Goal: Task Accomplishment & Management: Complete application form

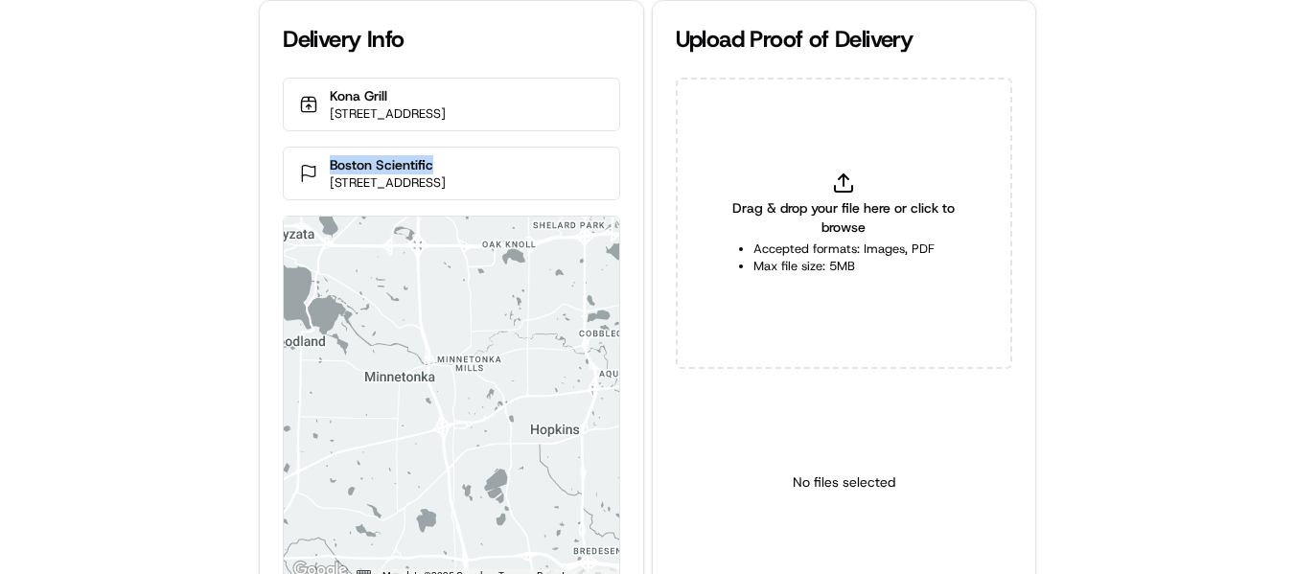
drag, startPoint x: 467, startPoint y: 178, endPoint x: 329, endPoint y: 172, distance: 138.1
click at [329, 172] on div "Boston Scientific 14755 27th Ave N, Minneapolis, MN 55447, USA" at bounding box center [451, 174] width 336 height 54
copy p "Boston Scientific"
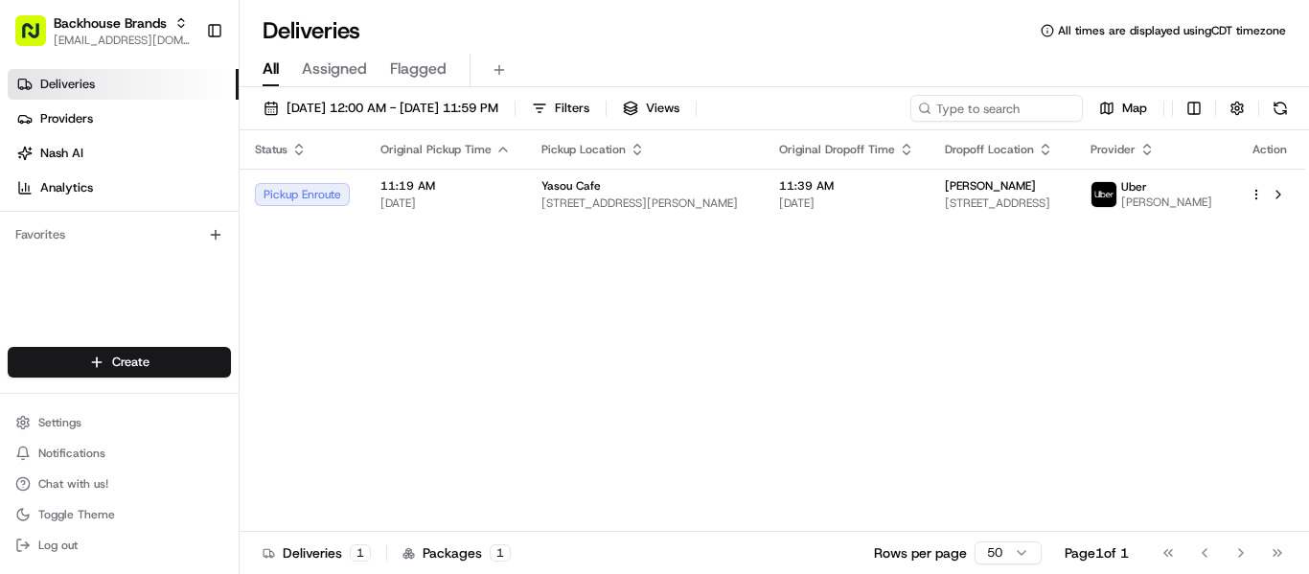
click at [505, 146] on icon "button" at bounding box center [502, 149] width 15 height 15
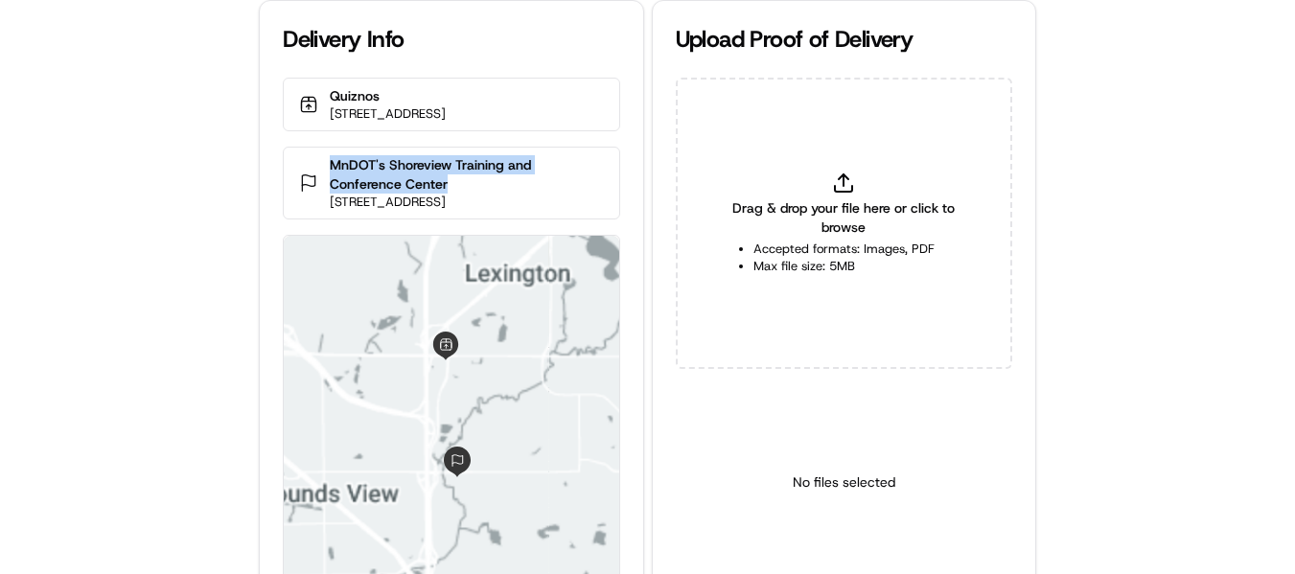
drag, startPoint x: 447, startPoint y: 201, endPoint x: 333, endPoint y: 184, distance: 115.3
click at [333, 184] on p "MnDOT's Shoreview Training and Conference Center" at bounding box center [466, 174] width 273 height 38
copy p "MnDOT's Shoreview Training and Conference Center"
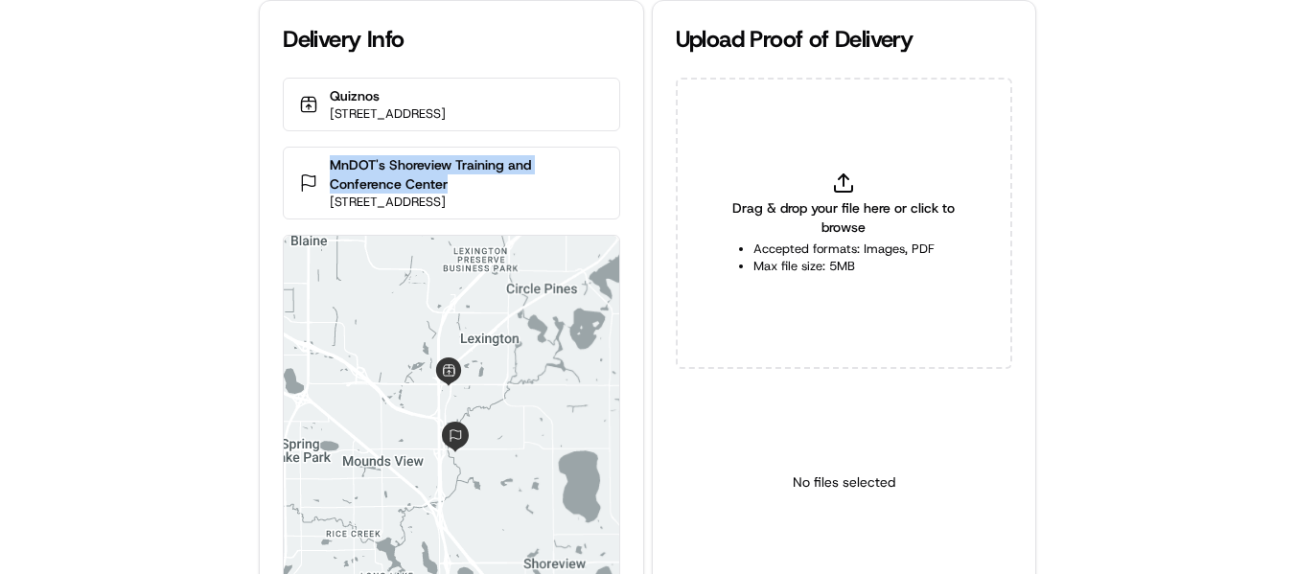
click at [479, 194] on p "MnDOT's Shoreview Training and Conference Center" at bounding box center [466, 174] width 273 height 38
copy p "MnDOT's Shoreview Training and Conference Center"
drag, startPoint x: 461, startPoint y: 204, endPoint x: 331, endPoint y: 170, distance: 134.8
click at [331, 176] on p "MnDOT's Shoreview Training and Conference Center" at bounding box center [466, 174] width 273 height 38
click at [835, 172] on icon at bounding box center [843, 183] width 23 height 23
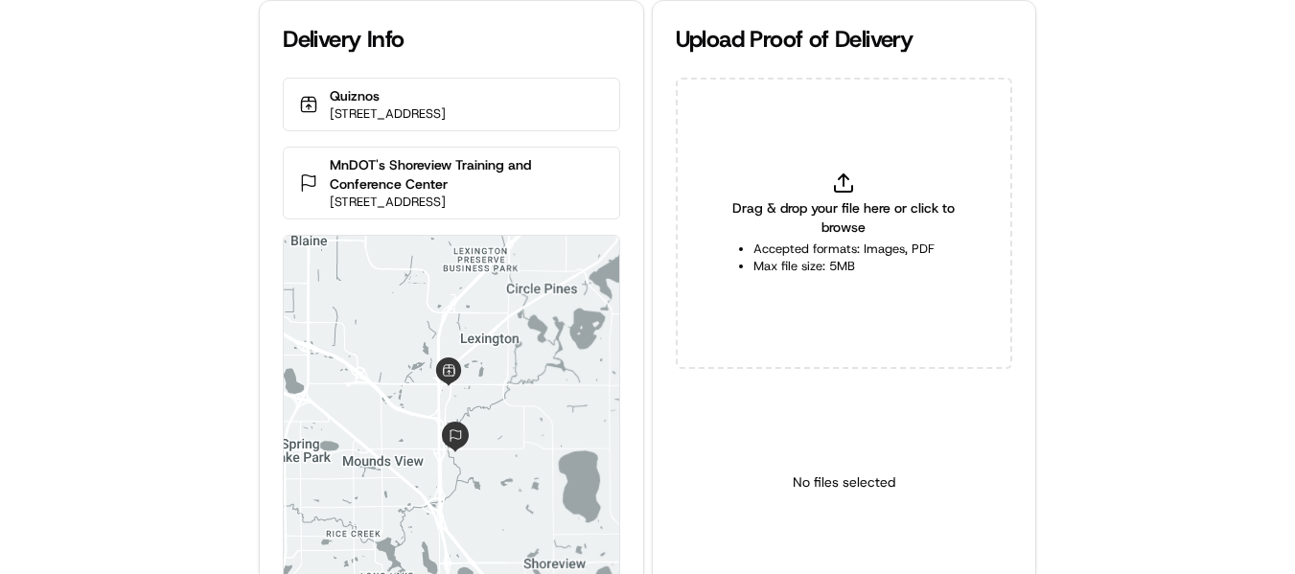
type input "C:\fakepath\MnDOT's Shoreview Training and Conference Center pop.jpg"
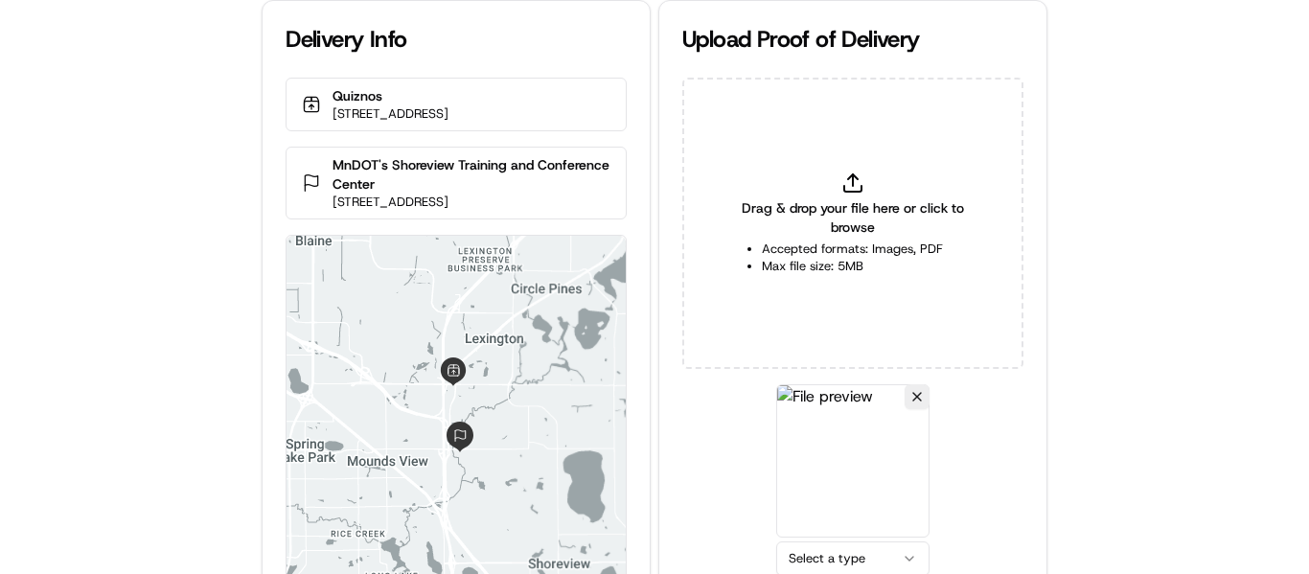
click at [843, 562] on html "Delivery Info Quiznos 5999 Rice Creek Pkwy Ste 106, Shoreview, MN 55126, USA Mn…" at bounding box center [654, 287] width 1309 height 574
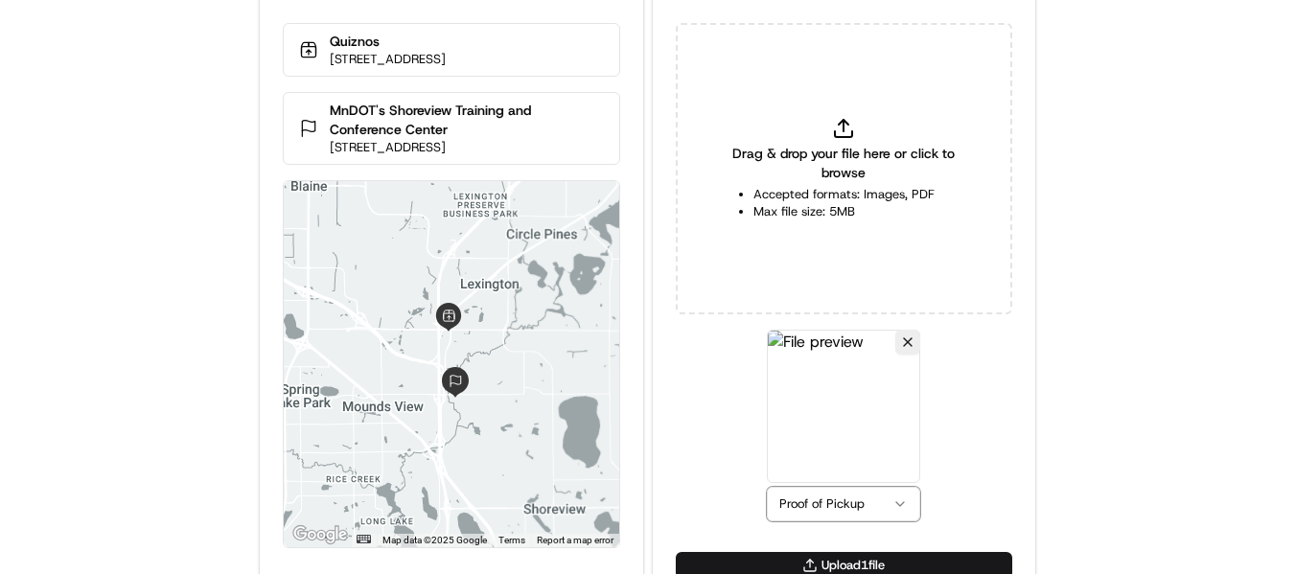
scroll to position [83, 0]
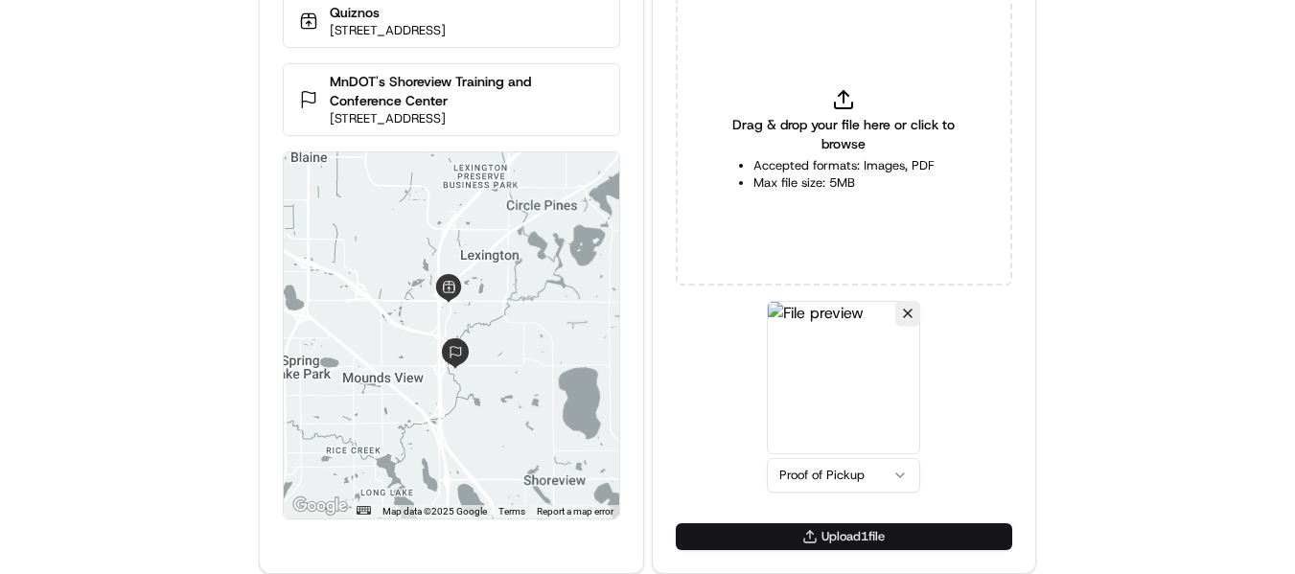
click at [833, 529] on button "Upload 1 file" at bounding box center [844, 536] width 336 height 27
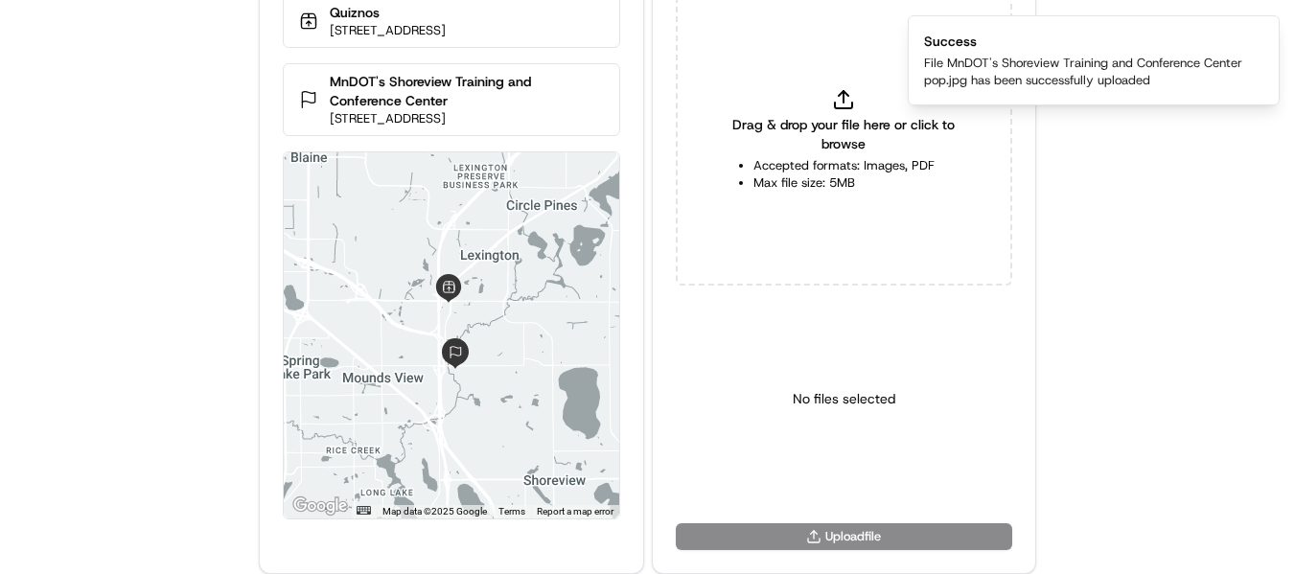
click at [843, 125] on span "Drag & drop your file here or click to browse" at bounding box center [843, 134] width 241 height 38
type input "C:\fakepath\MnDOT's Shoreview Training and Conference Center pod.jpg"
click at [854, 481] on html "Delivery Info Quiznos 5999 Rice Creek Pkwy Ste 106, Shoreview, MN 55126, USA Mn…" at bounding box center [647, 204] width 1295 height 574
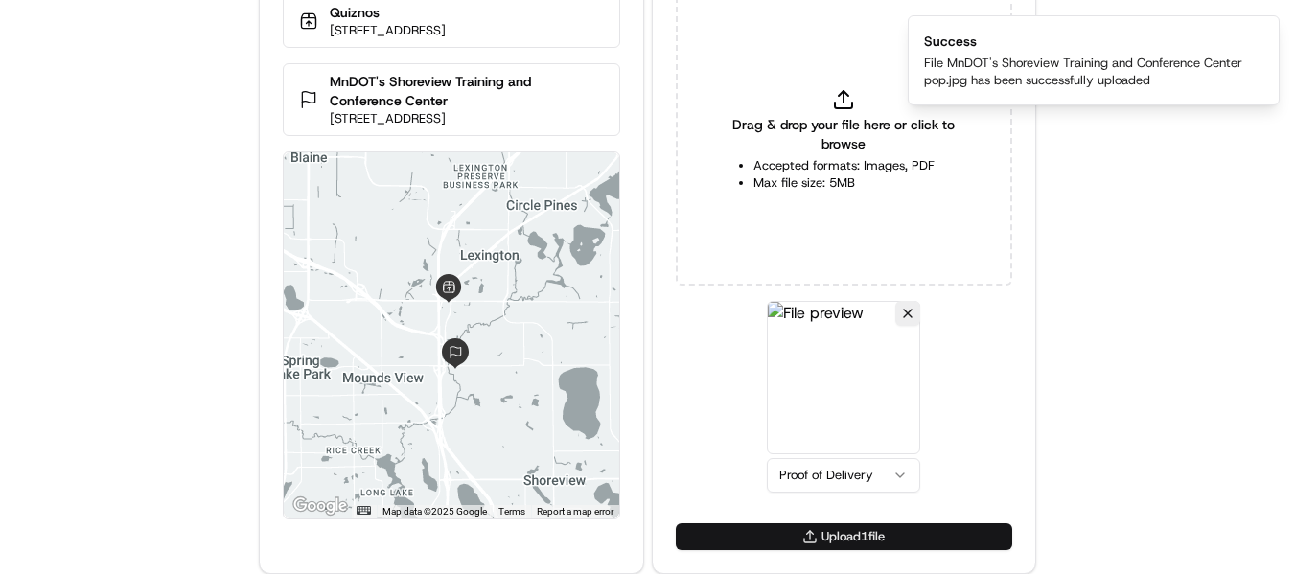
click at [833, 533] on button "Upload 1 file" at bounding box center [844, 536] width 336 height 27
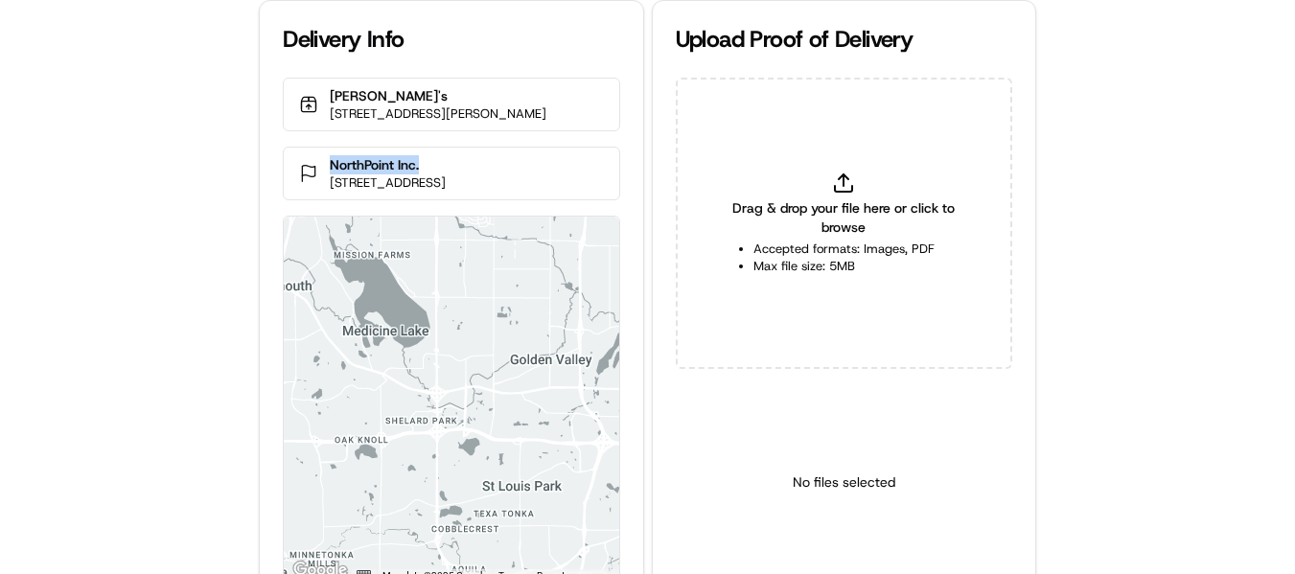
drag, startPoint x: 365, startPoint y: 185, endPoint x: 286, endPoint y: 188, distance: 79.6
click at [286, 188] on div "NorthPoint Inc. [STREET_ADDRESS]" at bounding box center [451, 174] width 336 height 54
copy p "NorthPoint Inc."
click at [847, 169] on div "Drag & drop your file here or click to browse Accepted formats: Images, PDF Max…" at bounding box center [844, 223] width 336 height 291
type input "C:\fakepath\NorthPoint Inc. pop.jpeg"
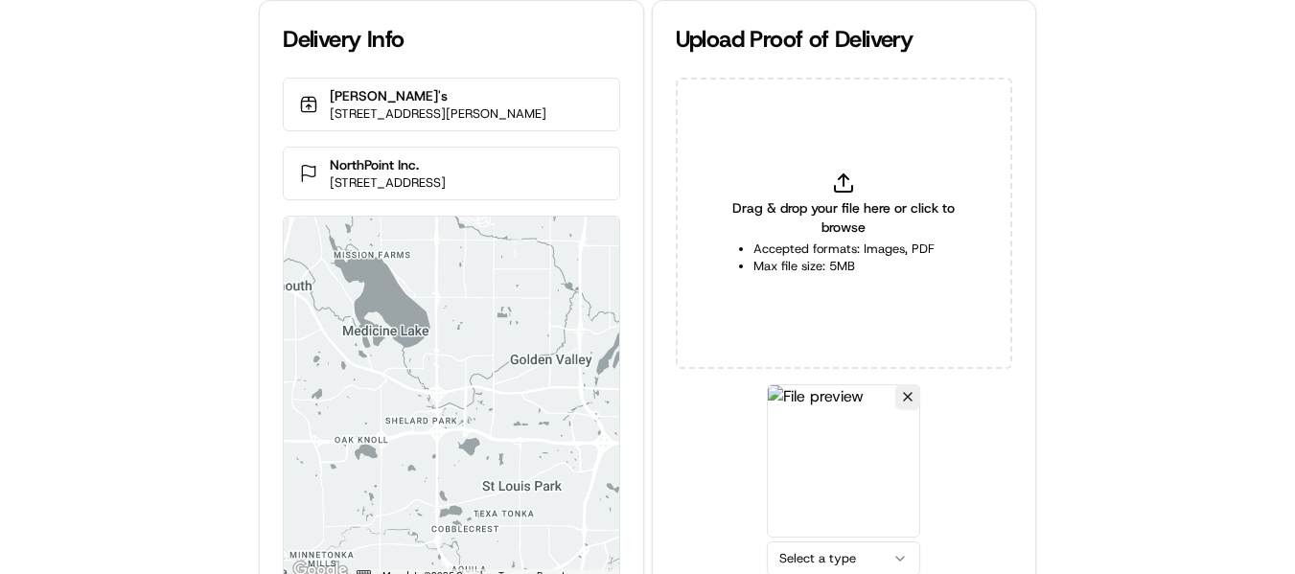
click at [851, 551] on html "Delivery Info Jimmy John's 1140 Wayzata Blvd E, Wayzata, MN 55391, USA NorthPoi…" at bounding box center [647, 287] width 1295 height 574
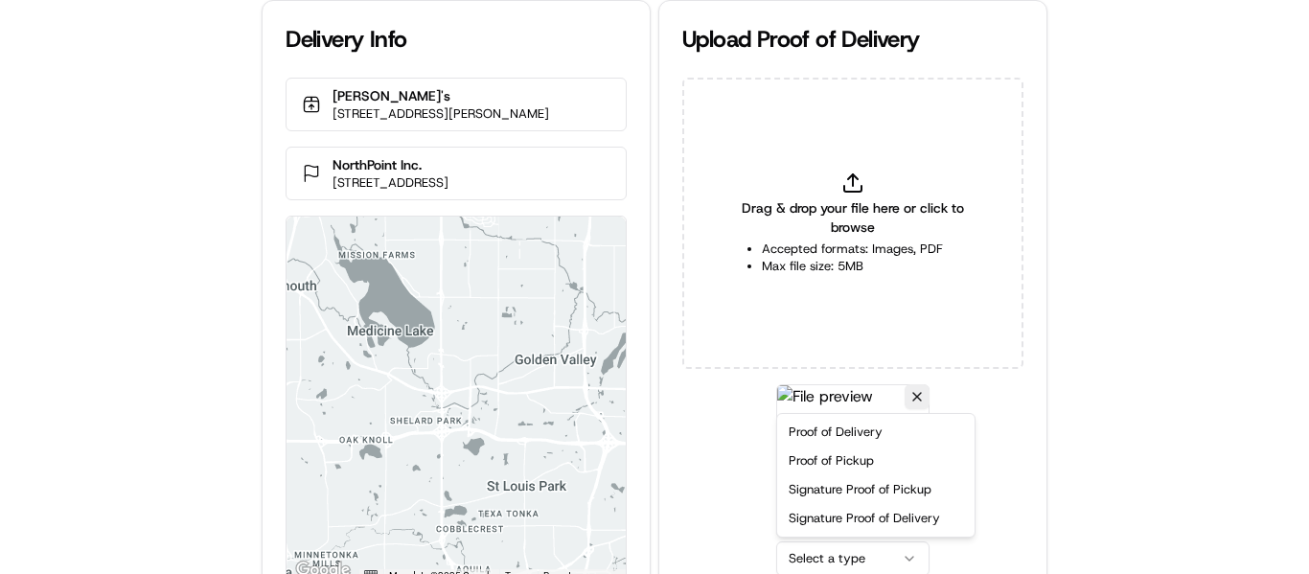
drag, startPoint x: 856, startPoint y: 473, endPoint x: 869, endPoint y: 494, distance: 25.0
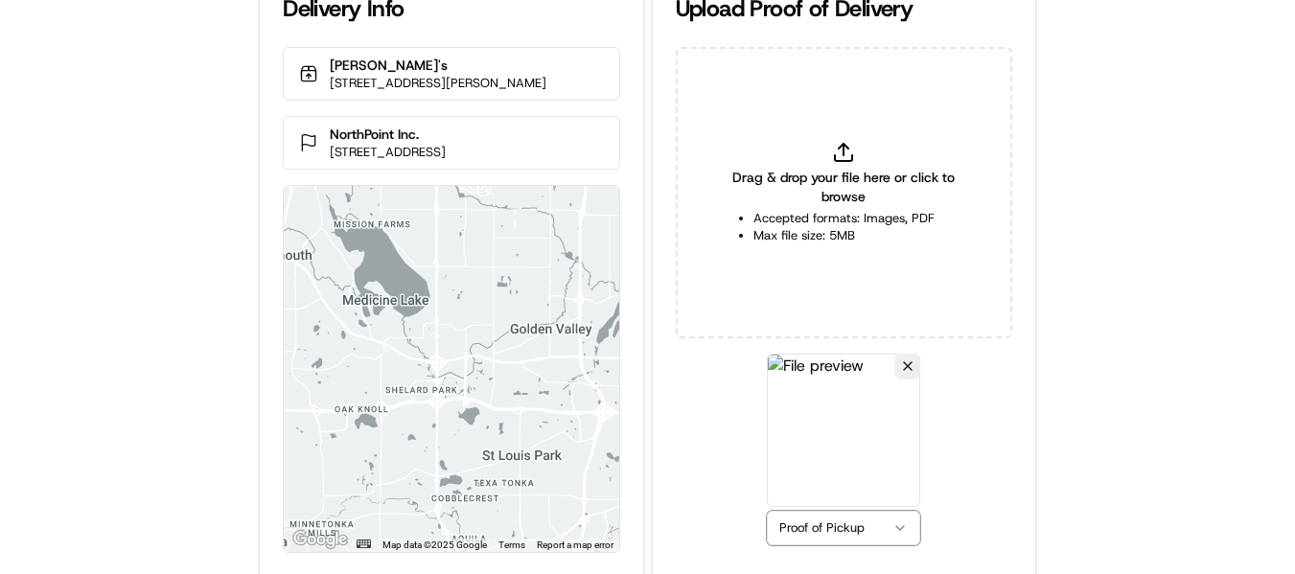
scroll to position [83, 0]
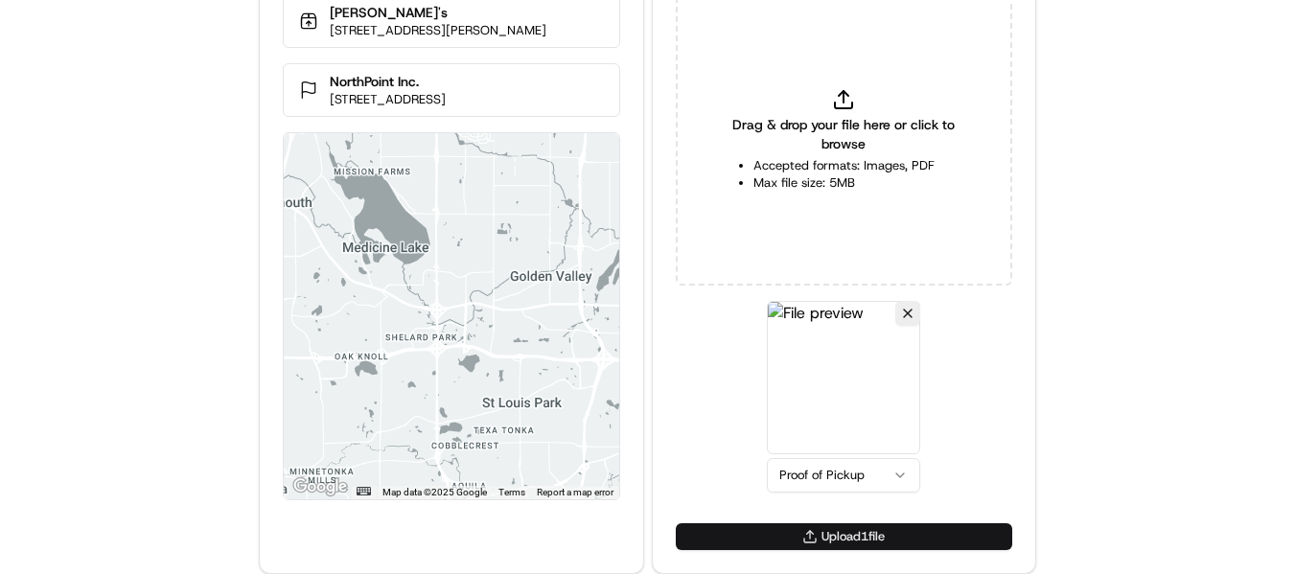
click at [844, 528] on button "Upload 1 file" at bounding box center [844, 536] width 336 height 27
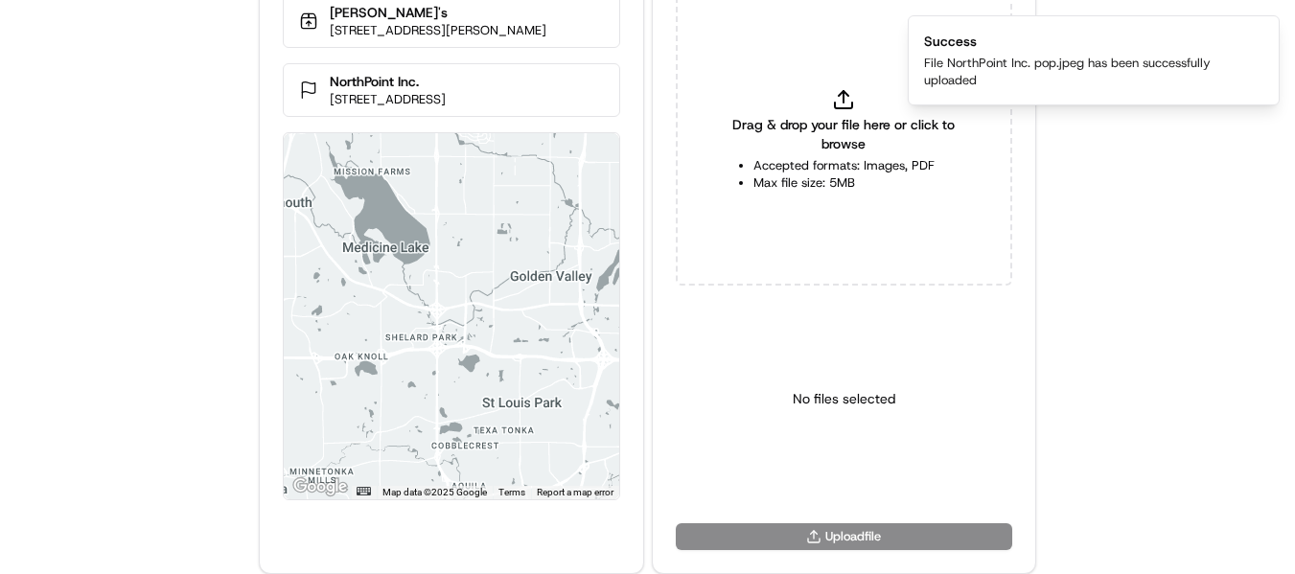
click at [813, 151] on span "Drag & drop your file here or click to browse" at bounding box center [843, 134] width 241 height 38
type input "C:\fakepath\NorthPoint Inc. pod.jpeg"
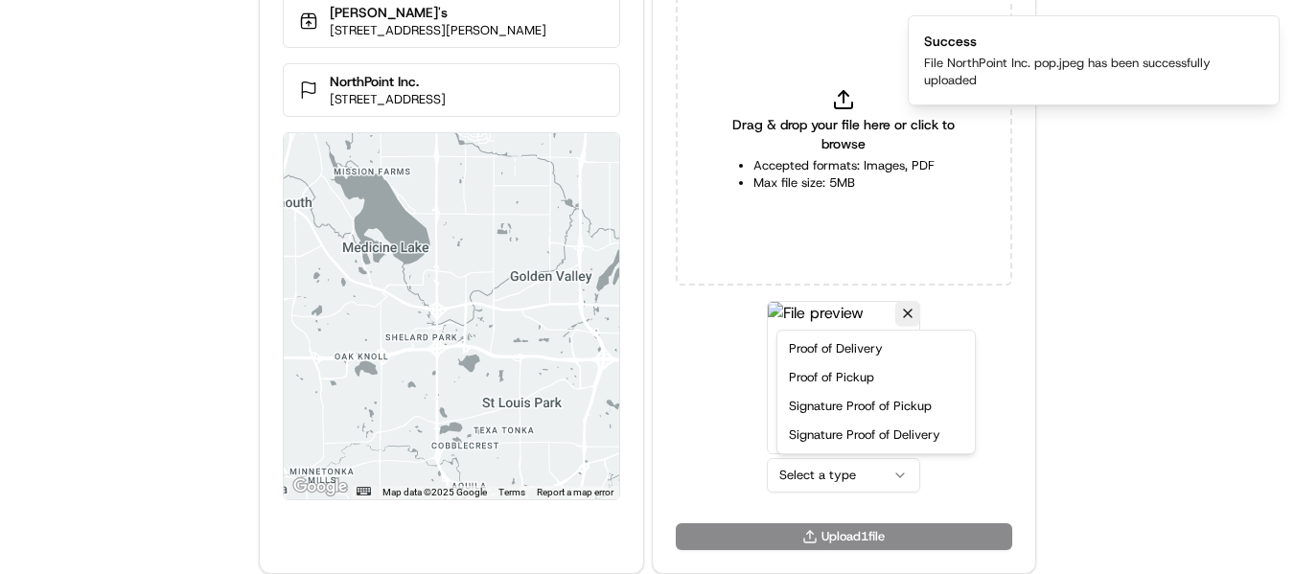
click at [878, 478] on html "Delivery Info Jimmy John's 1140 Wayzata Blvd E, Wayzata, MN 55391, USA NorthPoi…" at bounding box center [647, 204] width 1295 height 574
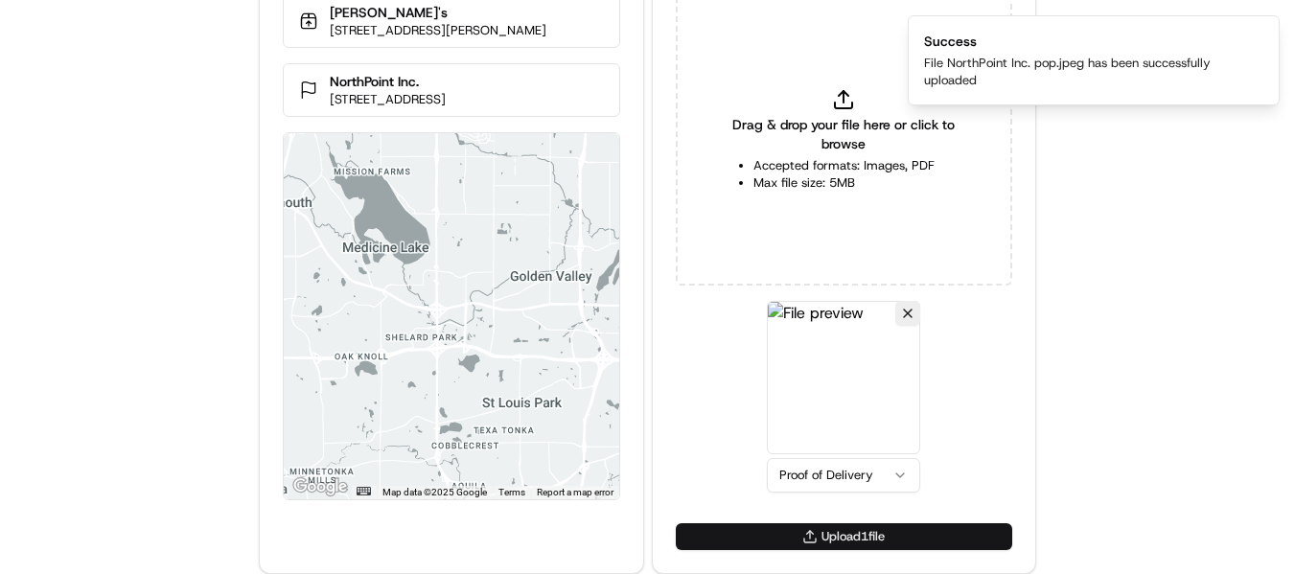
click at [871, 544] on button "Upload 1 file" at bounding box center [844, 536] width 336 height 27
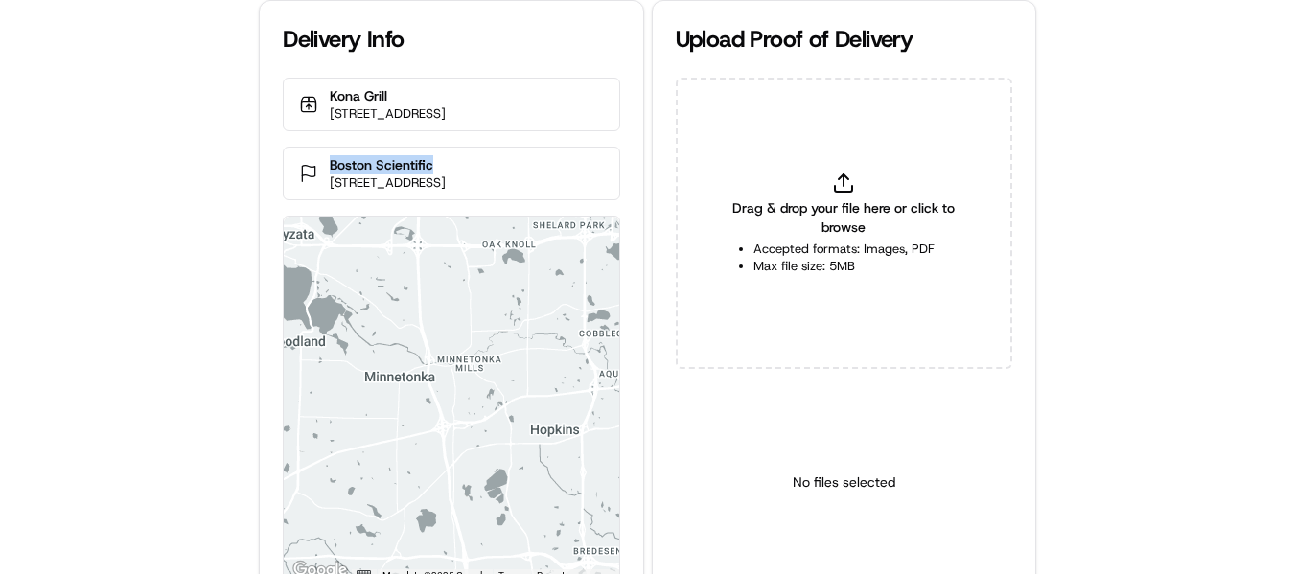
drag, startPoint x: 460, startPoint y: 184, endPoint x: 327, endPoint y: 179, distance: 133.3
click at [327, 179] on div "Boston Scientific 14755 27th Ave N, Minneapolis, MN 55447, USA" at bounding box center [451, 174] width 336 height 54
copy p "Boston Scientific"
click at [854, 172] on icon at bounding box center [843, 183] width 23 height 23
type input "C:\fakepath\Boston Scientific pop1.jpg"
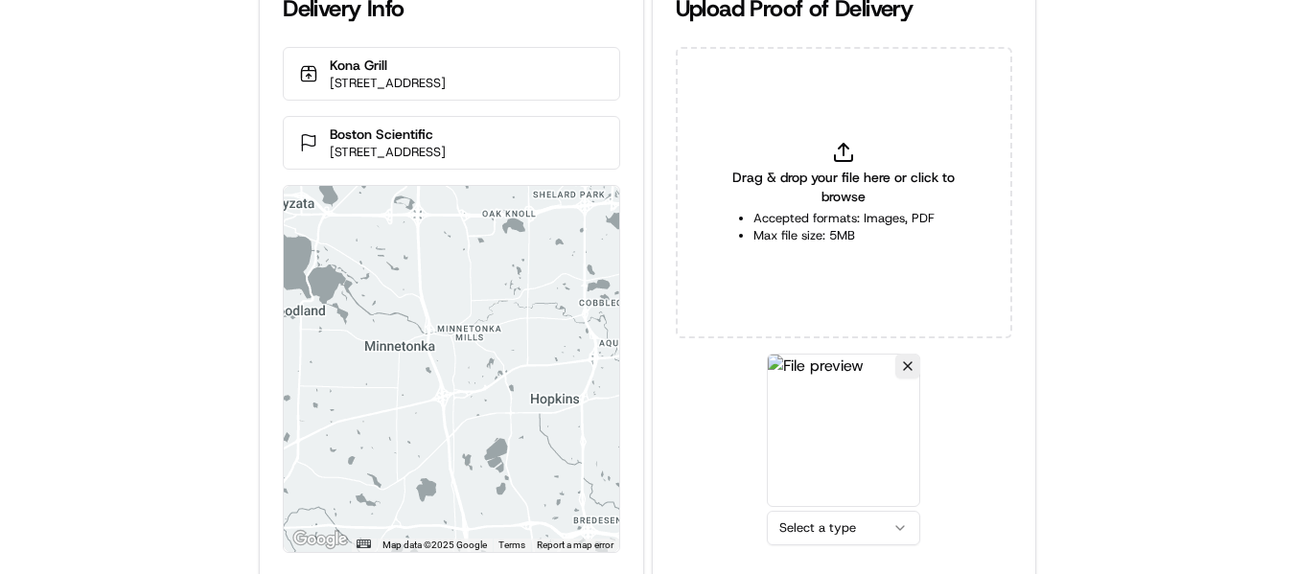
scroll to position [83, 0]
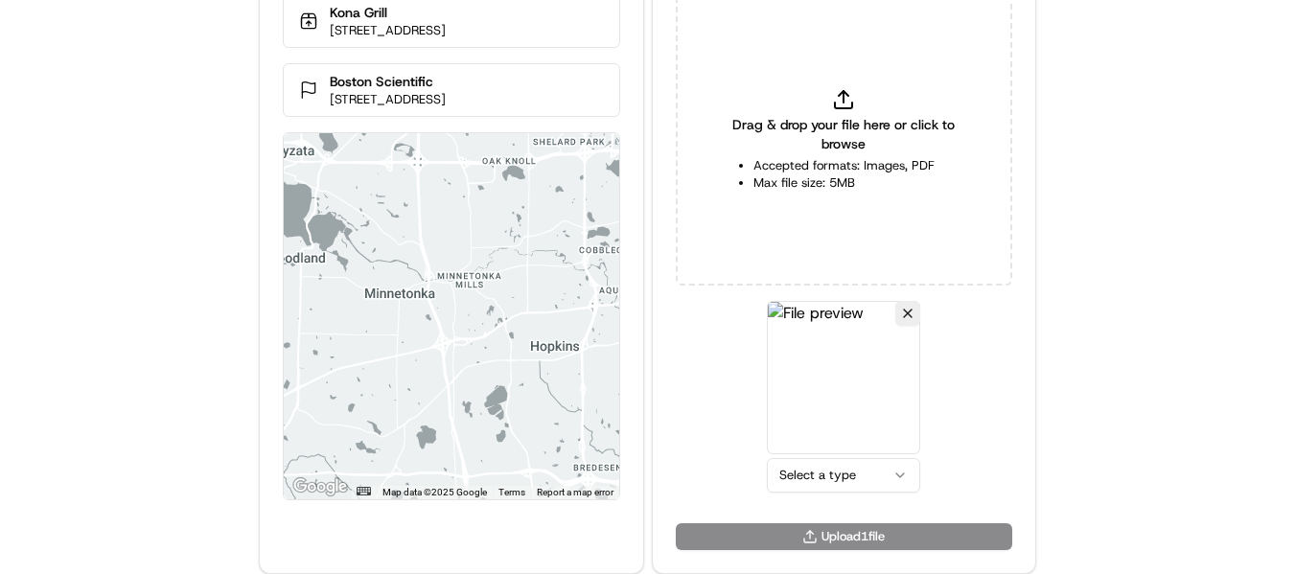
click at [860, 482] on html "Delivery Info Kona Grill 11997 Singletree Ln, Eden Prairie, MN 55344, USA Bosto…" at bounding box center [647, 204] width 1295 height 574
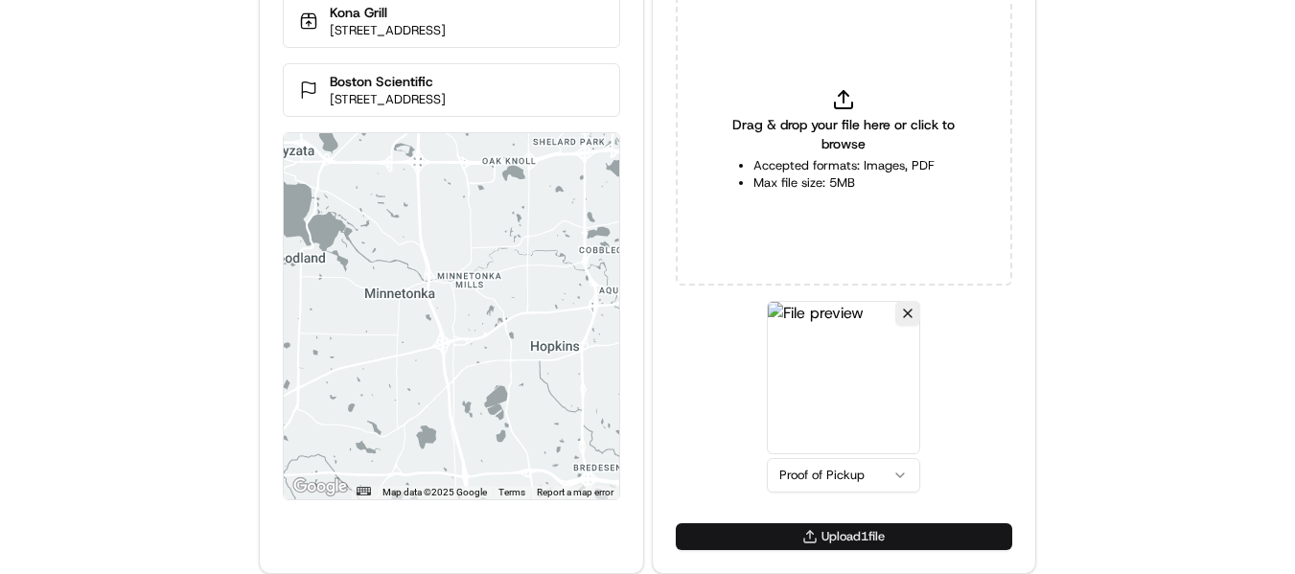
click at [830, 525] on button "Upload 1 file" at bounding box center [844, 536] width 336 height 27
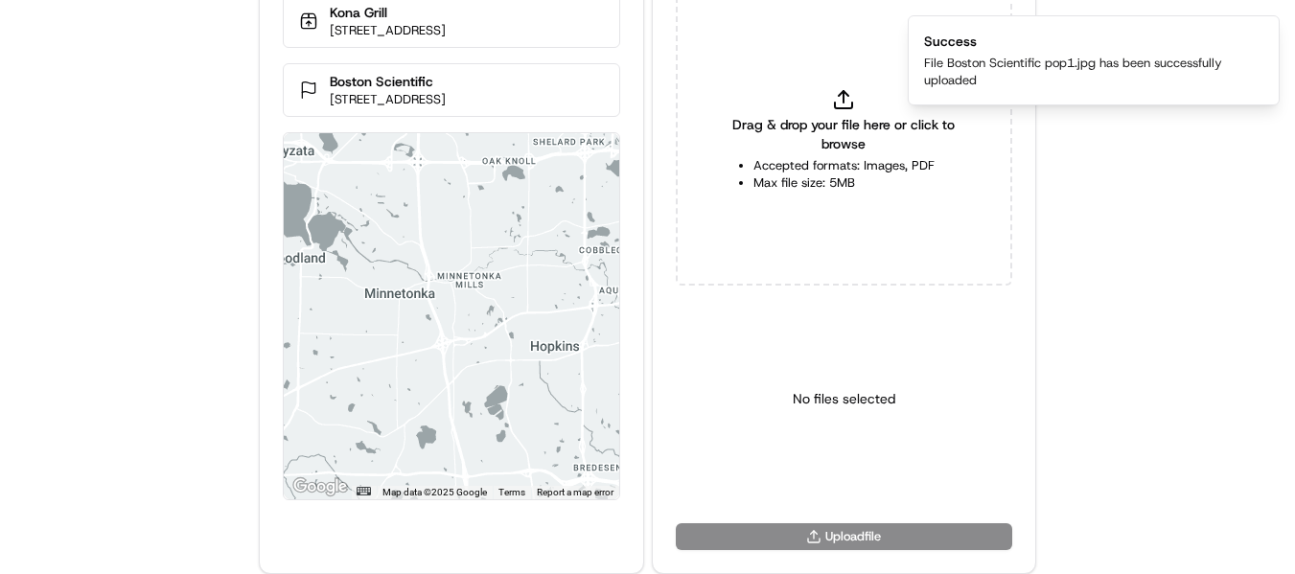
click at [838, 103] on icon at bounding box center [843, 99] width 23 height 23
type input "C:\fakepath\Boston Scientific pod1.jpg"
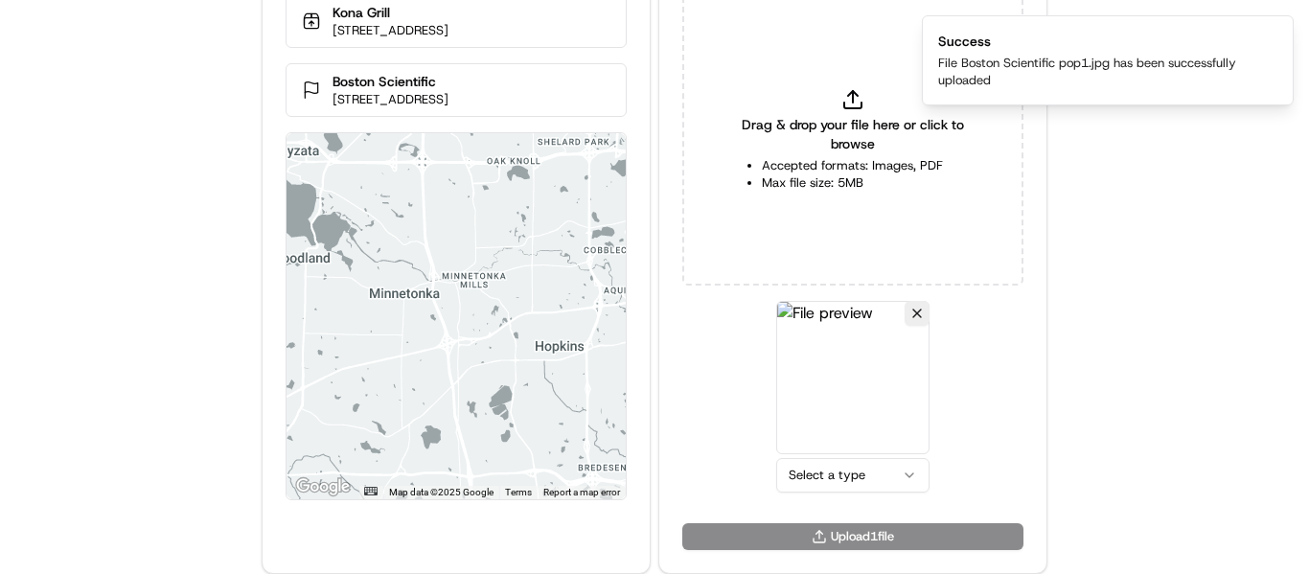
click at [842, 479] on html "Delivery Info Kona Grill 11997 Singletree Ln, Eden Prairie, MN 55344, USA Bosto…" at bounding box center [654, 204] width 1309 height 574
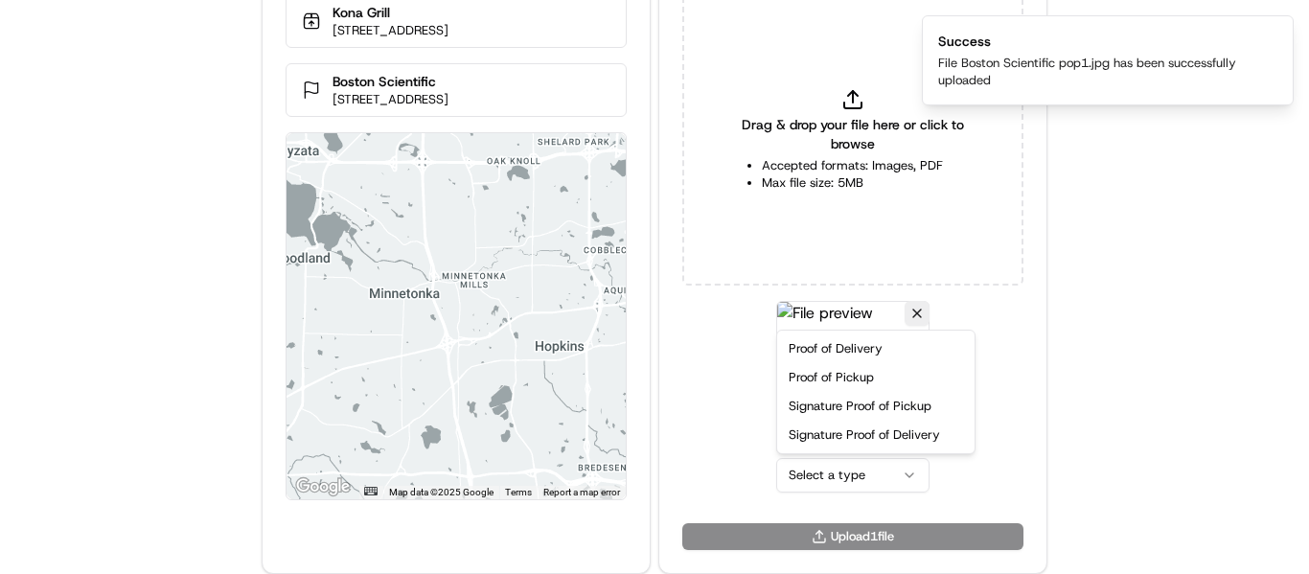
drag, startPoint x: 860, startPoint y: 350, endPoint x: 882, endPoint y: 470, distance: 121.6
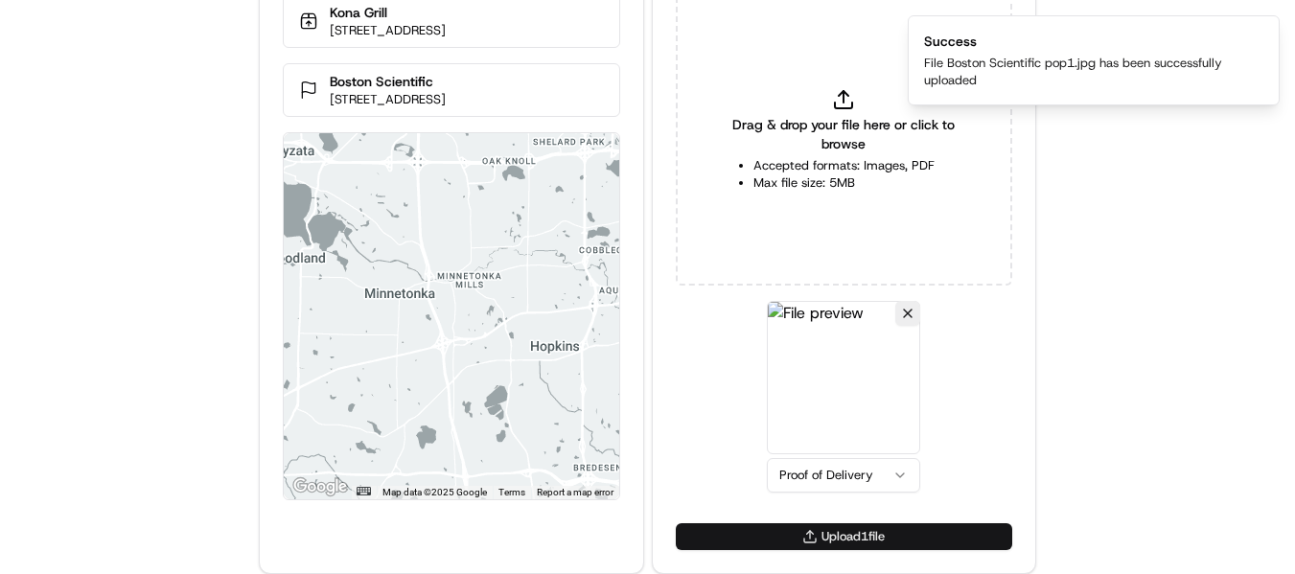
click at [831, 535] on button "Upload 1 file" at bounding box center [844, 536] width 336 height 27
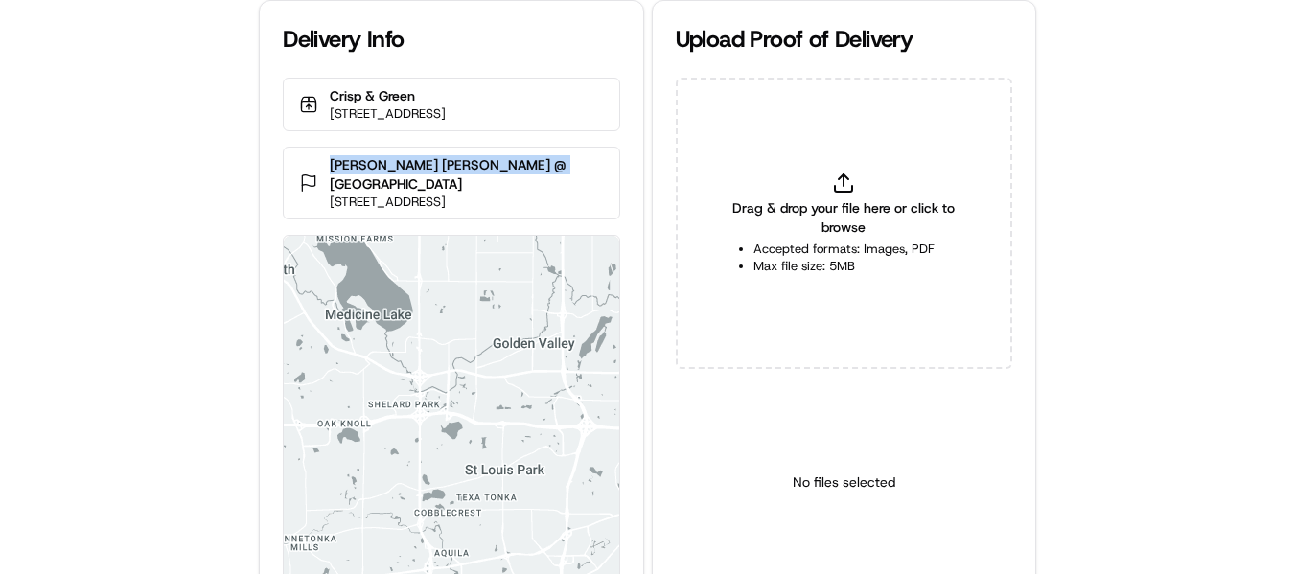
drag, startPoint x: 549, startPoint y: 185, endPoint x: 316, endPoint y: 177, distance: 233.0
click at [316, 177] on div "[PERSON_NAME] [PERSON_NAME] @ [GEOGRAPHIC_DATA] [STREET_ADDRESS]" at bounding box center [451, 183] width 336 height 73
copy p "[PERSON_NAME] [PERSON_NAME] @ [GEOGRAPHIC_DATA]"
click at [880, 198] on span "Drag & drop your file here or click to browse" at bounding box center [843, 217] width 241 height 38
type input "C:\fakepath\[PERSON_NAME] [PERSON_NAME] @ [GEOGRAPHIC_DATA] pop.jpg"
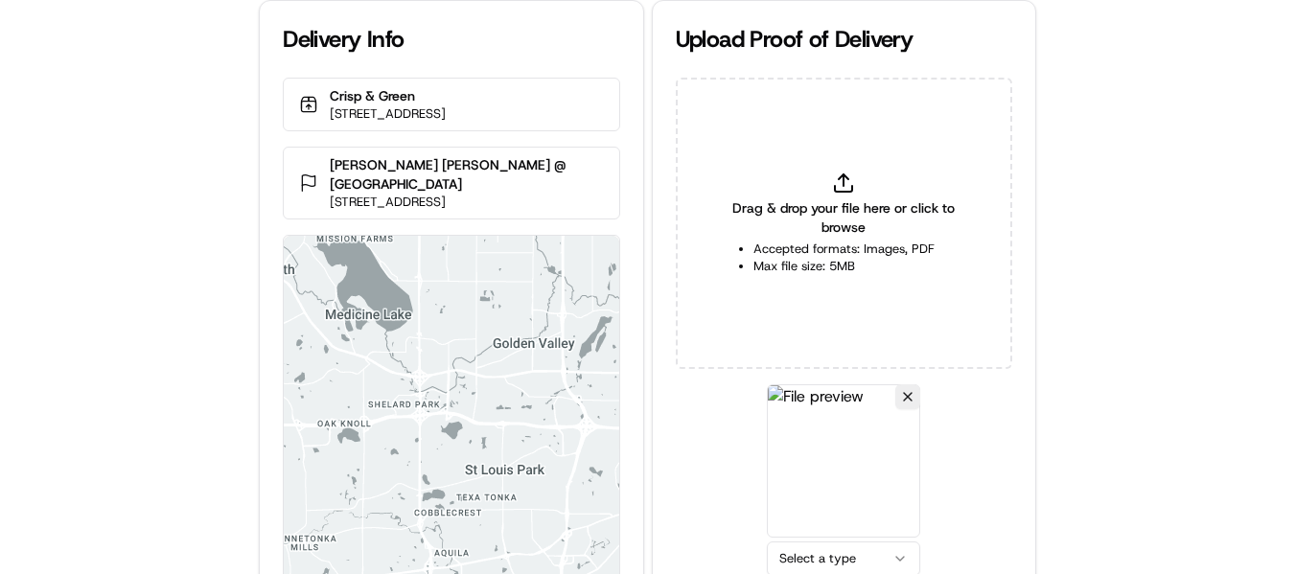
click at [883, 560] on html "Delivery Info Crisp & Green [STREET_ADDRESS] [PERSON_NAME] [PERSON_NAME] @ [GEO…" at bounding box center [647, 287] width 1295 height 574
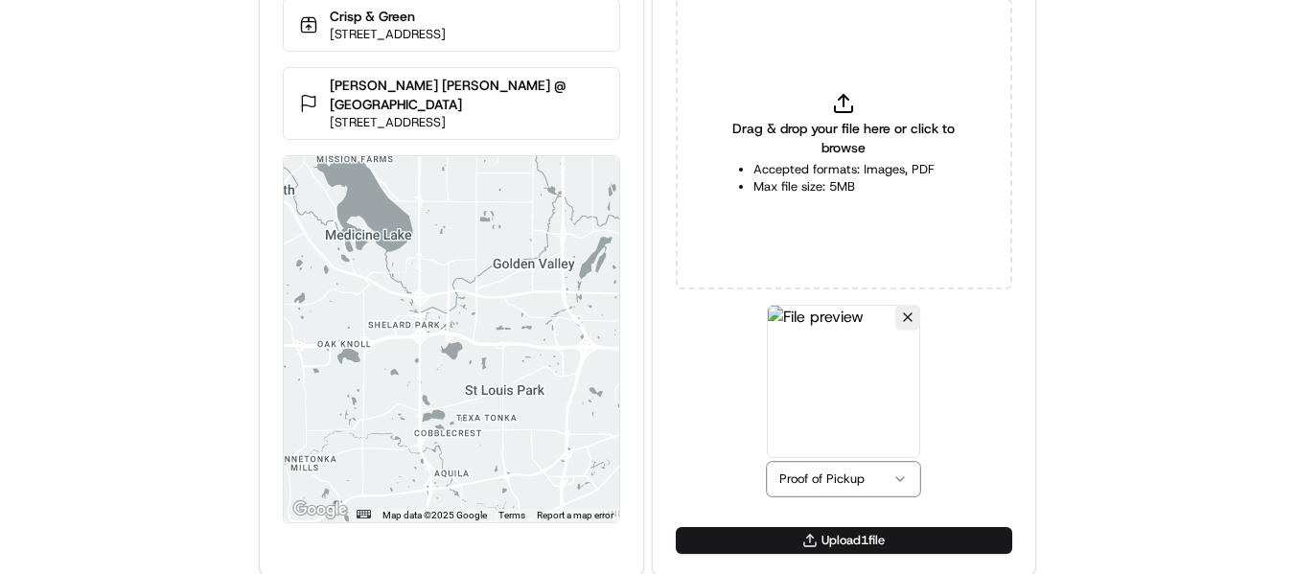
scroll to position [83, 0]
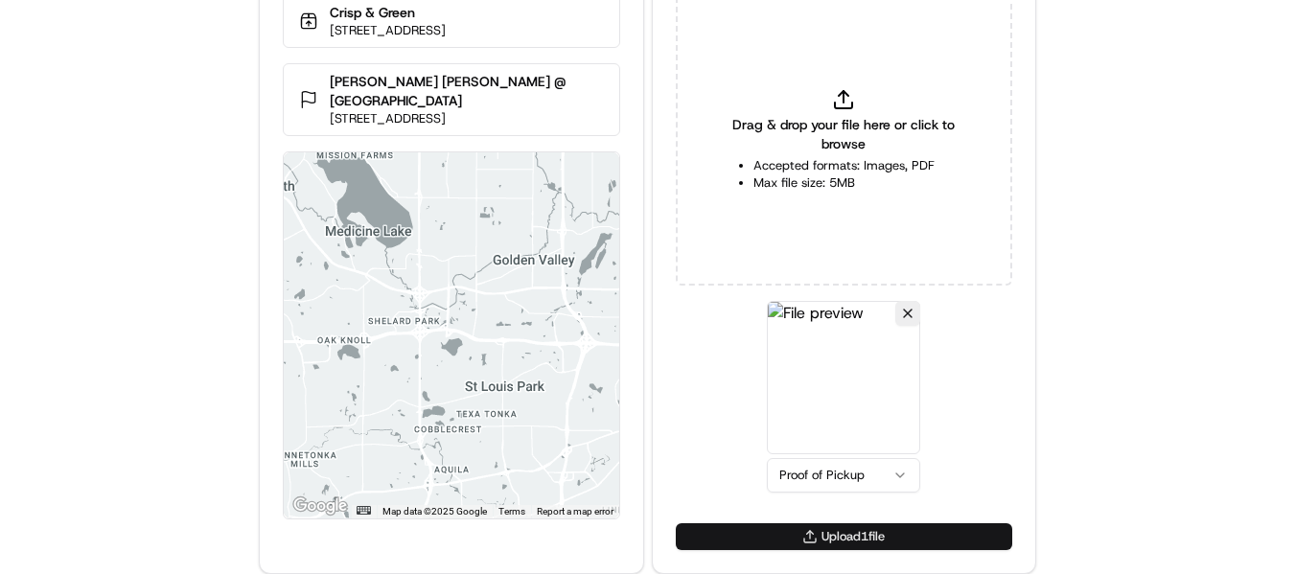
click at [854, 534] on button "Upload 1 file" at bounding box center [844, 536] width 336 height 27
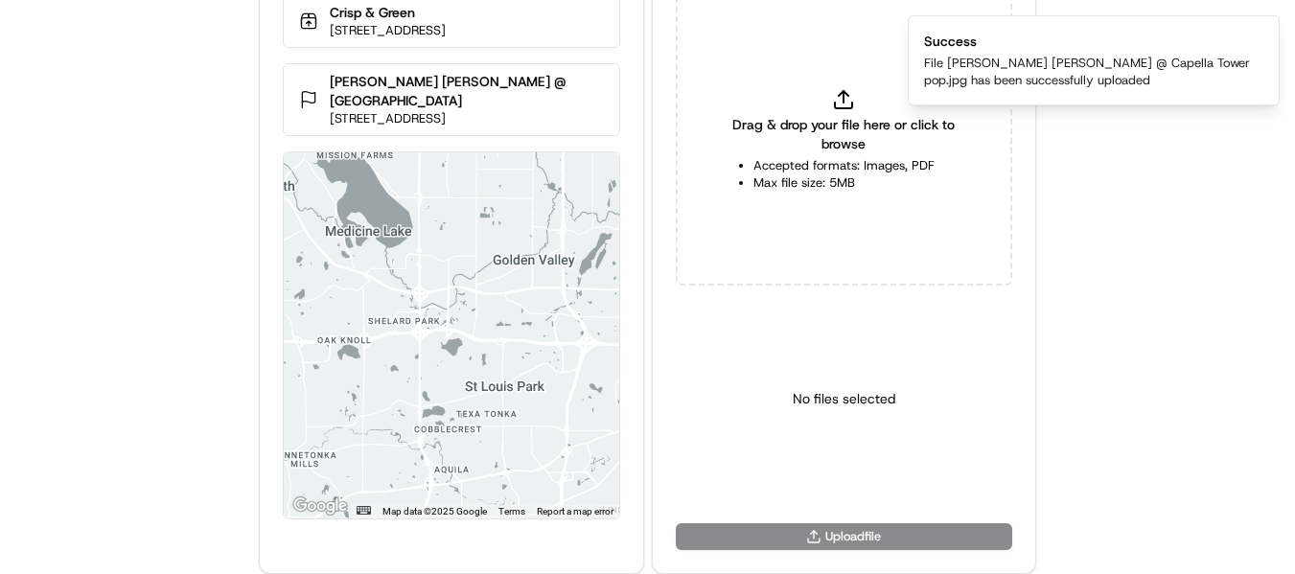
click at [837, 106] on icon at bounding box center [843, 99] width 23 height 23
type input "C:\fakepath\[PERSON_NAME] [PERSON_NAME] @ [GEOGRAPHIC_DATA] pod.jpeg"
click at [841, 487] on html "Delivery Info Crisp & Green [STREET_ADDRESS] [PERSON_NAME] [PERSON_NAME] @ [GEO…" at bounding box center [647, 204] width 1295 height 574
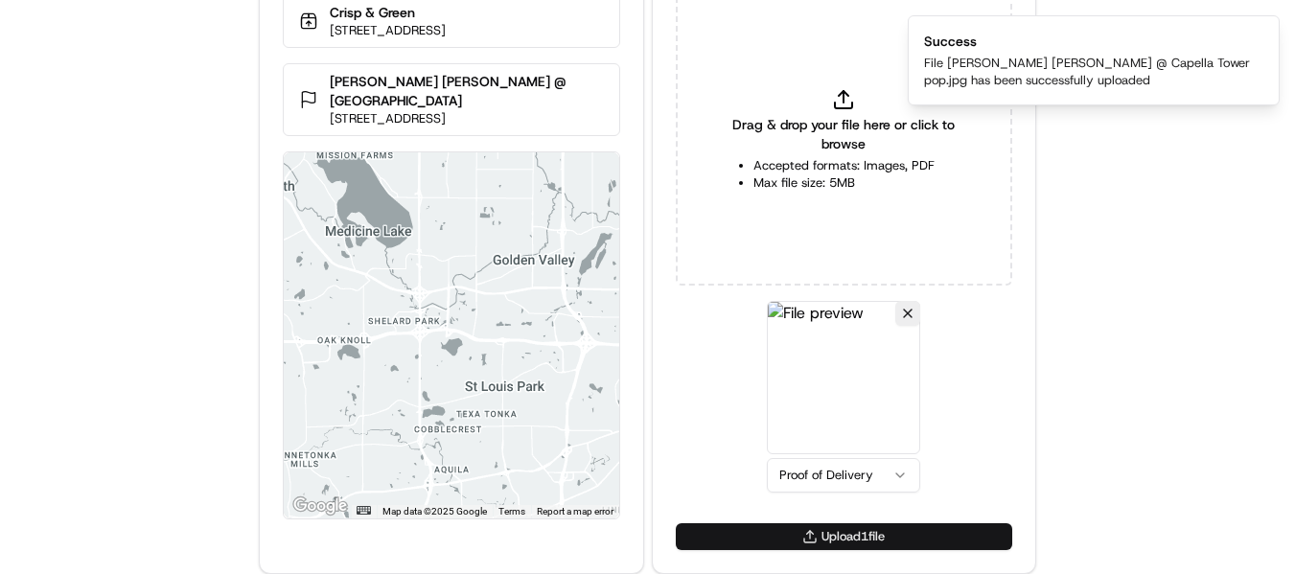
click at [864, 532] on button "Upload 1 file" at bounding box center [844, 536] width 336 height 27
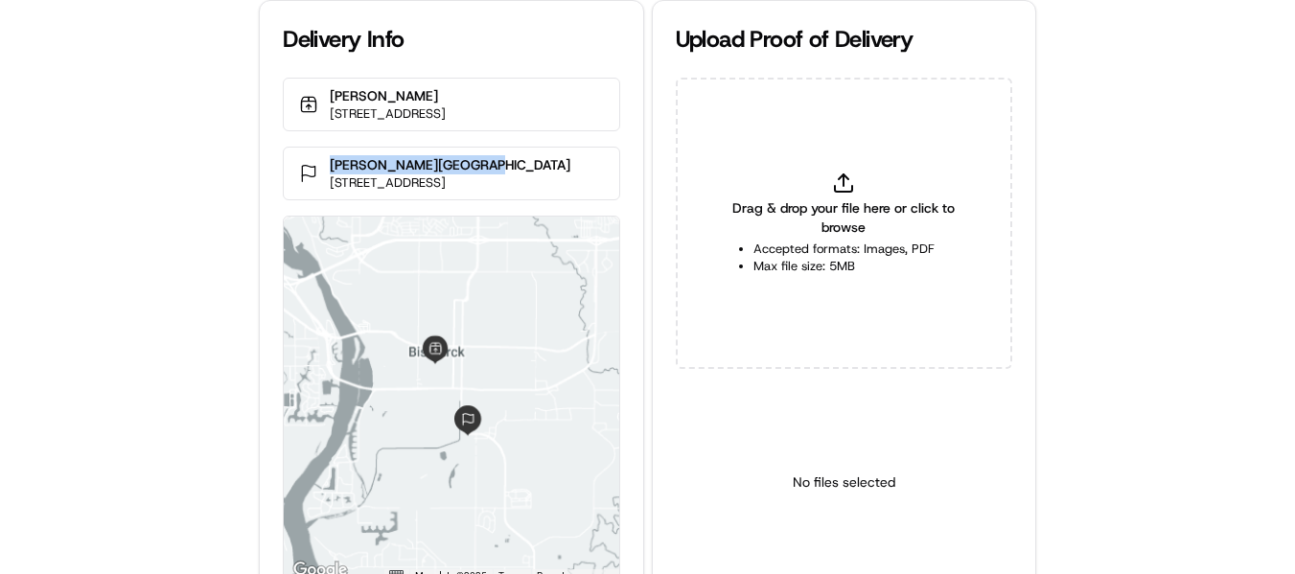
drag, startPoint x: 468, startPoint y: 163, endPoint x: 329, endPoint y: 155, distance: 139.2
click at [329, 155] on div "[PERSON_NAME][GEOGRAPHIC_DATA][STREET_ADDRESS][GEOGRAPHIC_DATA]" at bounding box center [451, 174] width 336 height 54
click at [471, 170] on p "[PERSON_NAME][GEOGRAPHIC_DATA]" at bounding box center [450, 164] width 241 height 19
copy p "Sanford Clininc South"
drag, startPoint x: 471, startPoint y: 166, endPoint x: 893, endPoint y: 306, distance: 444.2
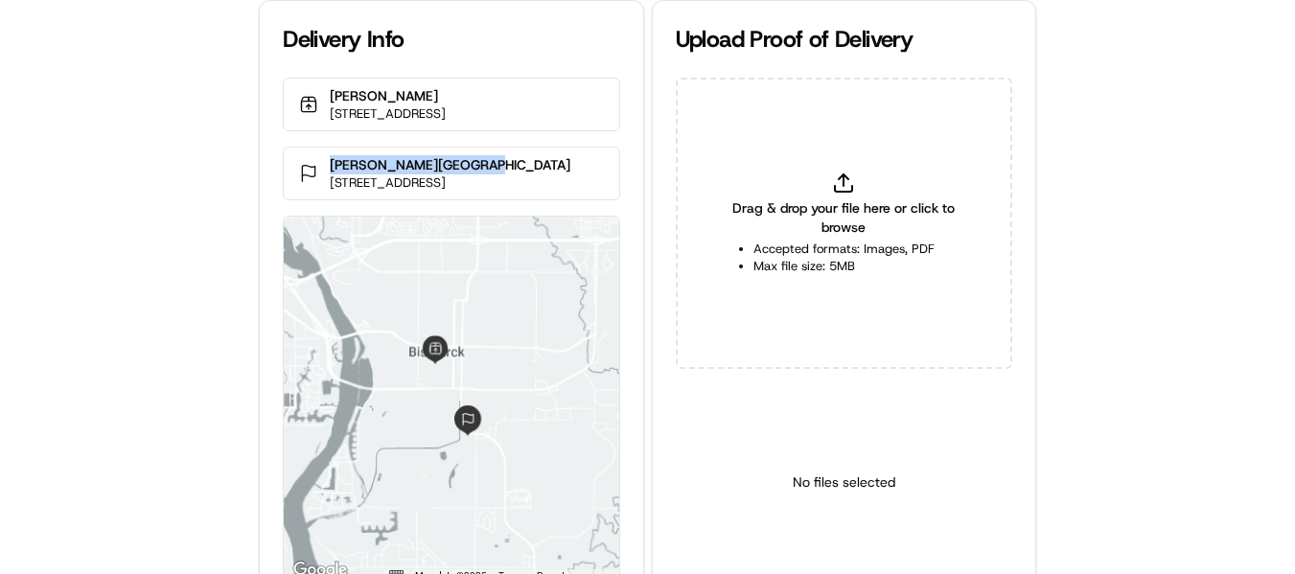
click at [331, 164] on p "Sanford Clininc South" at bounding box center [450, 164] width 241 height 19
click at [838, 192] on icon at bounding box center [843, 189] width 17 height 6
type input "C:\fakepath\Sanford Clininc South pod.jpg"
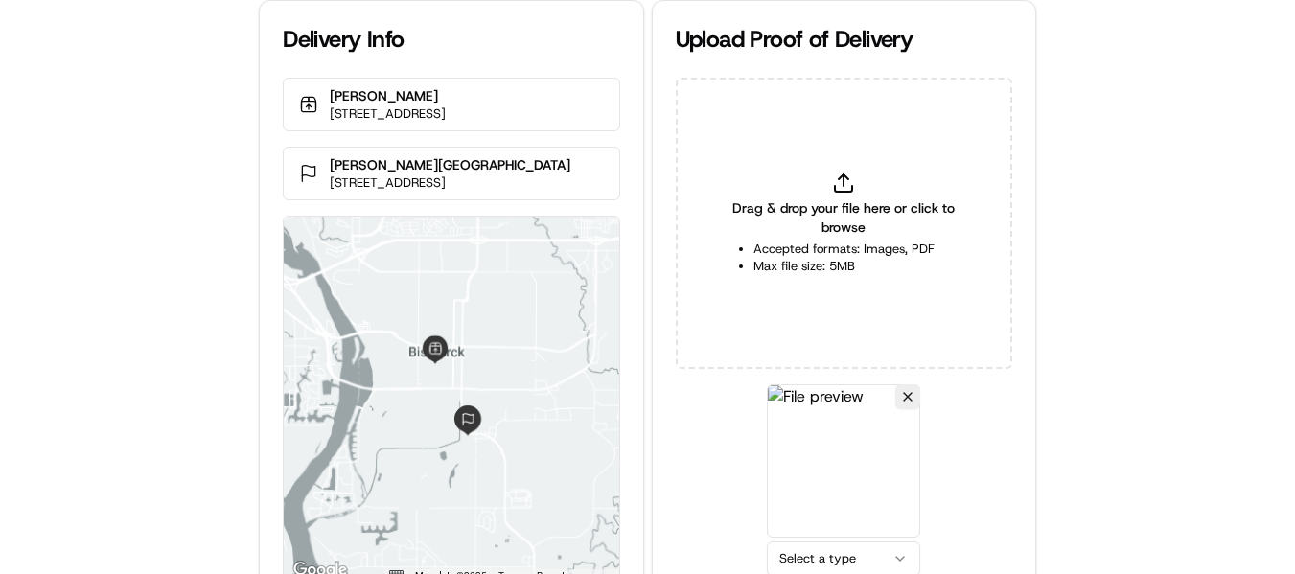
click at [848, 555] on html "Delivery Info Applebee's 434 S 3rd St, Bismarck, ND 58504, USA Sanford Clininc …" at bounding box center [647, 287] width 1295 height 574
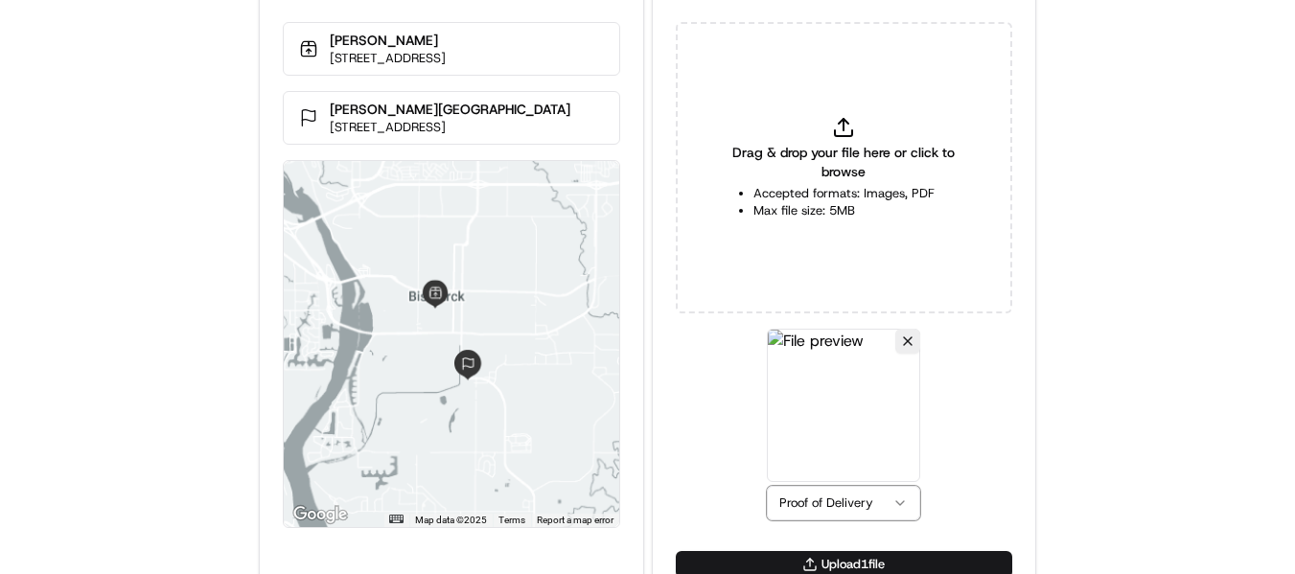
scroll to position [83, 0]
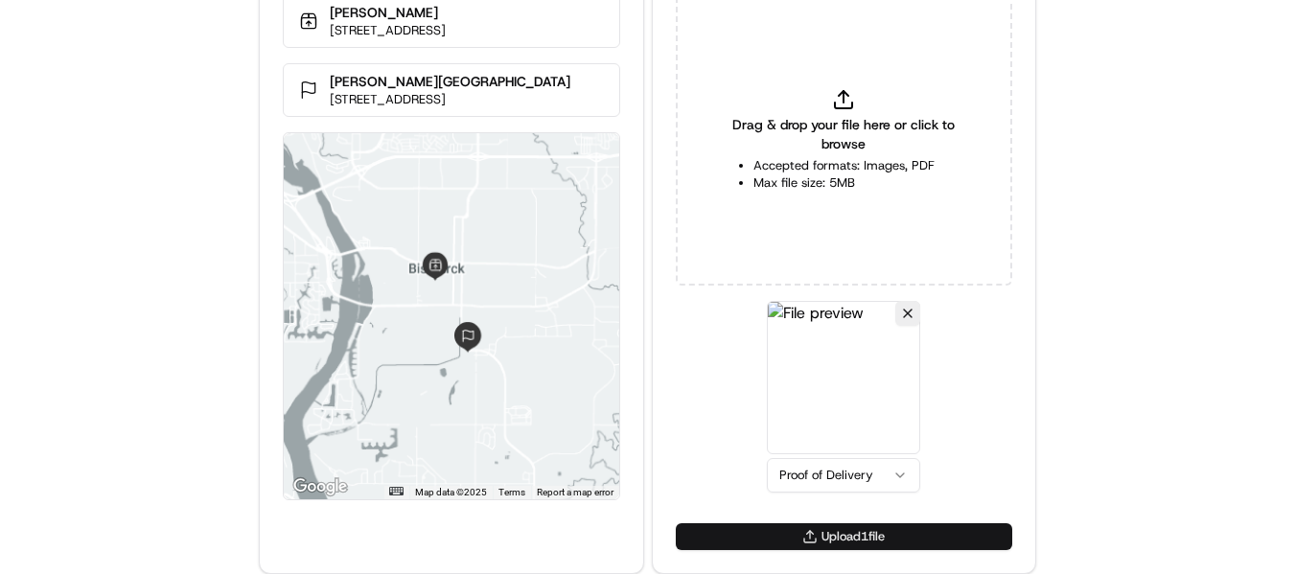
click at [820, 531] on button "Upload 1 file" at bounding box center [844, 536] width 336 height 27
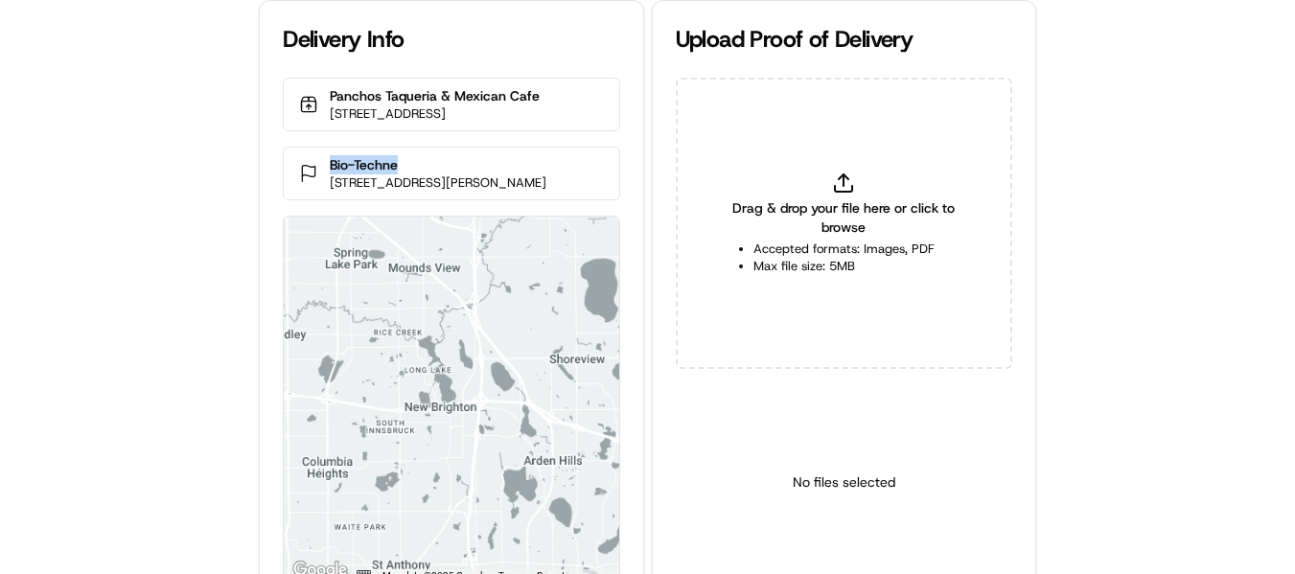
drag, startPoint x: 413, startPoint y: 184, endPoint x: 323, endPoint y: 177, distance: 90.3
click at [323, 177] on div "Bio-Techne [STREET_ADDRESS][PERSON_NAME]" at bounding box center [451, 174] width 336 height 54
copy p "Bio-Techne"
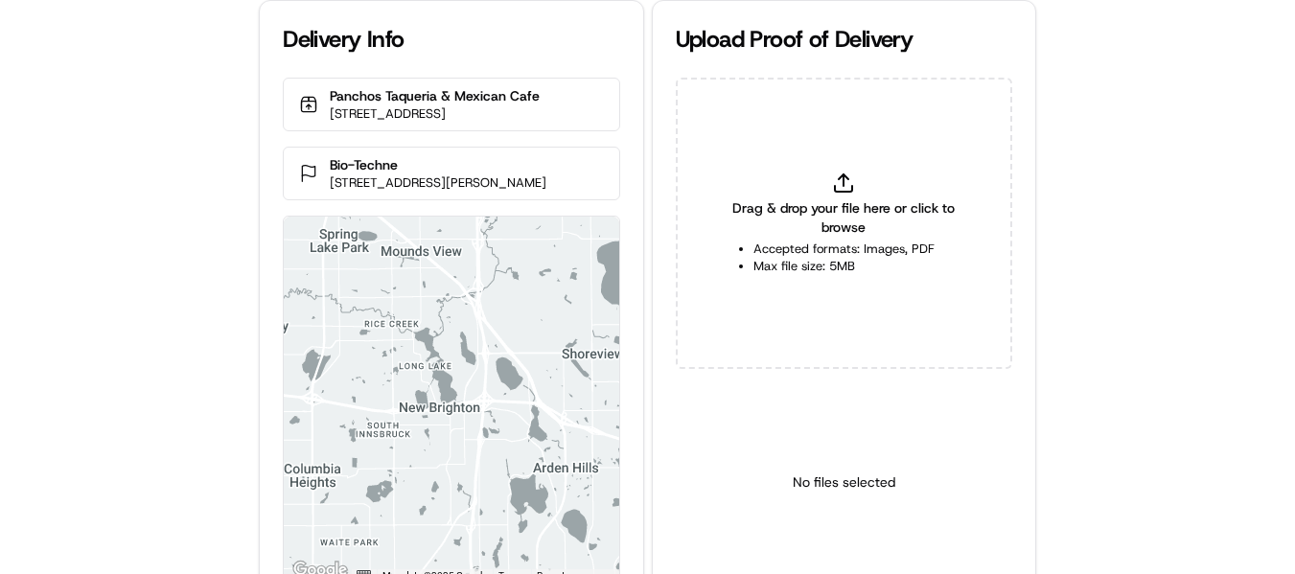
click at [836, 163] on div "Drag & drop your file here or click to browse Accepted formats: Images, PDF Max…" at bounding box center [844, 223] width 336 height 291
type input "C:\fakepath\Bio-Techne pop1.jpg"
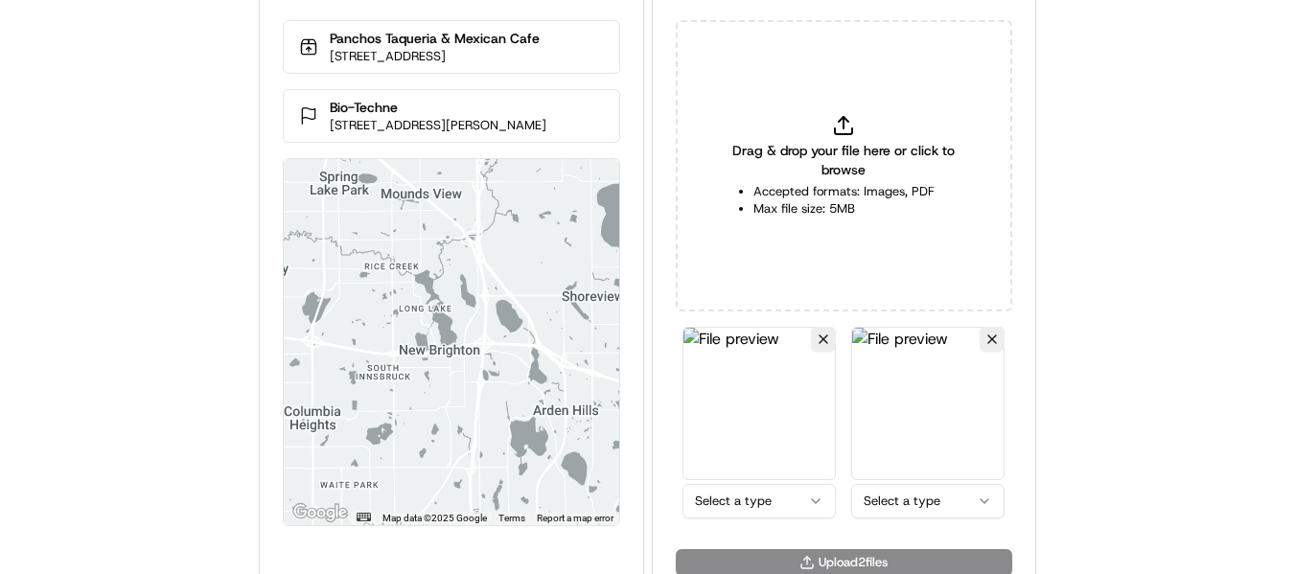
scroll to position [83, 0]
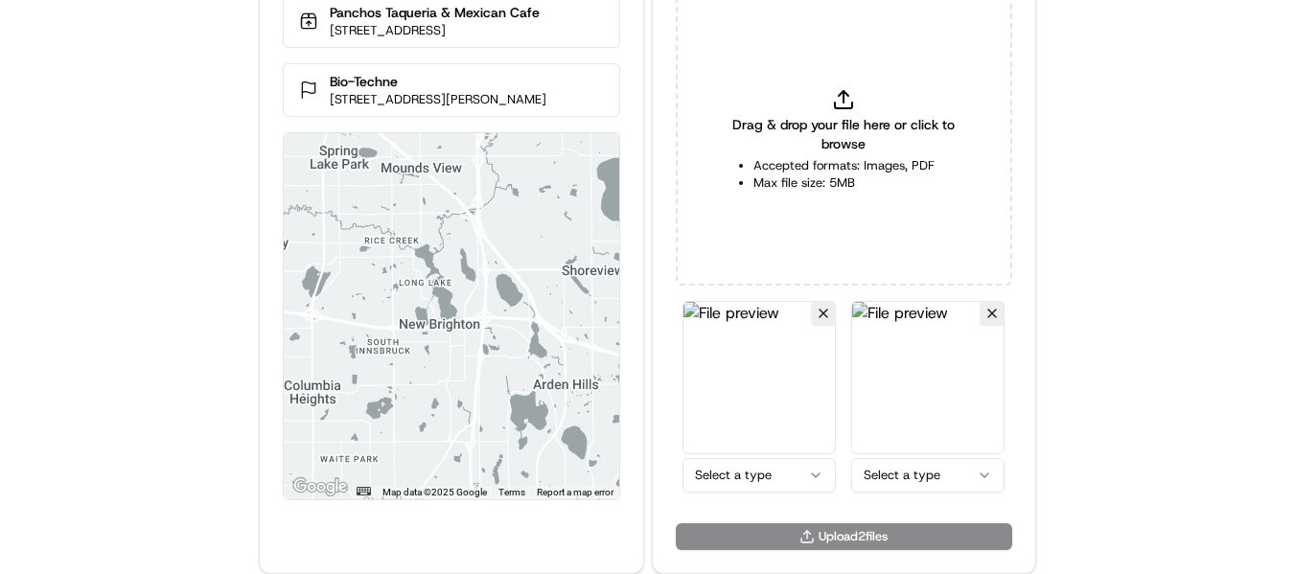
click at [790, 470] on html "Delivery Info Panchos Taqueria & Mexican Cafe 4115 Woodland Rd, Circle Pines, M…" at bounding box center [647, 204] width 1295 height 574
click at [961, 479] on html "Delivery Info Panchos Taqueria & Mexican Cafe 4115 Woodland Rd, Circle Pines, M…" at bounding box center [647, 204] width 1295 height 574
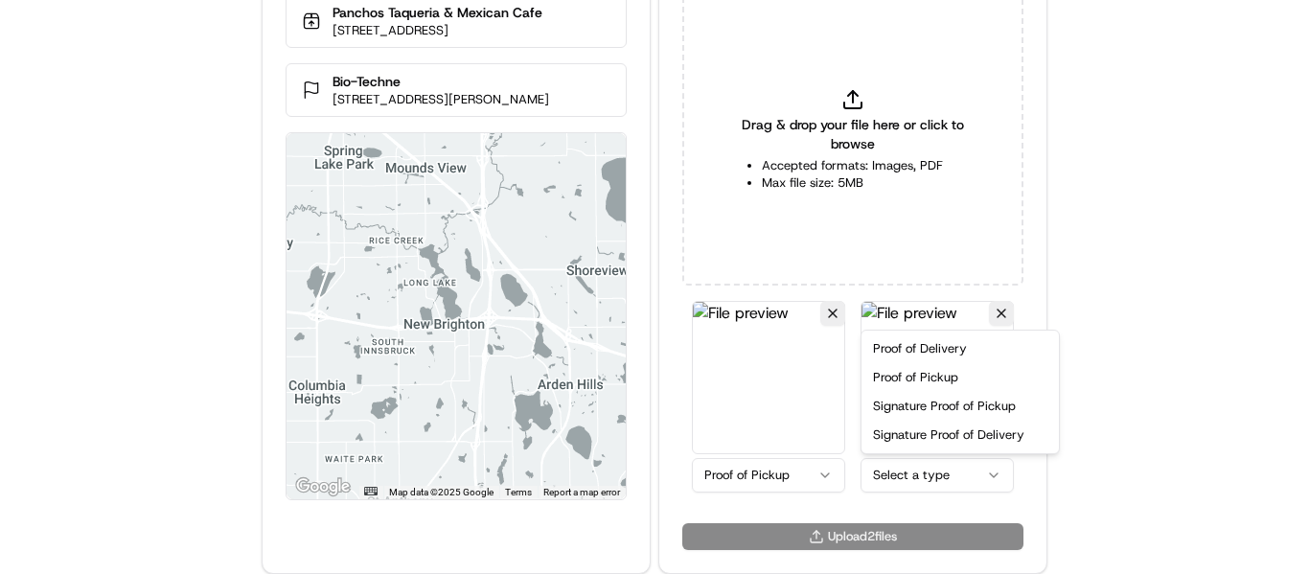
drag, startPoint x: 931, startPoint y: 374, endPoint x: 903, endPoint y: 528, distance: 156.9
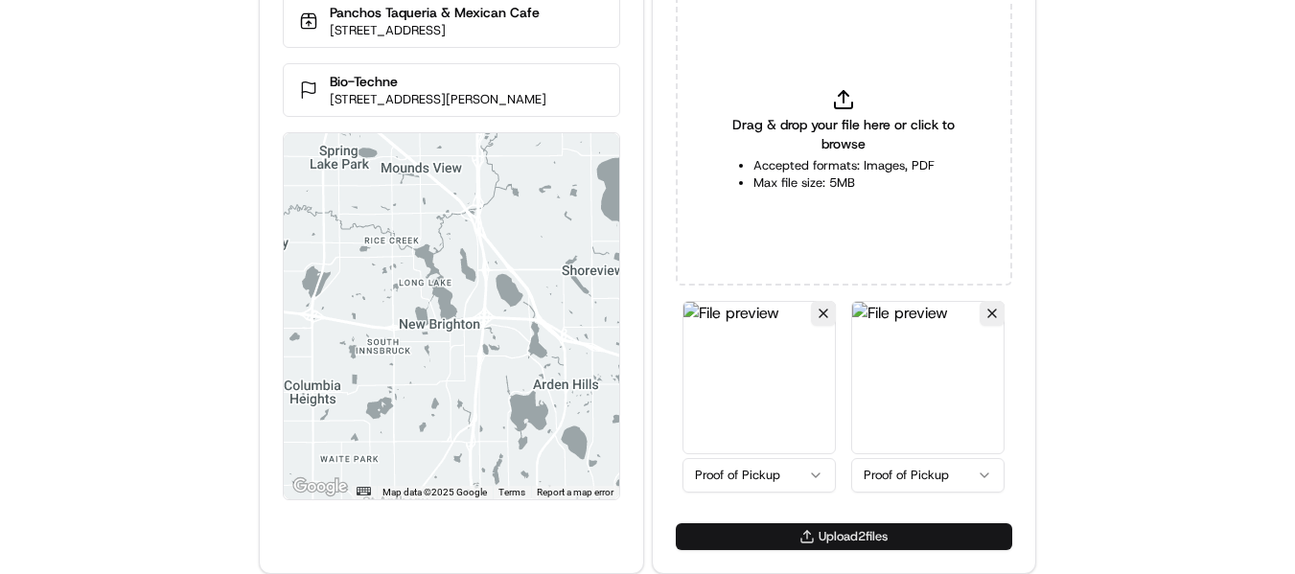
click at [893, 535] on button "Upload 2 file s" at bounding box center [844, 536] width 336 height 27
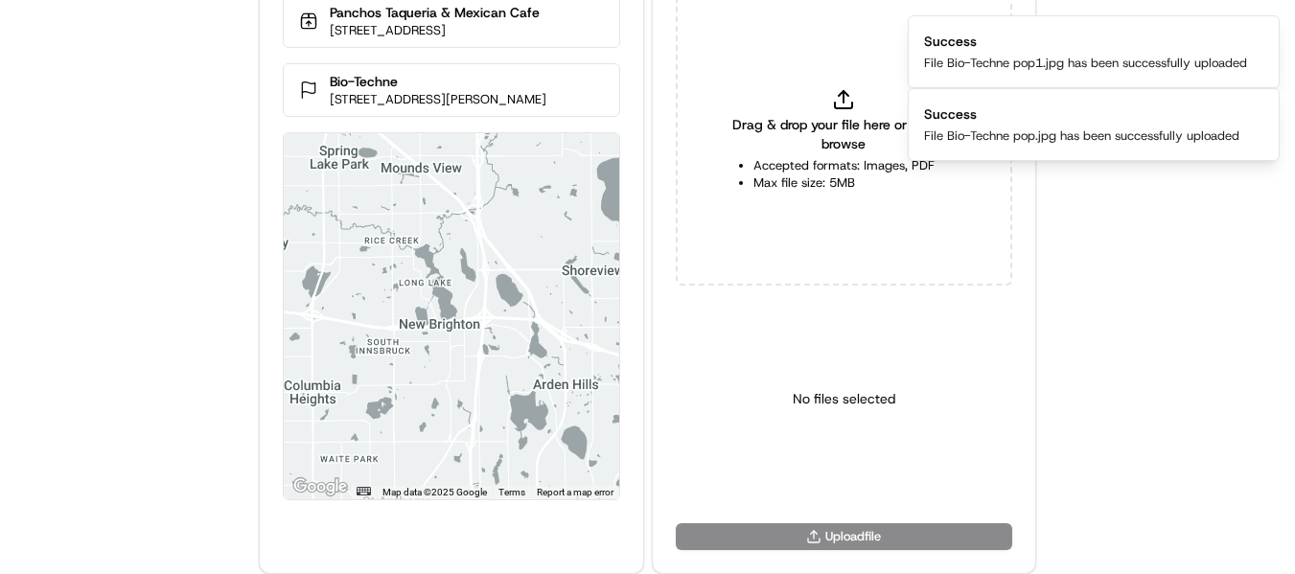
click at [847, 99] on icon at bounding box center [843, 99] width 23 height 23
type input "C:\fakepath\Bio-Techne pod.jpg"
click at [843, 473] on html "Delivery Info Panchos Taqueria & Mexican Cafe 4115 Woodland Rd, Circle Pines, M…" at bounding box center [647, 204] width 1295 height 574
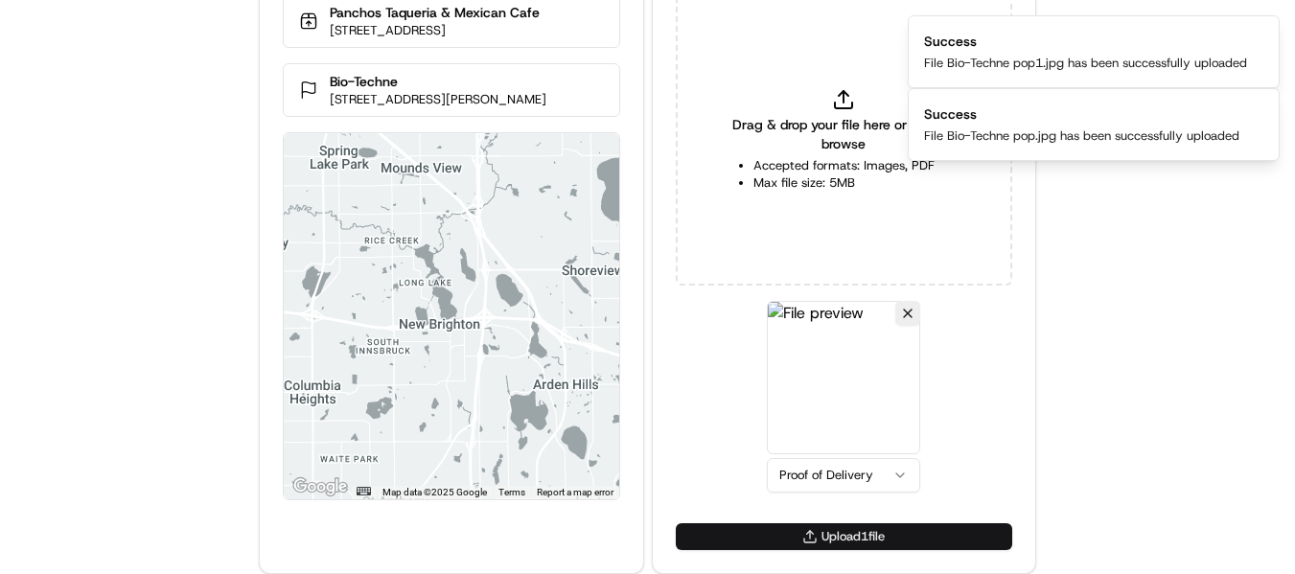
click at [841, 530] on button "Upload 1 file" at bounding box center [844, 536] width 336 height 27
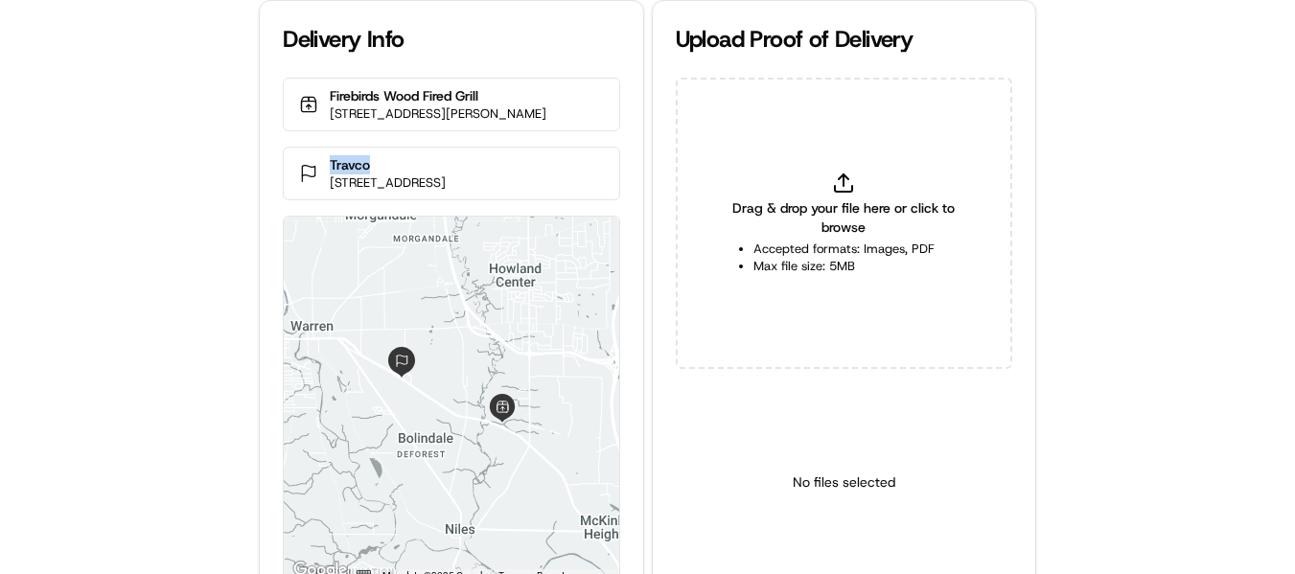
drag, startPoint x: 378, startPoint y: 178, endPoint x: 314, endPoint y: 176, distance: 64.2
click at [314, 176] on div "Travco 2671 Youngstown Rd SE, Warren, OH 44484, USA" at bounding box center [451, 174] width 336 height 54
copy p "Travco"
click at [833, 191] on icon at bounding box center [843, 183] width 23 height 23
type input "C:\fakepath\Travco pop.jpeg"
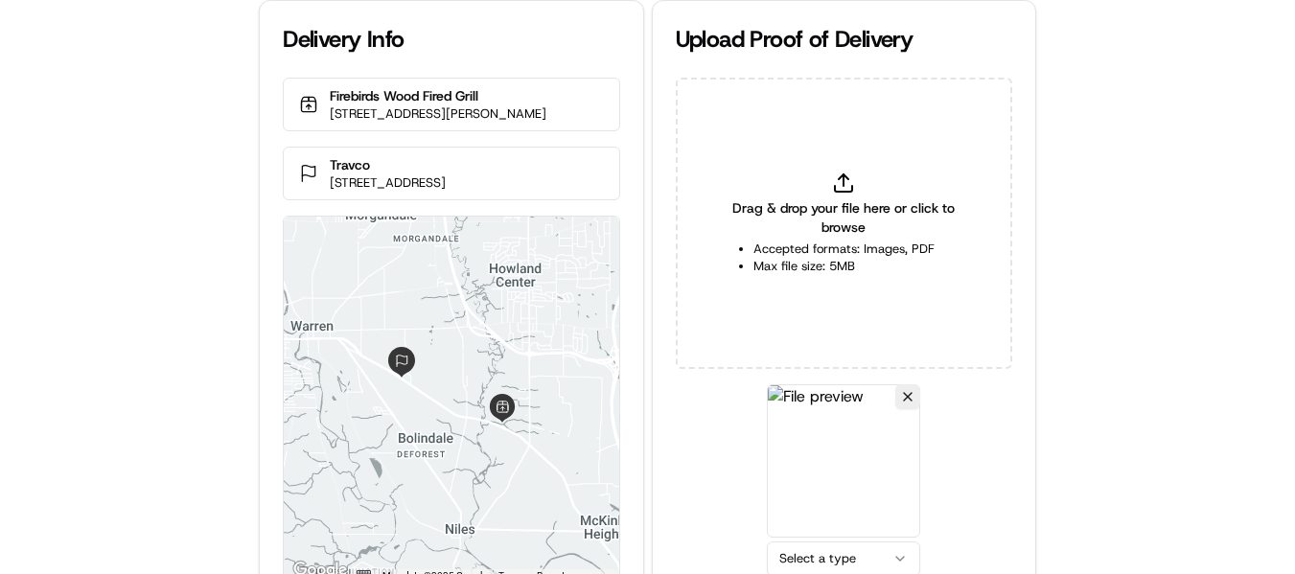
click at [814, 548] on html "Delivery Info Firebirds Wood Fired Grill 5555 Youngstown Warren Rd, Niles, OH 4…" at bounding box center [647, 287] width 1295 height 574
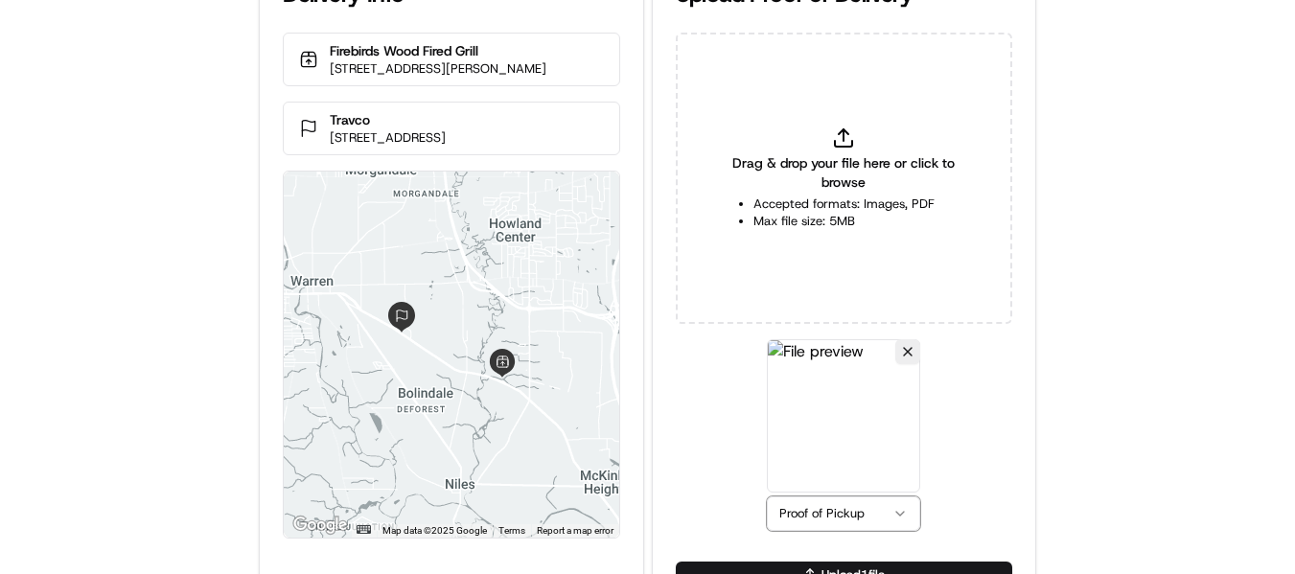
scroll to position [83, 0]
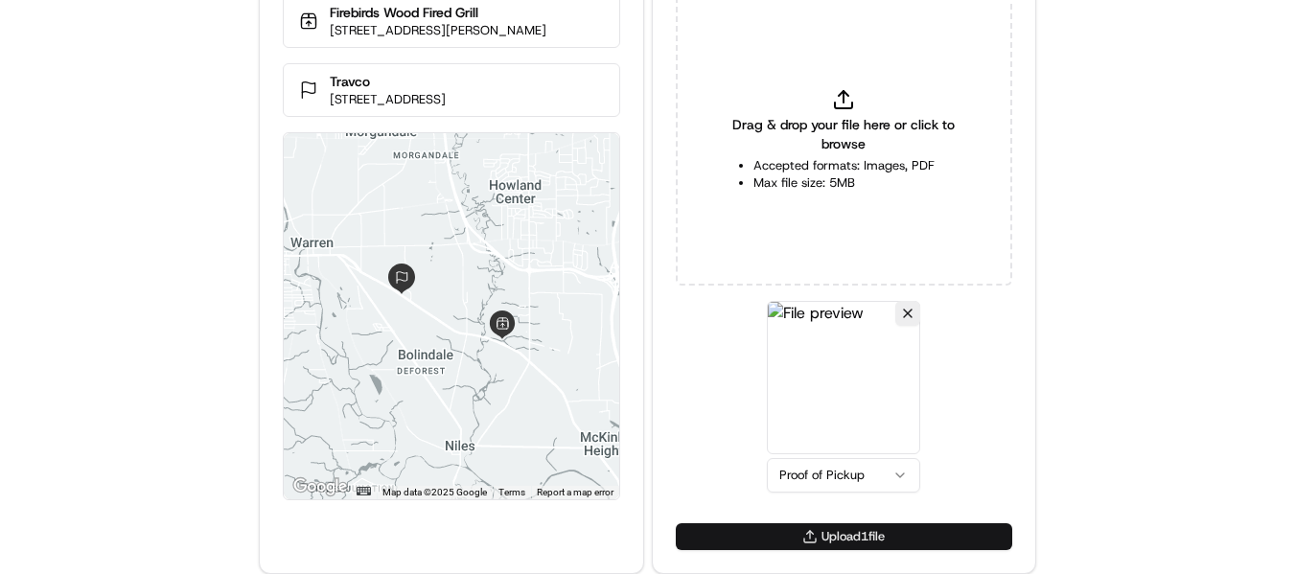
click at [826, 533] on button "Upload 1 file" at bounding box center [844, 536] width 336 height 27
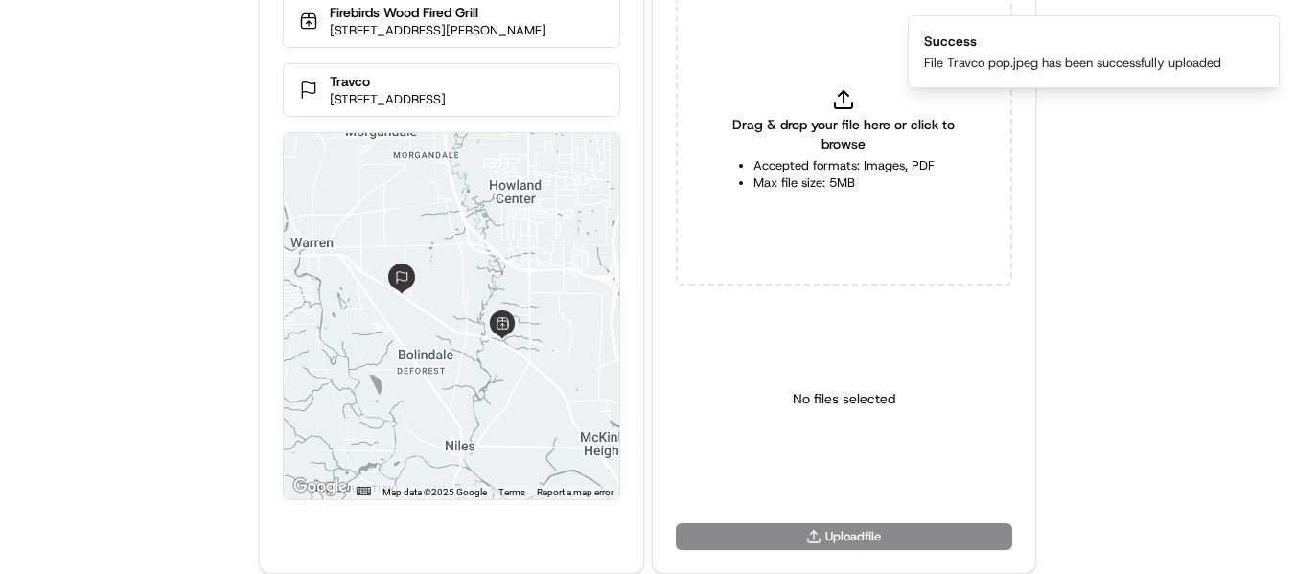
click at [842, 96] on icon at bounding box center [843, 99] width 23 height 23
type input "C:\fakepath\Travco pod.jpeg"
click at [825, 475] on html "Delivery Info Firebirds Wood Fired Grill 5555 Youngstown Warren Rd, Niles, OH 4…" at bounding box center [647, 204] width 1295 height 574
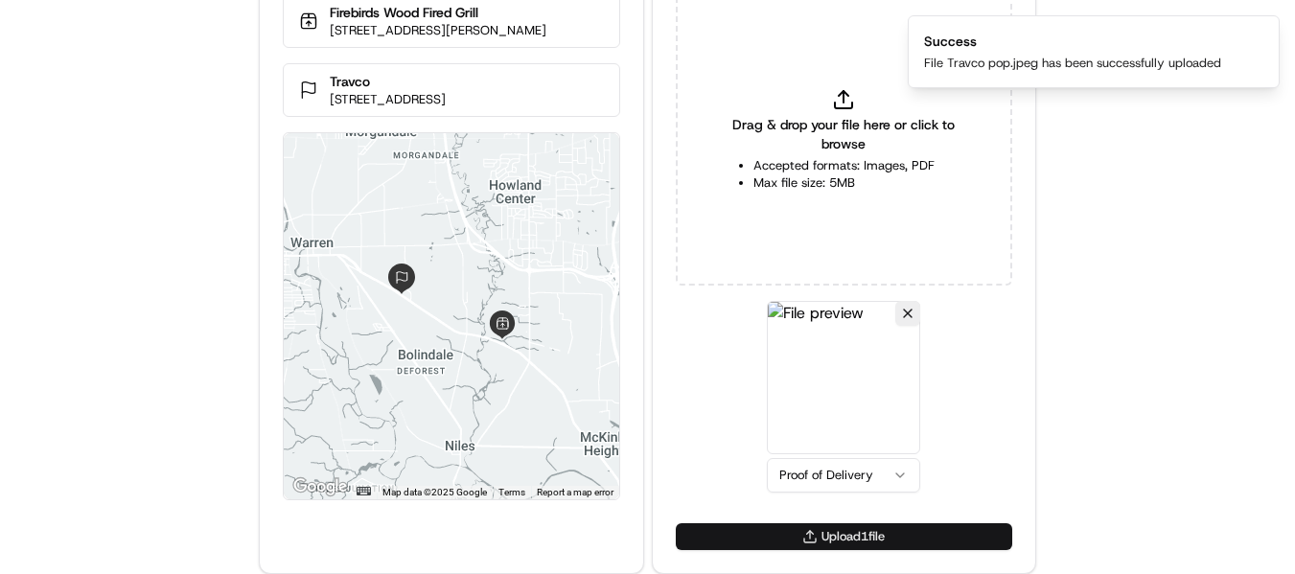
click at [852, 537] on button "Upload 1 file" at bounding box center [844, 536] width 336 height 27
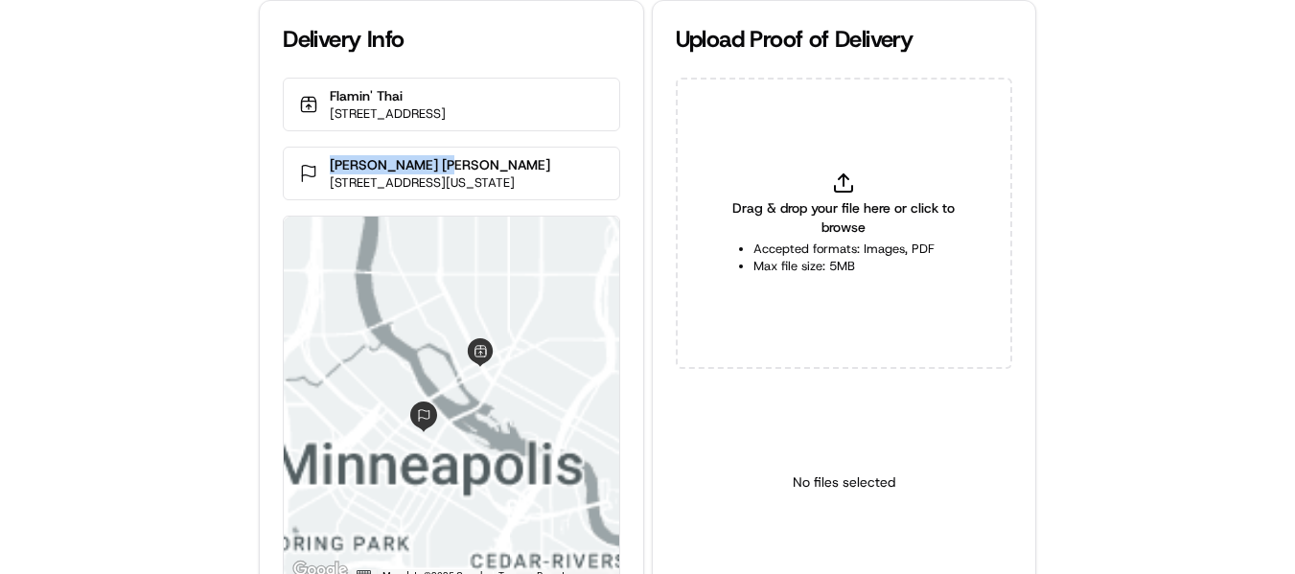
drag, startPoint x: 453, startPoint y: 178, endPoint x: 264, endPoint y: 180, distance: 188.8
click at [264, 180] on div "Flamin' Thai [STREET_ADDRESS] [PERSON_NAME] [PERSON_NAME] [STREET_ADDRESS][US_S…" at bounding box center [451, 342] width 382 height 529
copy p "[PERSON_NAME] [PERSON_NAME]"
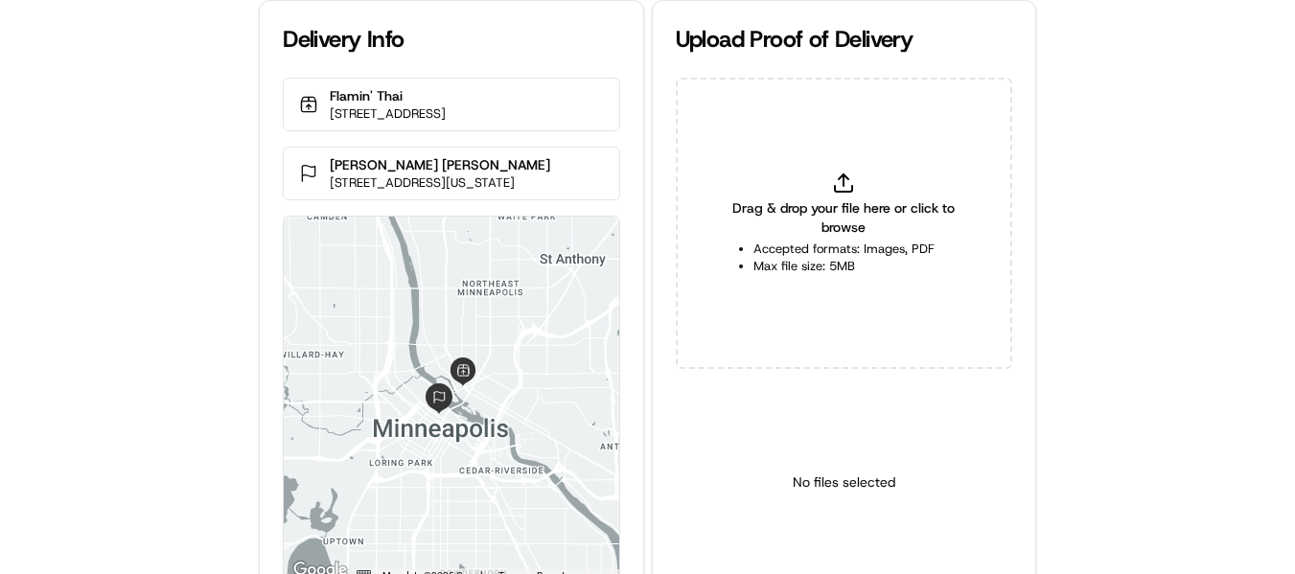
click at [834, 172] on icon at bounding box center [843, 183] width 23 height 23
type input "C:\fakepath\[PERSON_NAME] [PERSON_NAME] pop.jpeg"
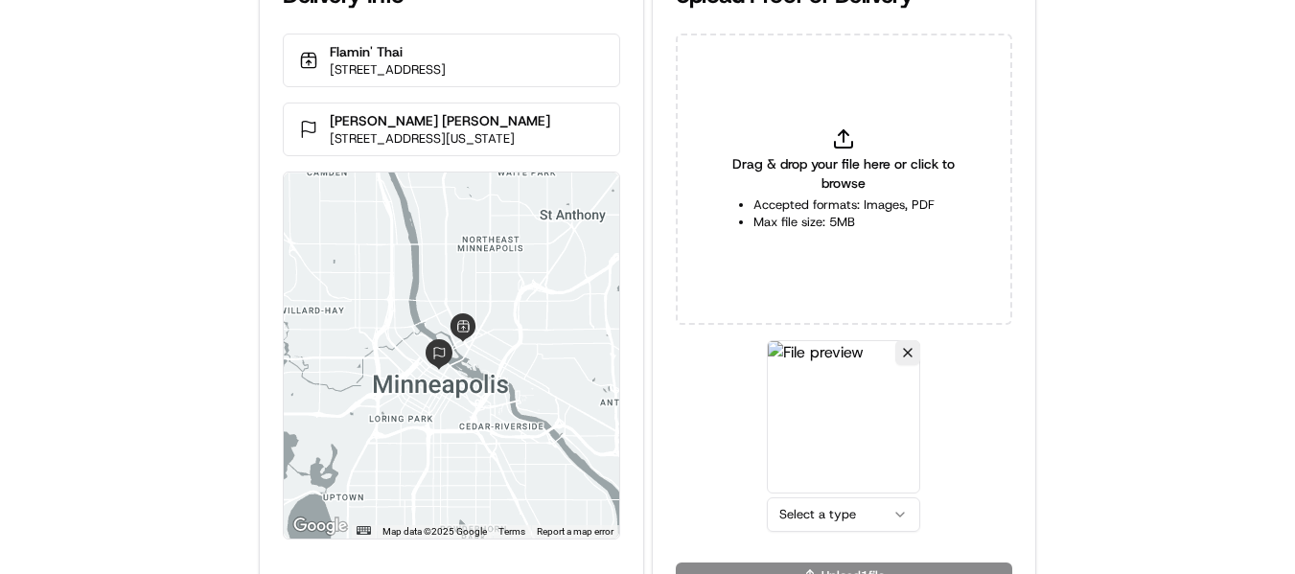
scroll to position [83, 0]
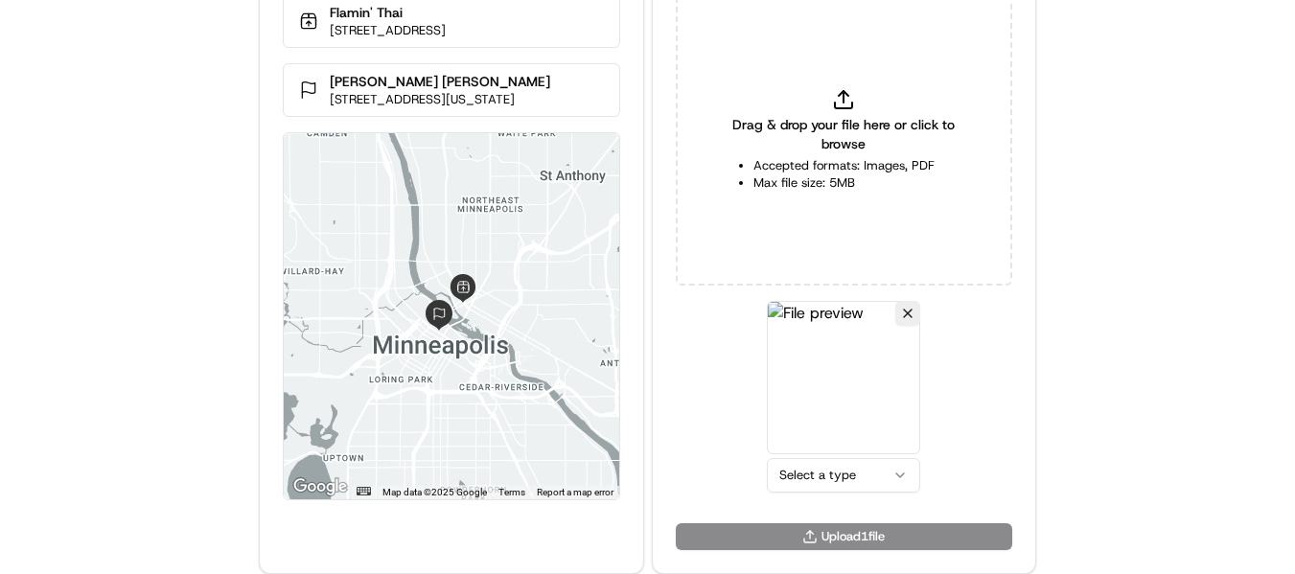
click at [862, 471] on html "Delivery Info Flamin' Thai [STREET_ADDRESS] [PERSON_NAME] [PERSON_NAME] [STREET…" at bounding box center [647, 204] width 1295 height 574
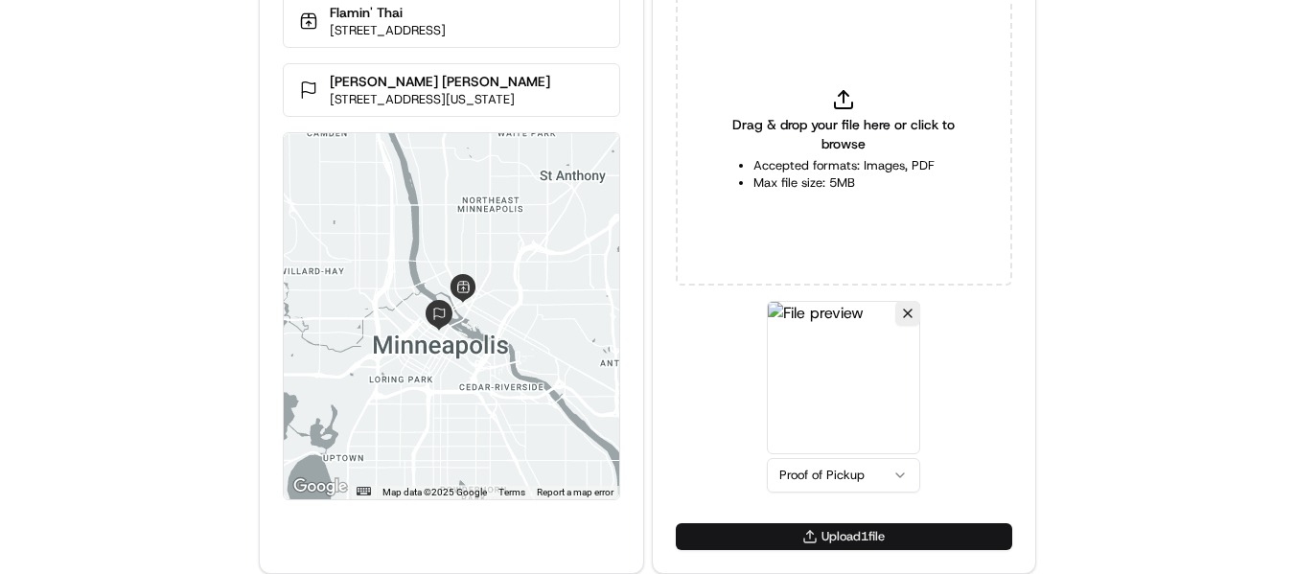
click at [827, 541] on button "Upload 1 file" at bounding box center [844, 536] width 336 height 27
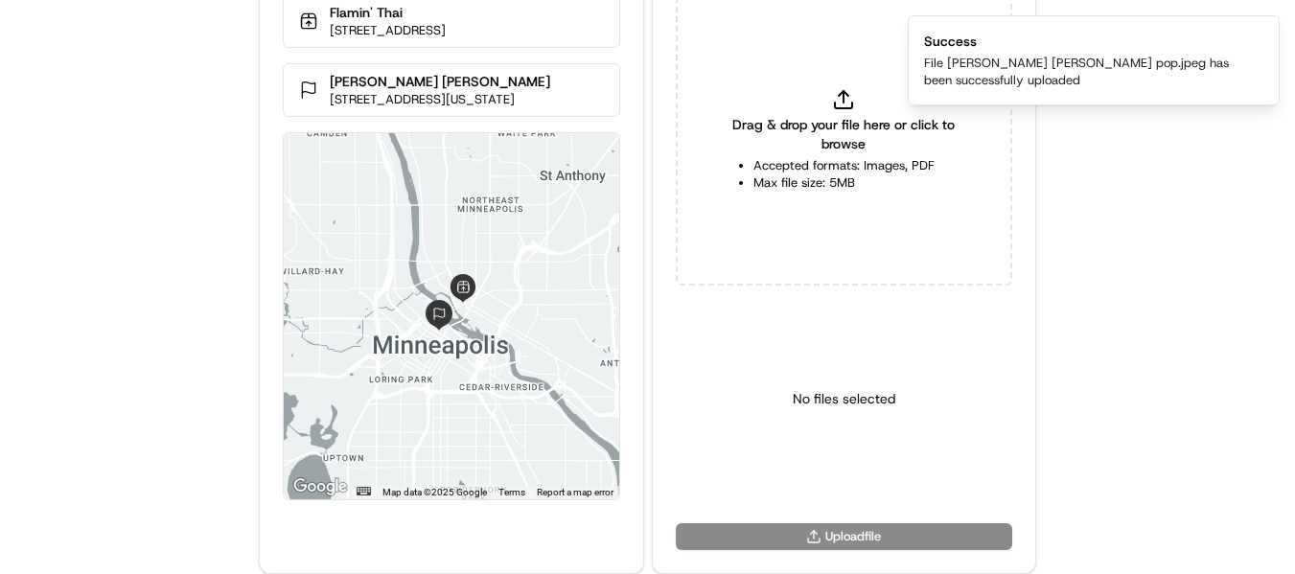
click at [842, 100] on icon at bounding box center [843, 99] width 23 height 23
type input "C:\fakepath\Miller Dunwiddie pod.jpeg"
click at [837, 475] on html "Delivery Info Flamin' Thai 16 University Ave NE, Minneapolis, MN 55413, USA Mil…" at bounding box center [647, 204] width 1295 height 574
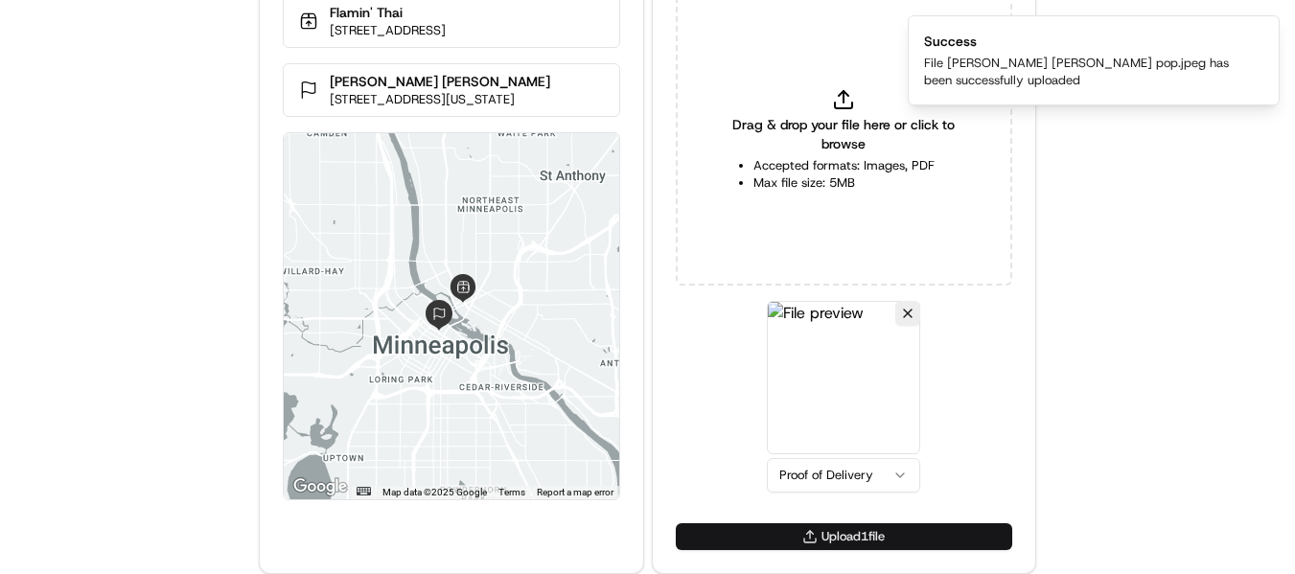
click at [839, 539] on button "Upload 1 file" at bounding box center [844, 536] width 336 height 27
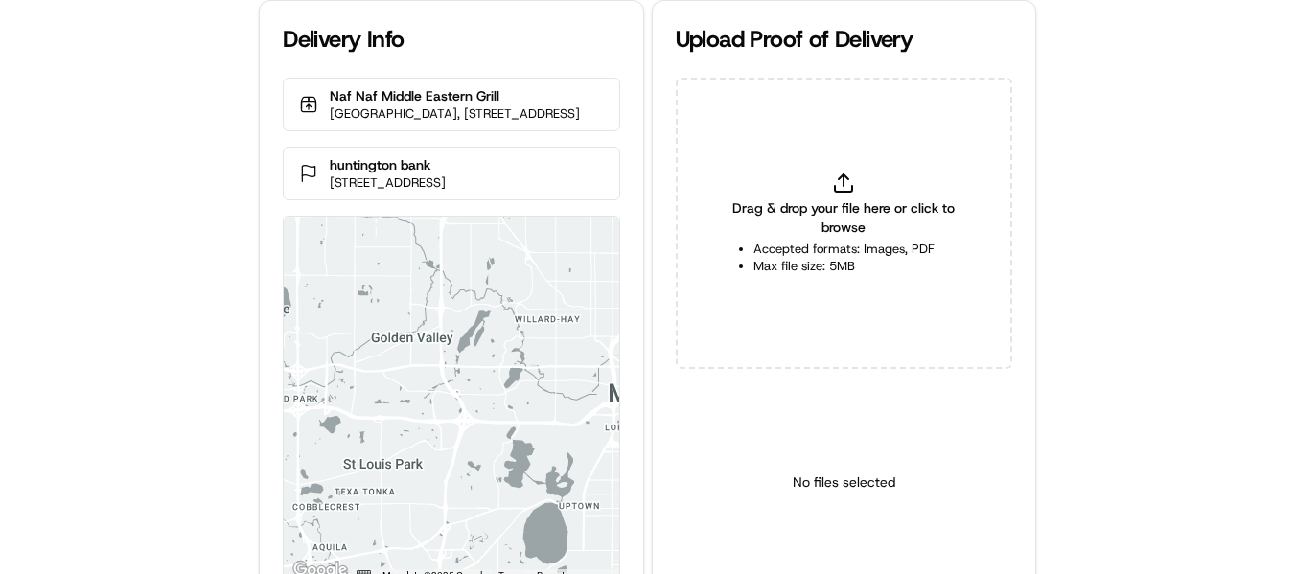
drag, startPoint x: 451, startPoint y: 182, endPoint x: 316, endPoint y: 181, distance: 135.1
click at [316, 181] on div "huntington bank [STREET_ADDRESS]" at bounding box center [451, 174] width 336 height 54
copy p "huntington bank"
click at [848, 205] on span "Drag & drop your file here or click to browse" at bounding box center [843, 217] width 241 height 38
type input "C:\fakepath\huntington bank pop.jpeg"
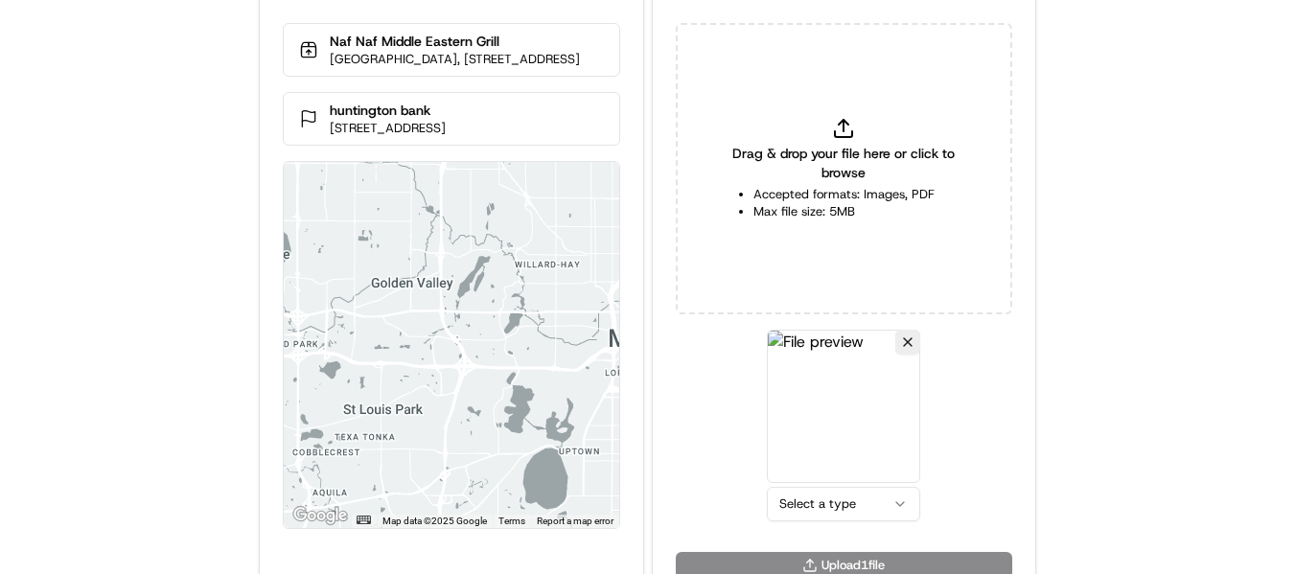
scroll to position [83, 0]
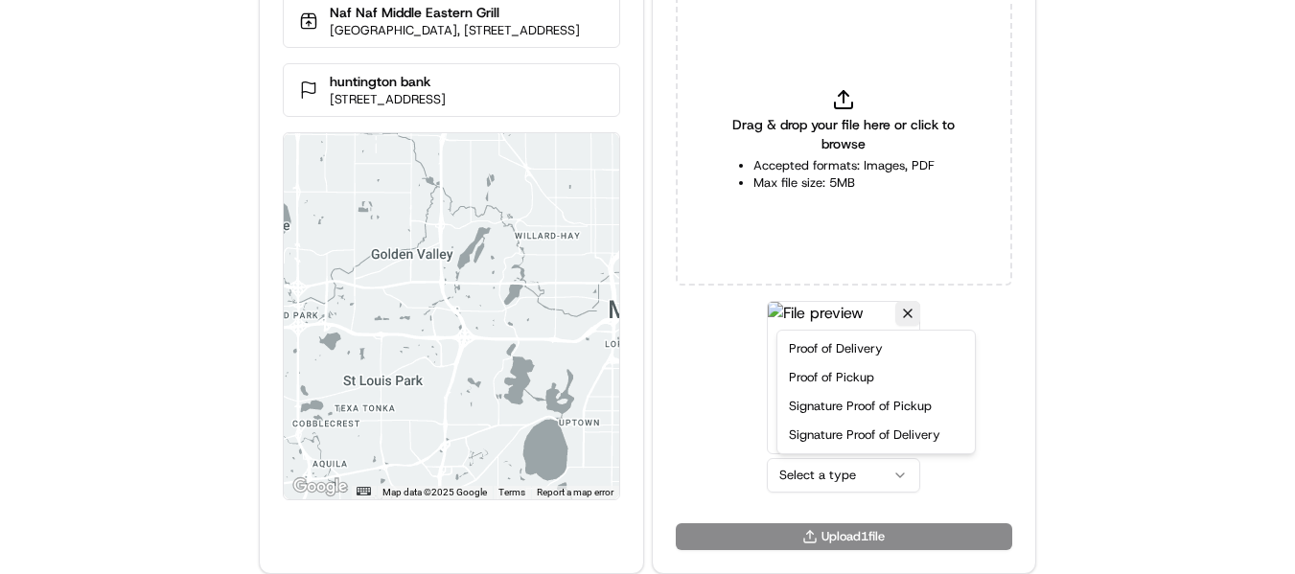
click at [844, 483] on html "Delivery Info [GEOGRAPHIC_DATA], [STREET_ADDRESS] [GEOGRAPHIC_DATA] [STREET_ADD…" at bounding box center [647, 204] width 1295 height 574
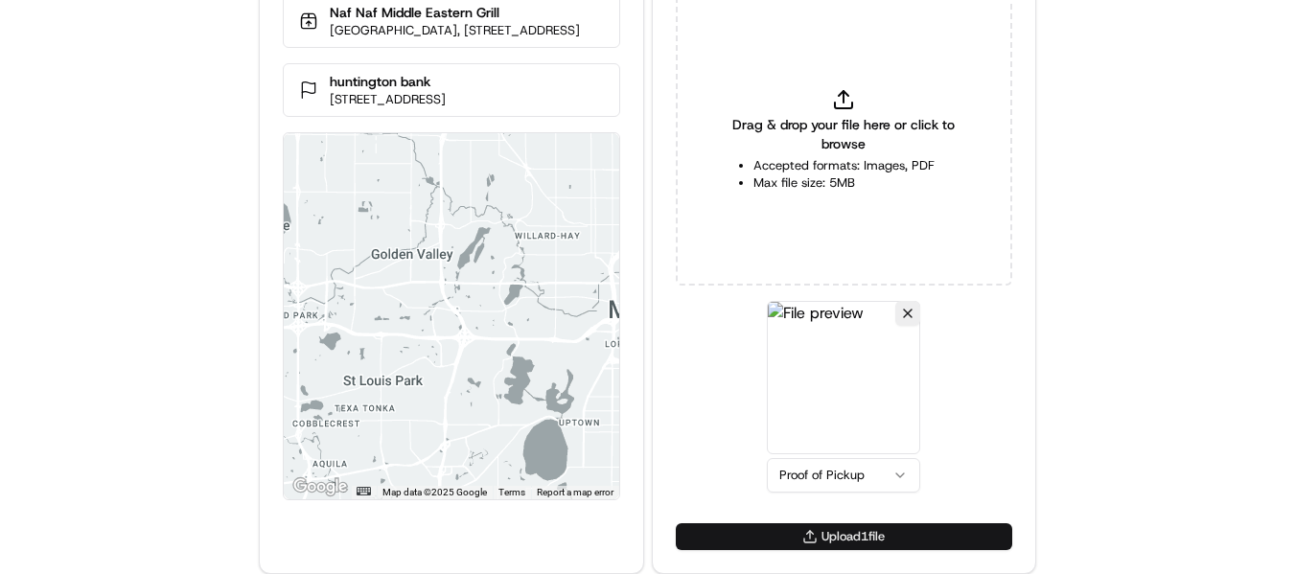
click at [853, 535] on button "Upload 1 file" at bounding box center [844, 536] width 336 height 27
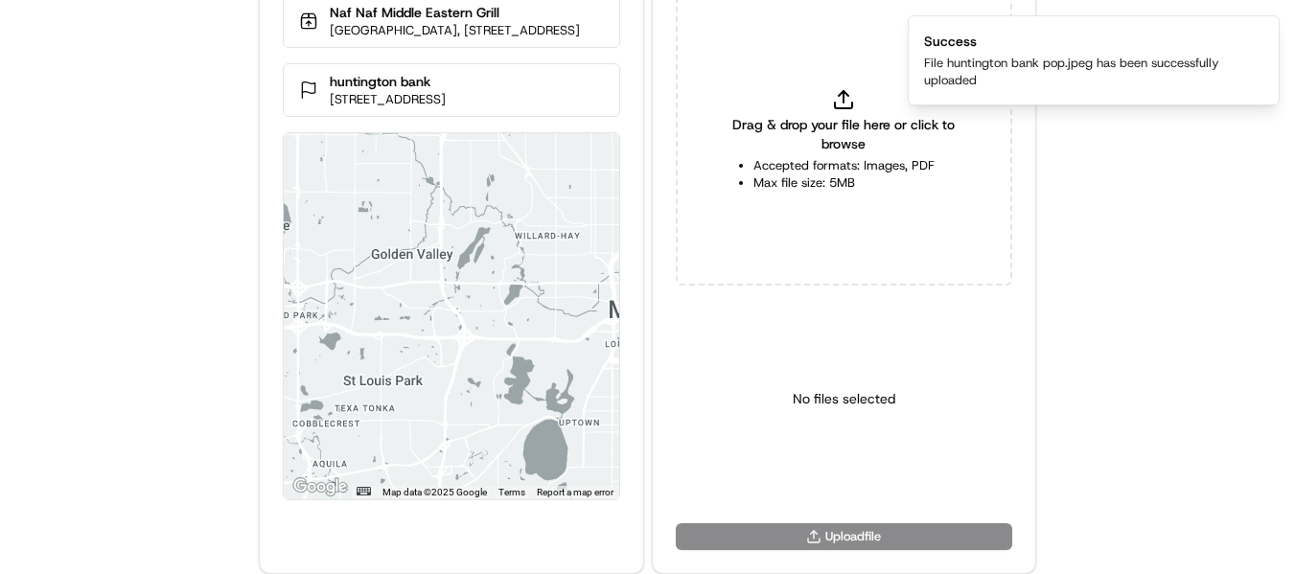
click at [841, 96] on icon at bounding box center [843, 99] width 23 height 23
type input "C:\fakepath\huntington bank pod.jpeg"
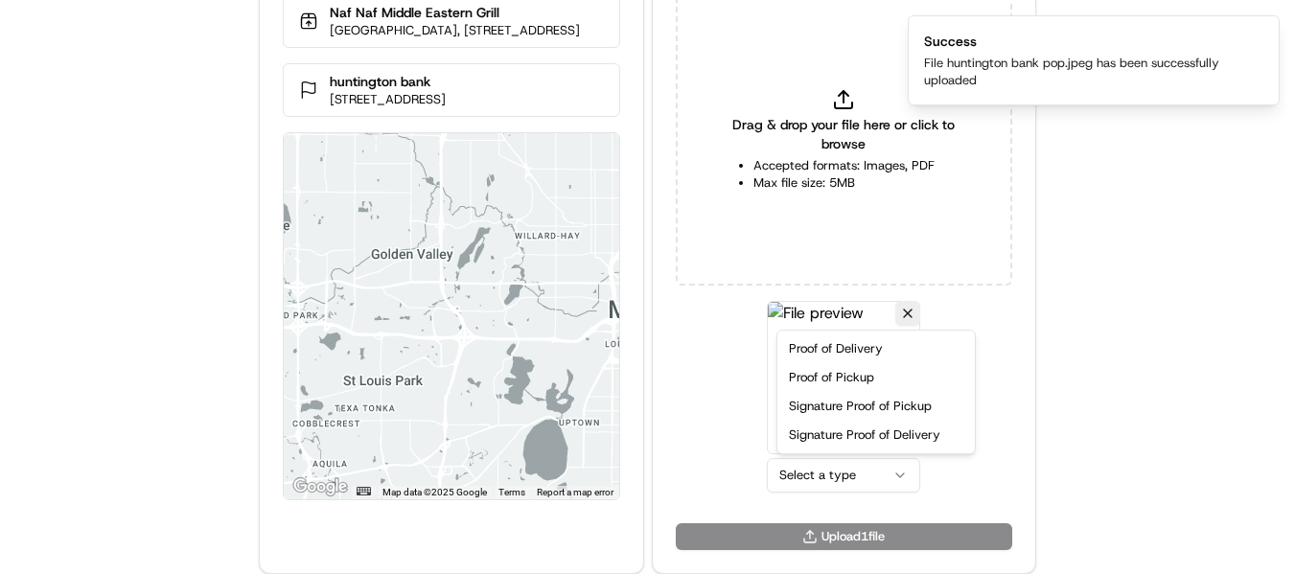
click at [854, 478] on html "Delivery Info Naf Naf Middle Eastern Grill Marriott Hotel City Center, 40 S 7th…" at bounding box center [647, 204] width 1295 height 574
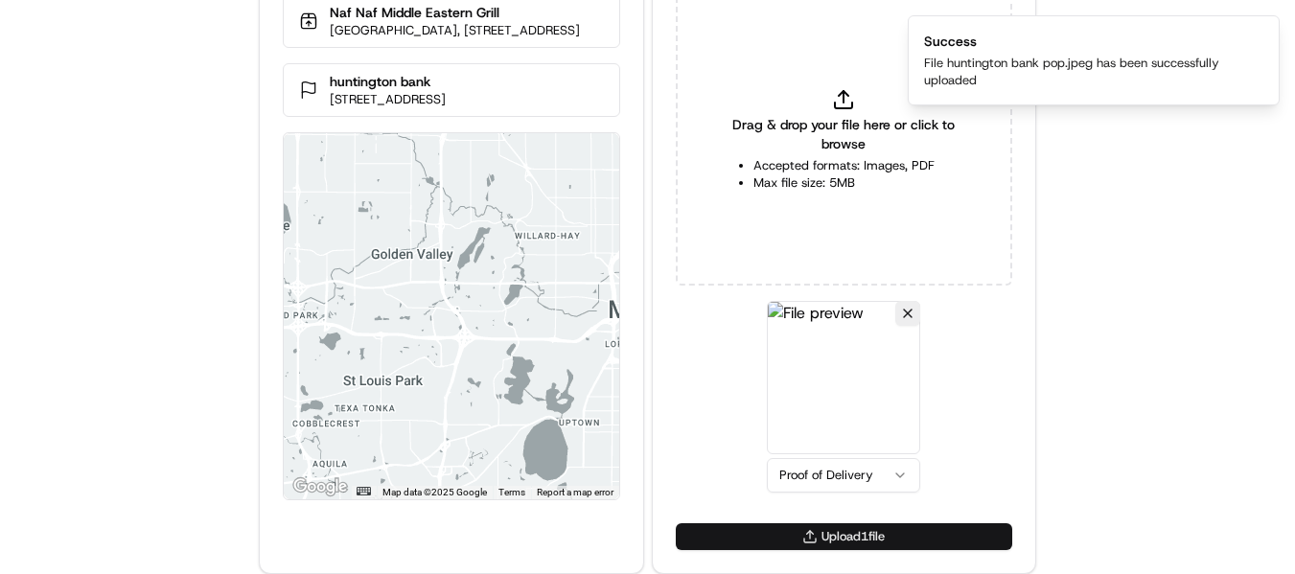
click at [804, 533] on button "Upload 1 file" at bounding box center [844, 536] width 336 height 27
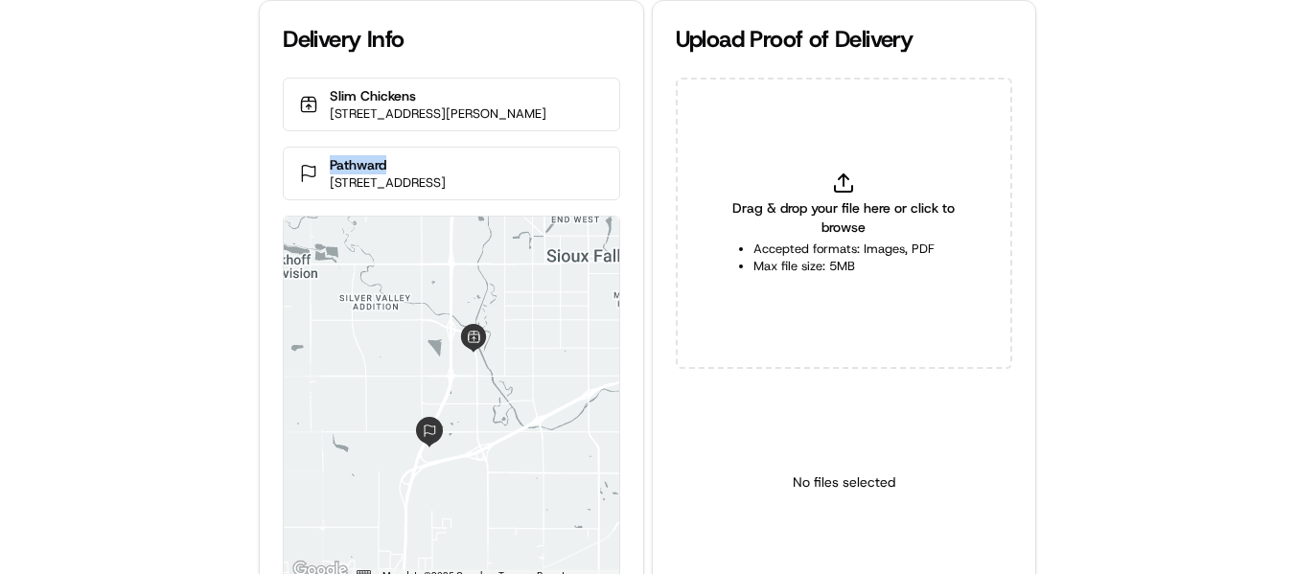
drag, startPoint x: 406, startPoint y: 157, endPoint x: 289, endPoint y: 149, distance: 117.2
click at [289, 149] on div "Pathward 5501 S Broadband Ln, Sioux Falls, SD 57108, USA" at bounding box center [451, 174] width 336 height 54
copy p "Pathward"
click at [835, 175] on icon at bounding box center [843, 183] width 23 height 23
type input "C:\fakepath\Pathward pop.jpg"
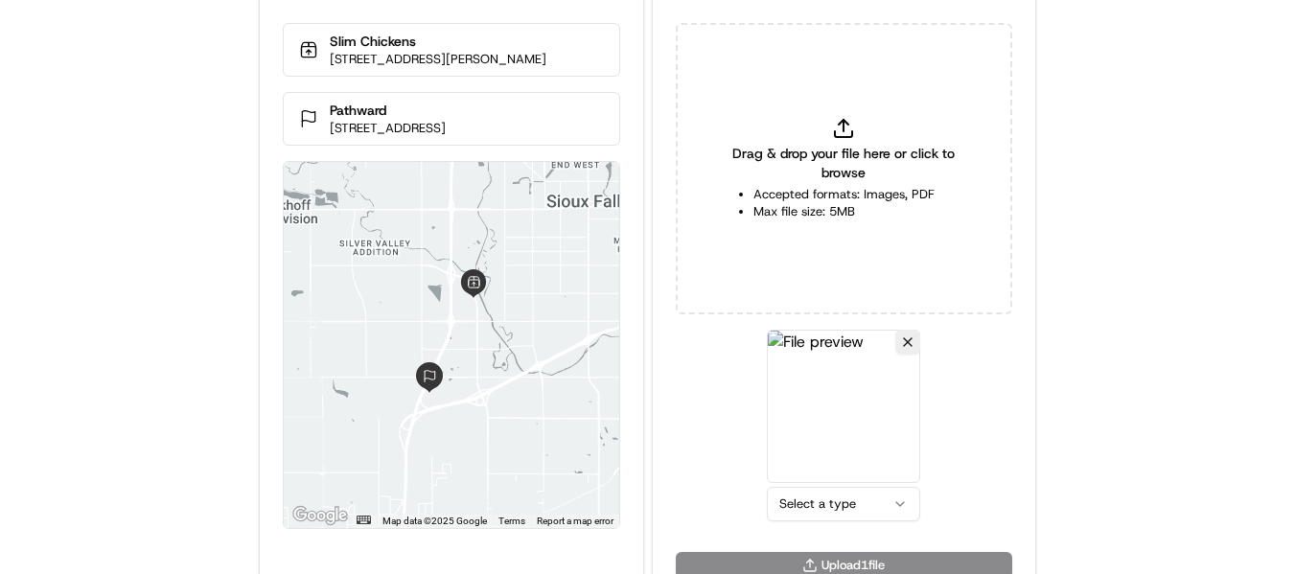
scroll to position [83, 0]
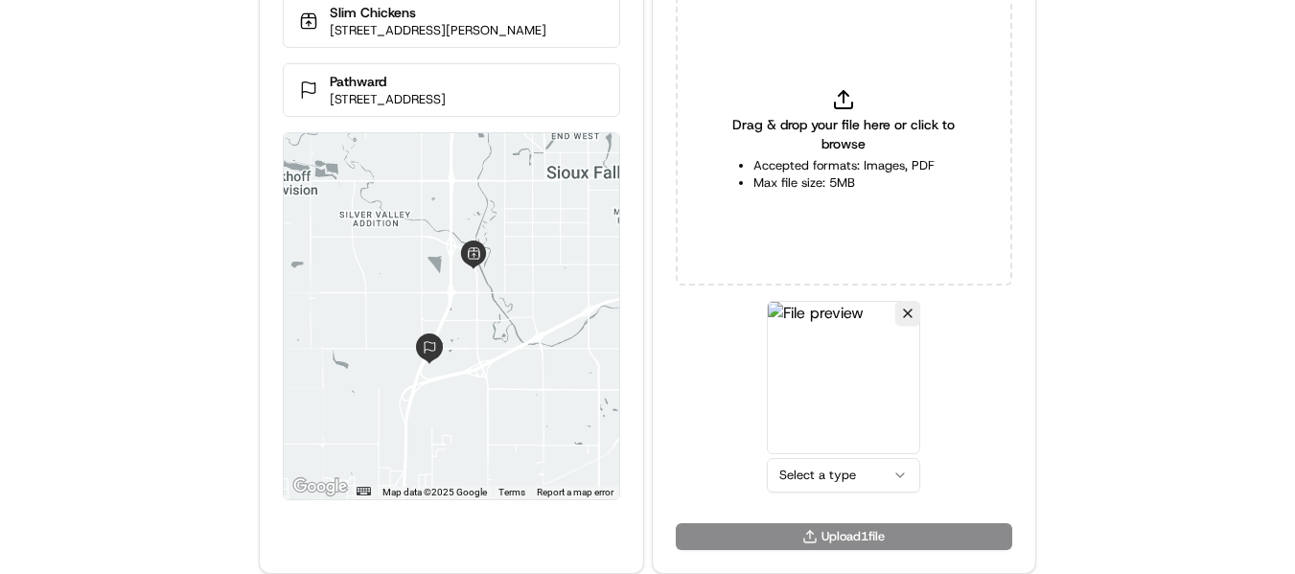
click at [830, 469] on html "Delivery Info Slim Chickens 2711 S Louise Ave, Sioux Falls, SD 57106, USA Pathw…" at bounding box center [647, 204] width 1295 height 574
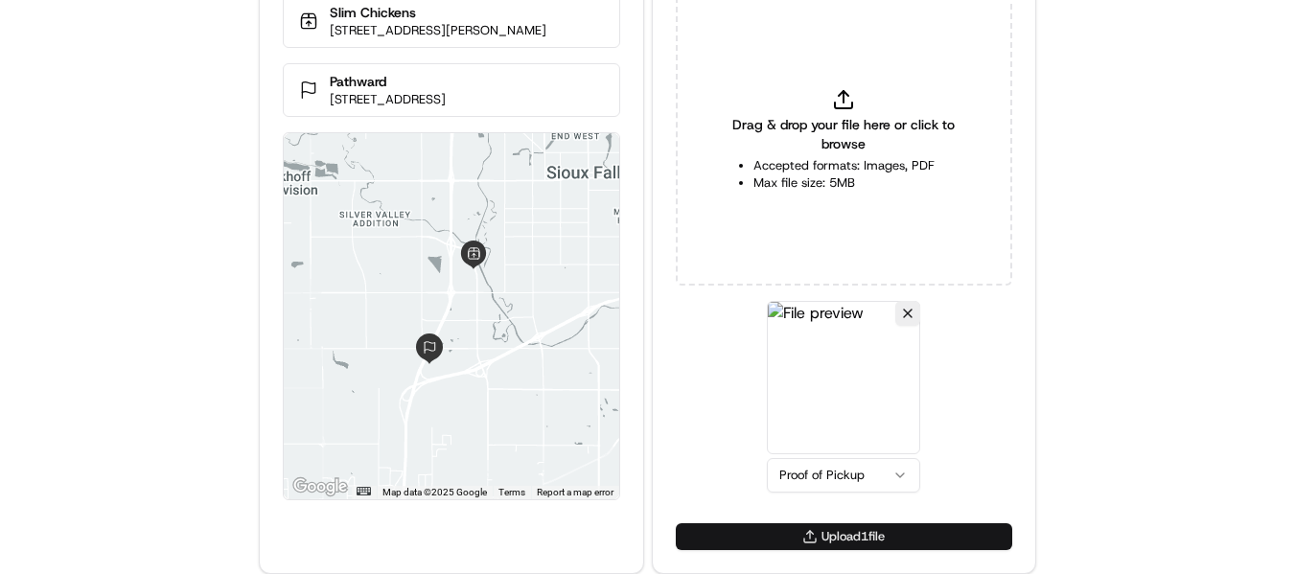
click at [873, 530] on button "Upload 1 file" at bounding box center [844, 536] width 336 height 27
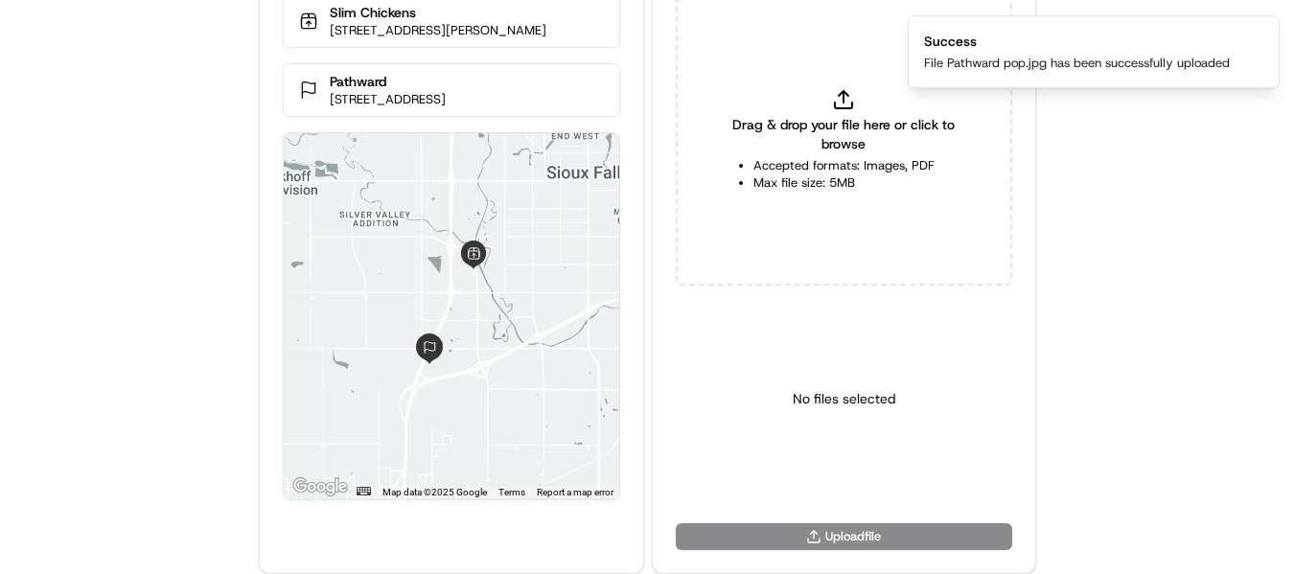
click at [842, 103] on icon at bounding box center [843, 99] width 23 height 23
type input "C:\fakepath\Pathward pod.jpg"
click at [860, 470] on html "Delivery Info Slim Chickens 2711 S Louise Ave, Sioux Falls, SD 57106, USA Pathw…" at bounding box center [647, 204] width 1295 height 574
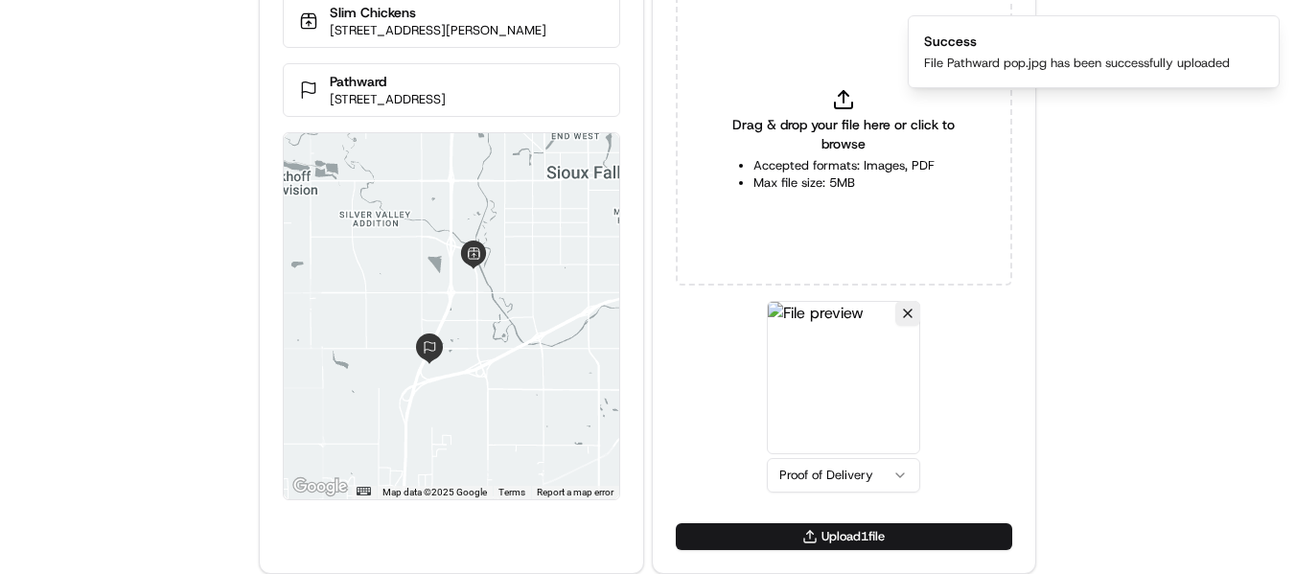
click at [856, 521] on div "Drag & drop your file here or click to browse Accepted formats: Images, PDF Max…" at bounding box center [844, 258] width 382 height 529
click at [861, 532] on button "Upload 1 file" at bounding box center [844, 536] width 336 height 27
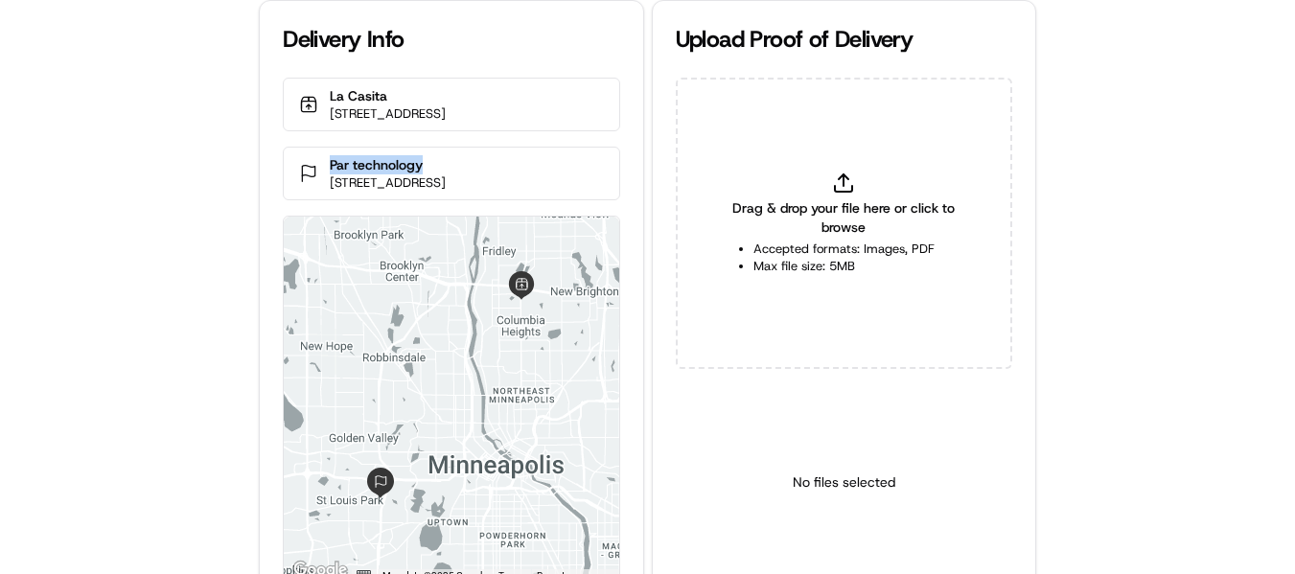
drag, startPoint x: 430, startPoint y: 186, endPoint x: 275, endPoint y: 173, distance: 155.7
click at [275, 173] on div "[GEOGRAPHIC_DATA] [STREET_ADDRESS] Par technology [STREET_ADDRESS] ← Move left …" at bounding box center [451, 342] width 382 height 529
copy p "Par technology"
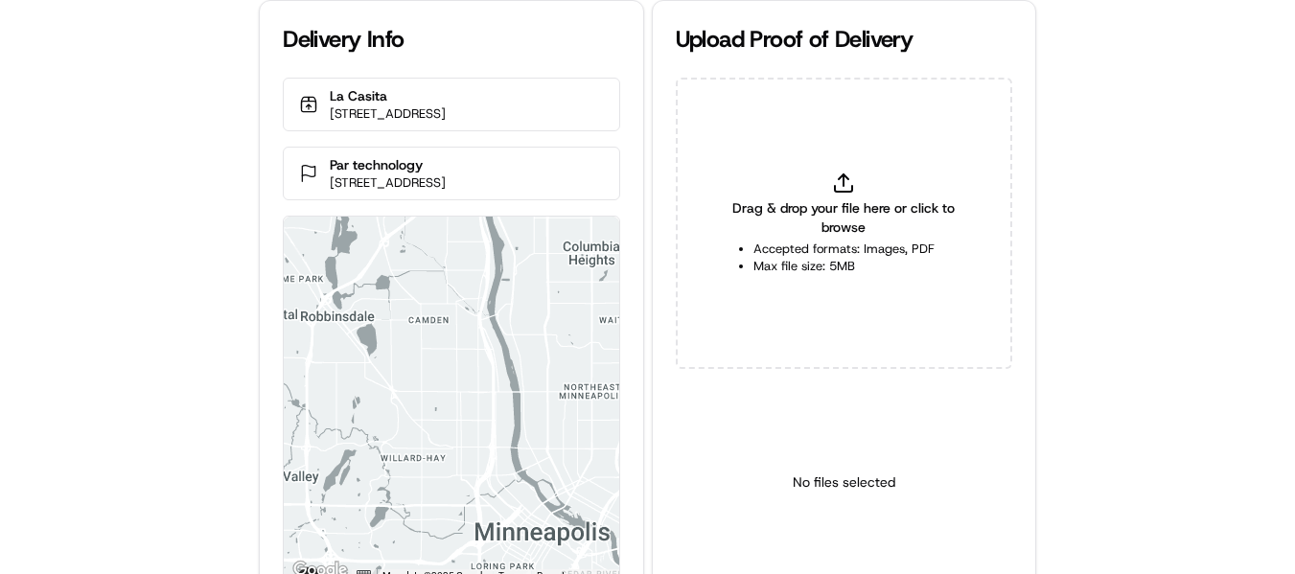
click at [858, 157] on div "Drag & drop your file here or click to browse Accepted formats: Images, PDF Max…" at bounding box center [844, 223] width 336 height 291
type input "C:\fakepath\Par technology pop.jpeg"
click at [813, 560] on html "Delivery Info [GEOGRAPHIC_DATA] [STREET_ADDRESS] Par technology [STREET_ADDRESS…" at bounding box center [647, 287] width 1295 height 574
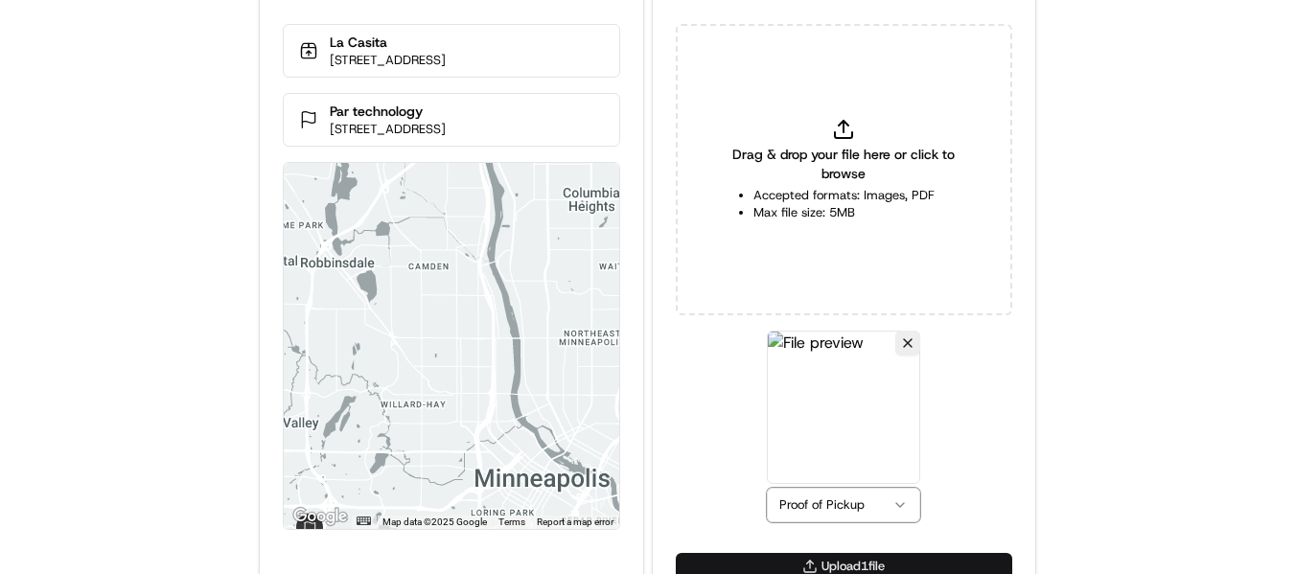
scroll to position [83, 0]
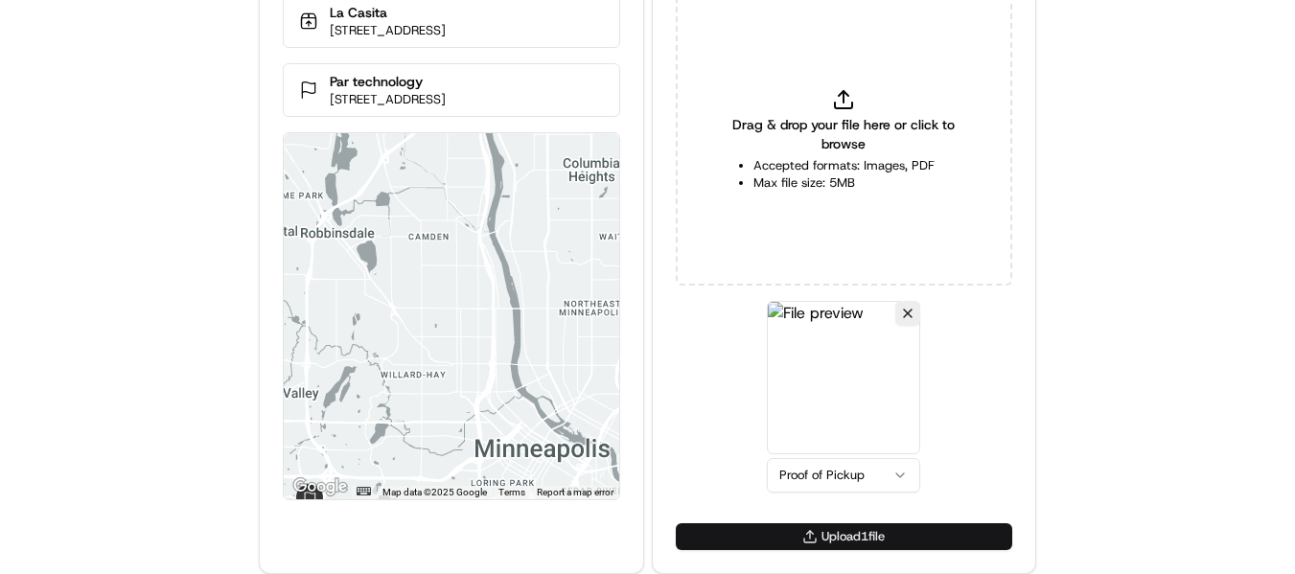
click at [850, 526] on button "Upload 1 file" at bounding box center [844, 536] width 336 height 27
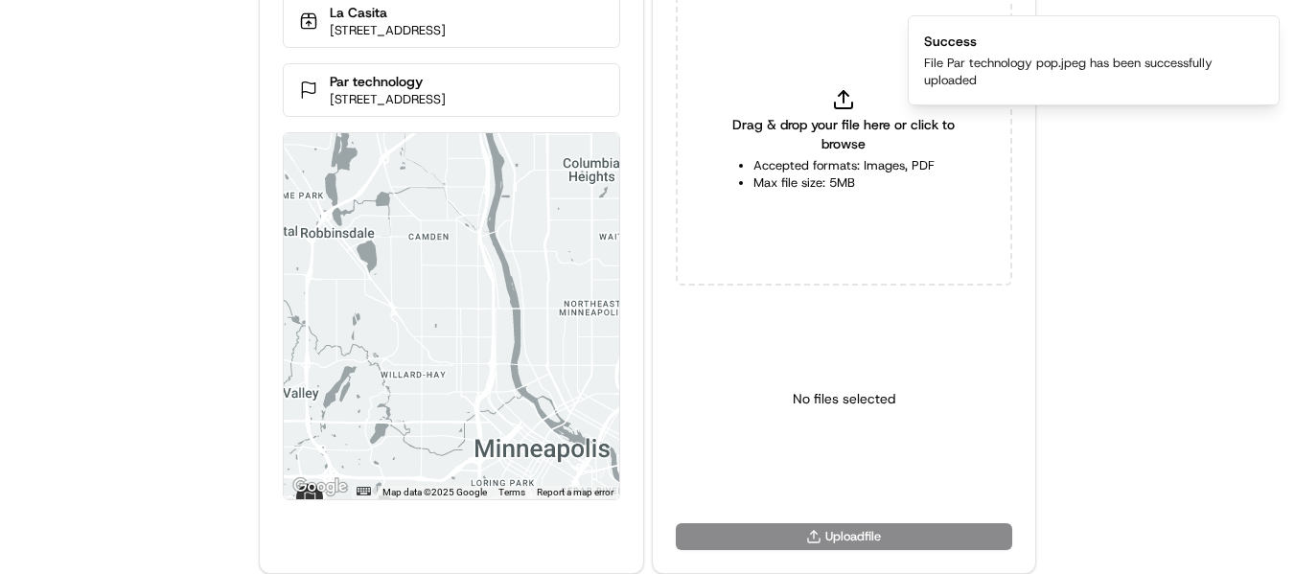
click at [849, 93] on icon at bounding box center [843, 99] width 23 height 23
type input "C:\fakepath\Par technology pod.jpeg"
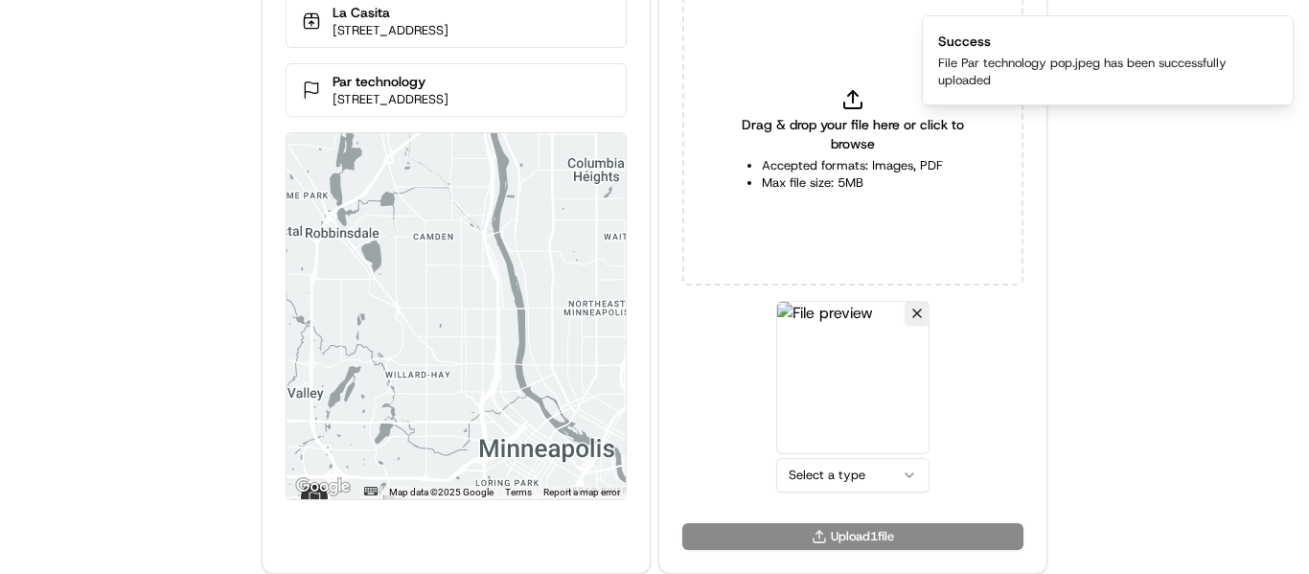
click at [826, 472] on html "Delivery Info La Casita 5085 Central Ave NE, Minneapolis, MN 55421, USA Par tec…" at bounding box center [654, 204] width 1309 height 574
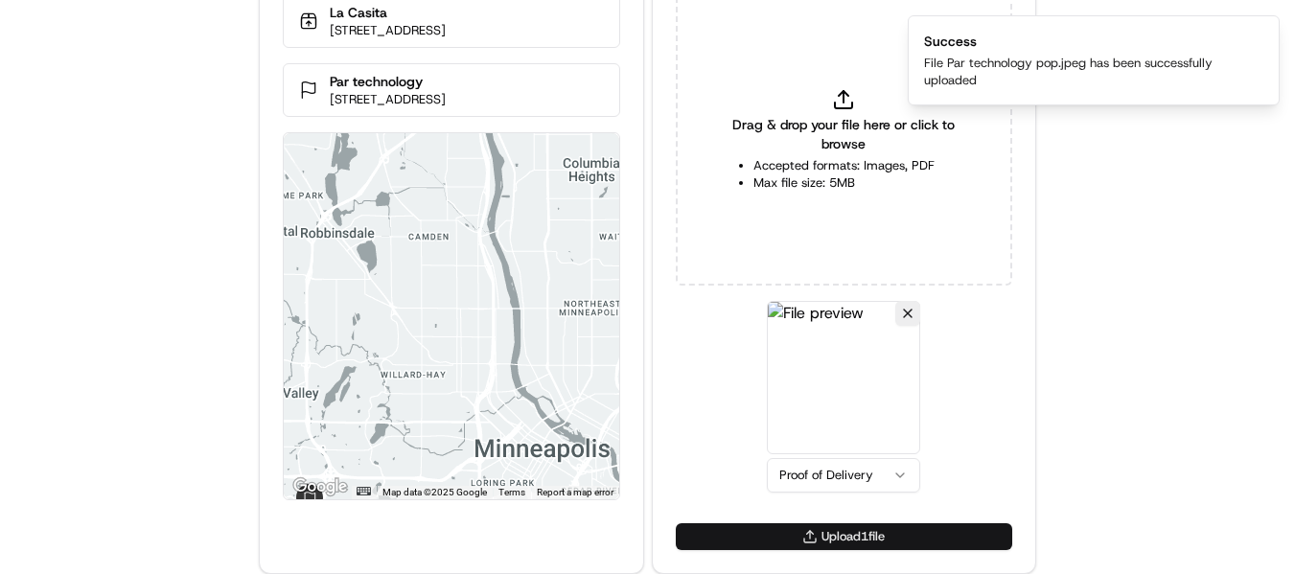
click at [834, 539] on button "Upload 1 file" at bounding box center [844, 536] width 336 height 27
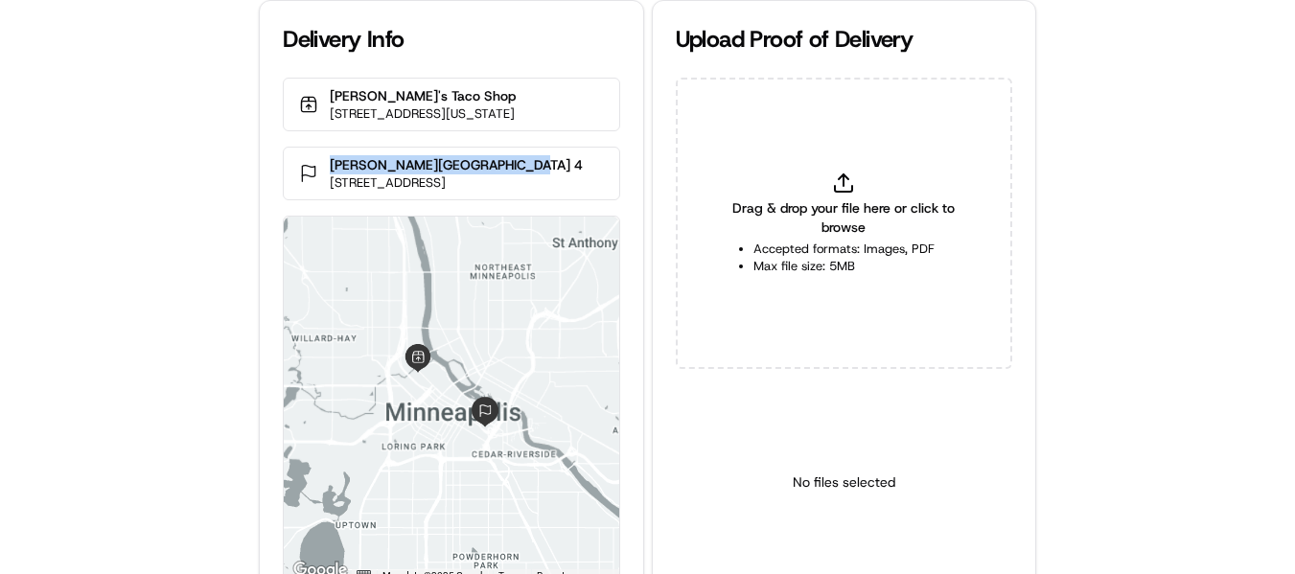
drag, startPoint x: 518, startPoint y: 185, endPoint x: 307, endPoint y: 5, distance: 278.0
click at [300, 180] on div "[PERSON_NAME][GEOGRAPHIC_DATA] 4 [STREET_ADDRESS]" at bounding box center [451, 174] width 336 height 54
copy p "[PERSON_NAME][GEOGRAPHIC_DATA] 4"
click at [866, 177] on div "Drag & drop your file here or click to browse Accepted formats: Images, PDF Max…" at bounding box center [844, 223] width 336 height 291
type input "C:\fakepath\[PERSON_NAME] Building 4 pop.jpeg"
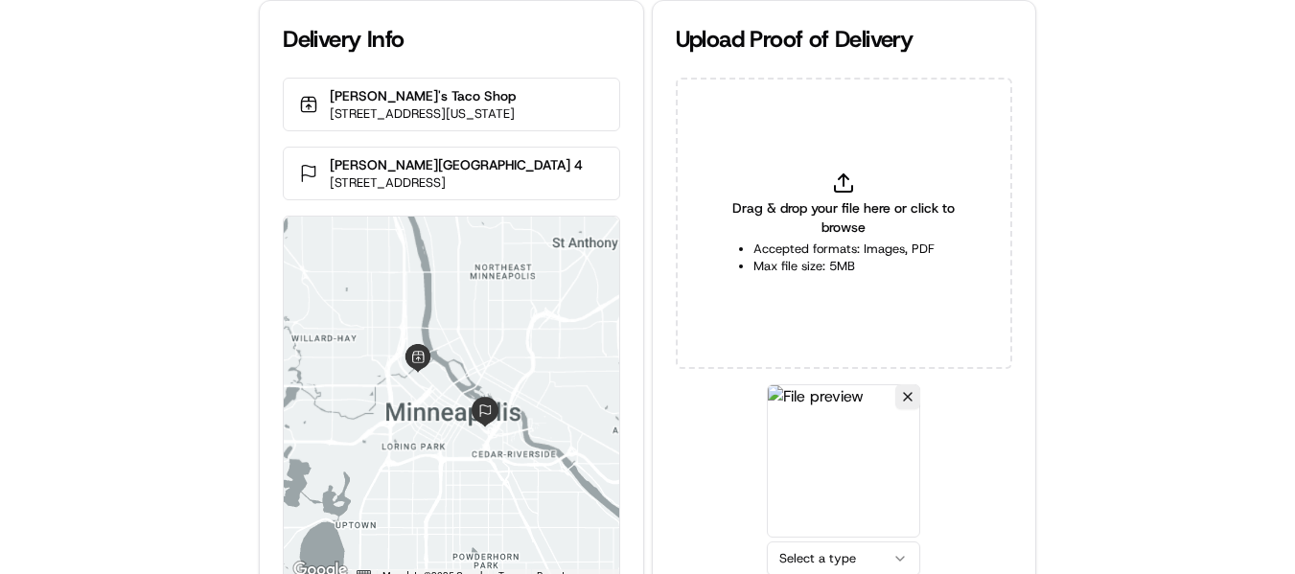
click at [858, 564] on html "Delivery Info [PERSON_NAME]'s Taco Shop [STREET_ADDRESS][US_STATE] [PERSON_NAME…" at bounding box center [647, 287] width 1295 height 574
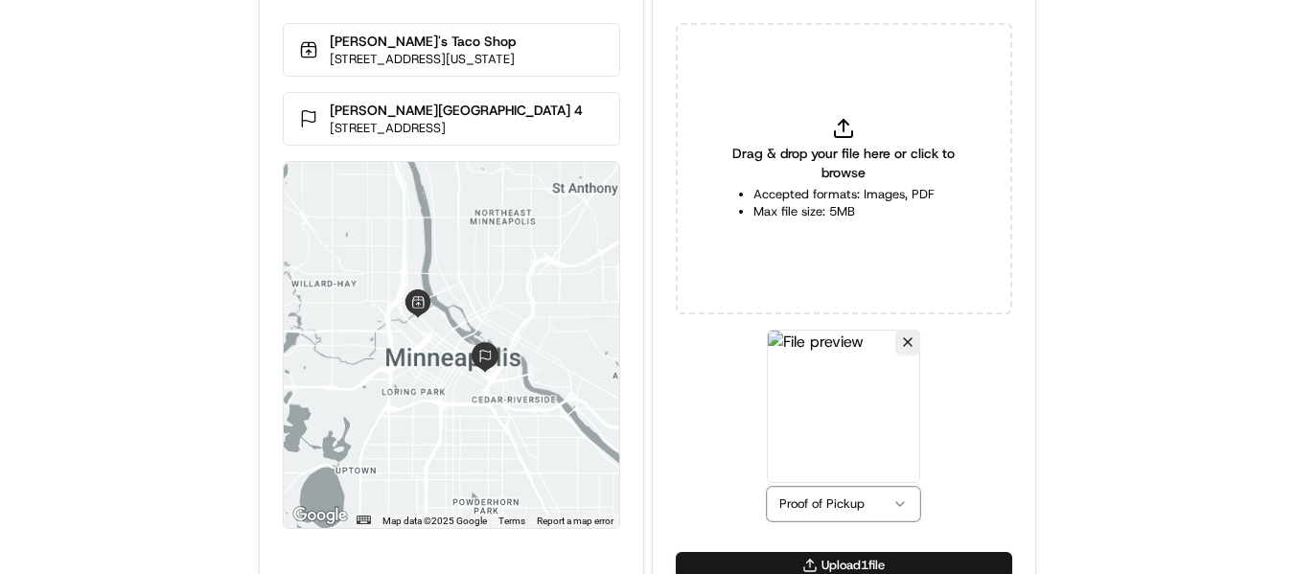
scroll to position [83, 0]
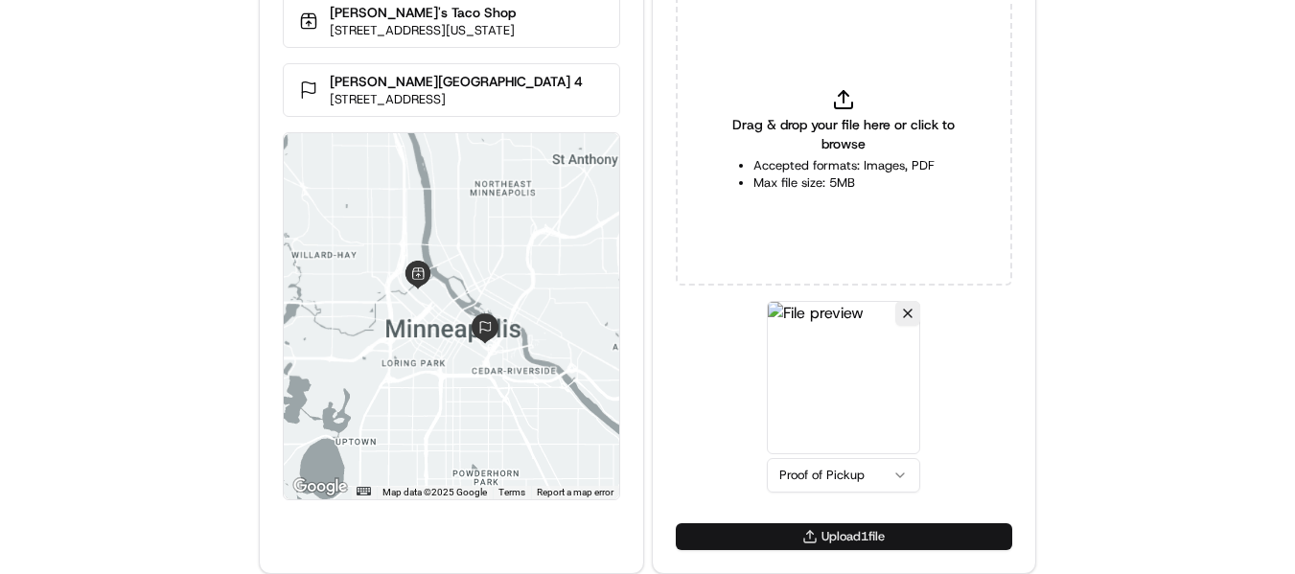
click at [849, 542] on button "Upload 1 file" at bounding box center [844, 536] width 336 height 27
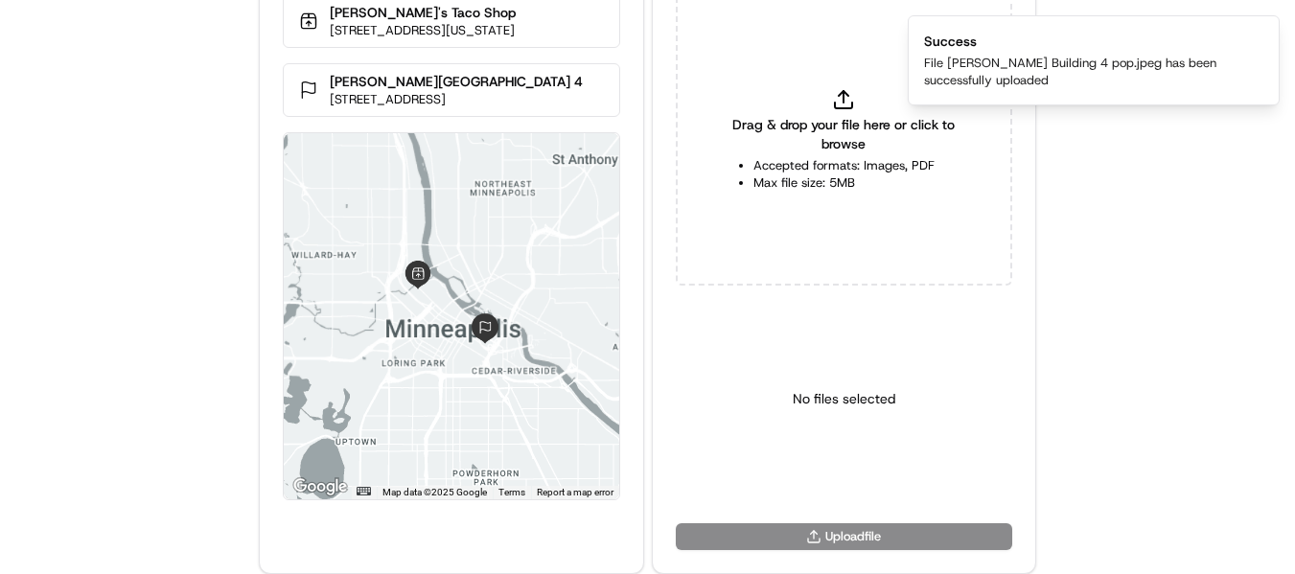
click at [834, 94] on icon at bounding box center [843, 99] width 23 height 23
type input "C:\fakepath\Sherwin Williams Building 4 pod.jpeg"
click at [834, 491] on html "Delivery Info Fuzzy's Taco Shop 701 N Washington Ave Ste #125, Minneapolis, MN …" at bounding box center [647, 204] width 1295 height 574
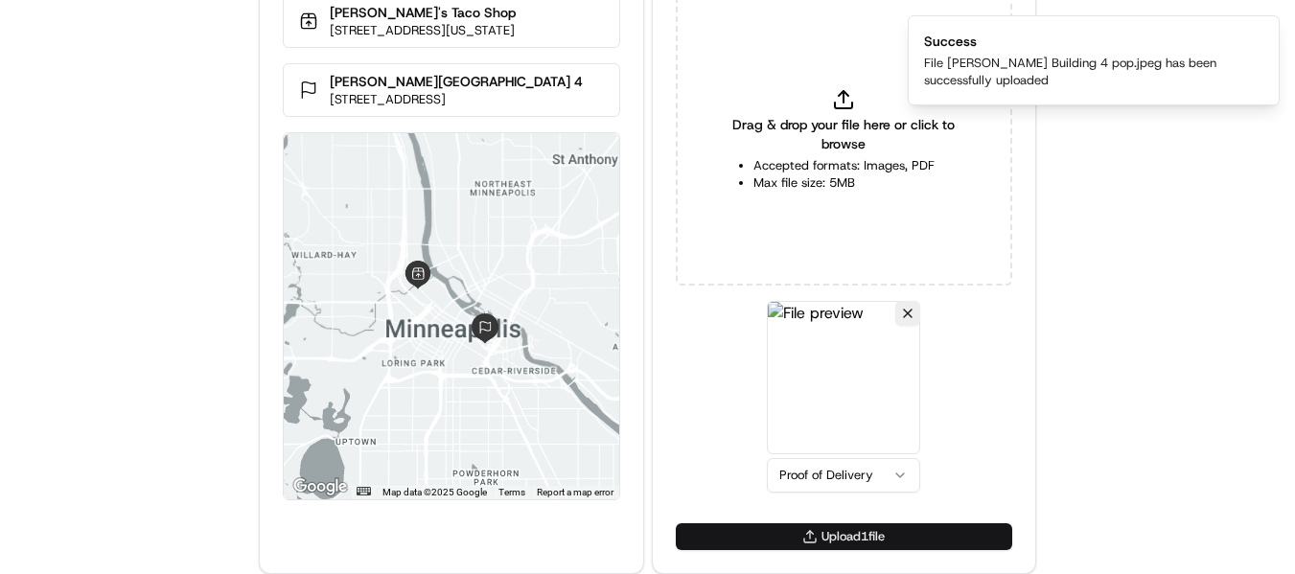
click at [841, 526] on button "Upload 1 file" at bounding box center [844, 536] width 336 height 27
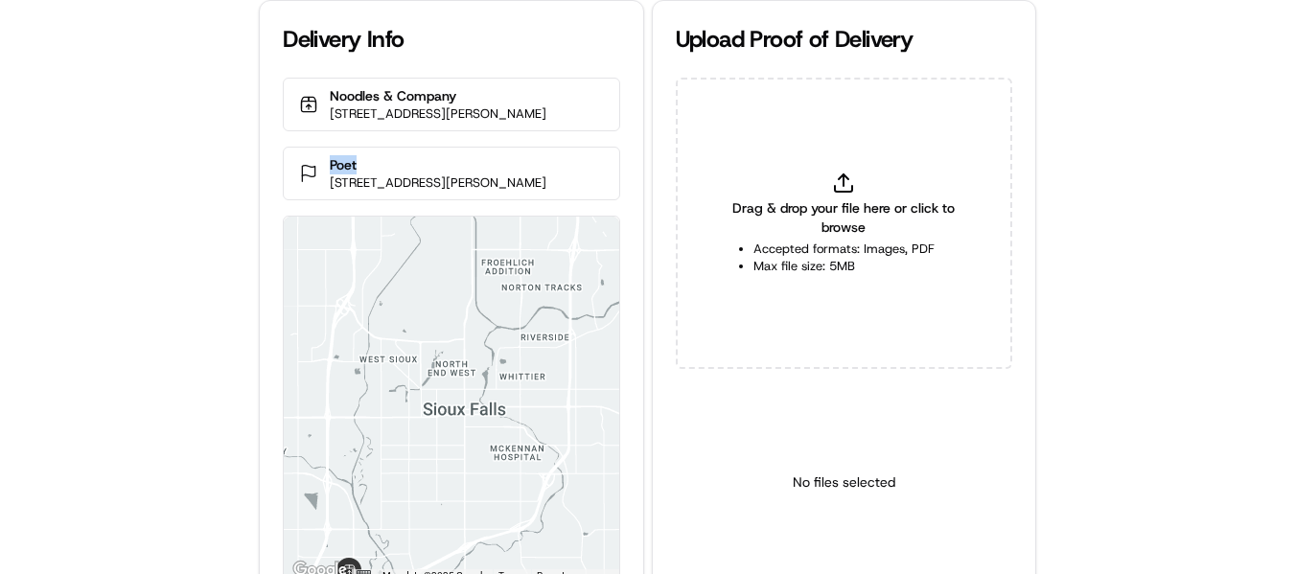
click at [310, 160] on div "Poet [STREET_ADDRESS][PERSON_NAME]" at bounding box center [451, 174] width 336 height 54
click at [852, 174] on icon at bounding box center [843, 183] width 23 height 23
type input "C:\fakepath\Poet pop.jpg"
click at [839, 560] on html "Delivery Info Noodles & Company [STREET_ADDRESS][PERSON_NAME] Poet [STREET_ADDR…" at bounding box center [647, 287] width 1295 height 574
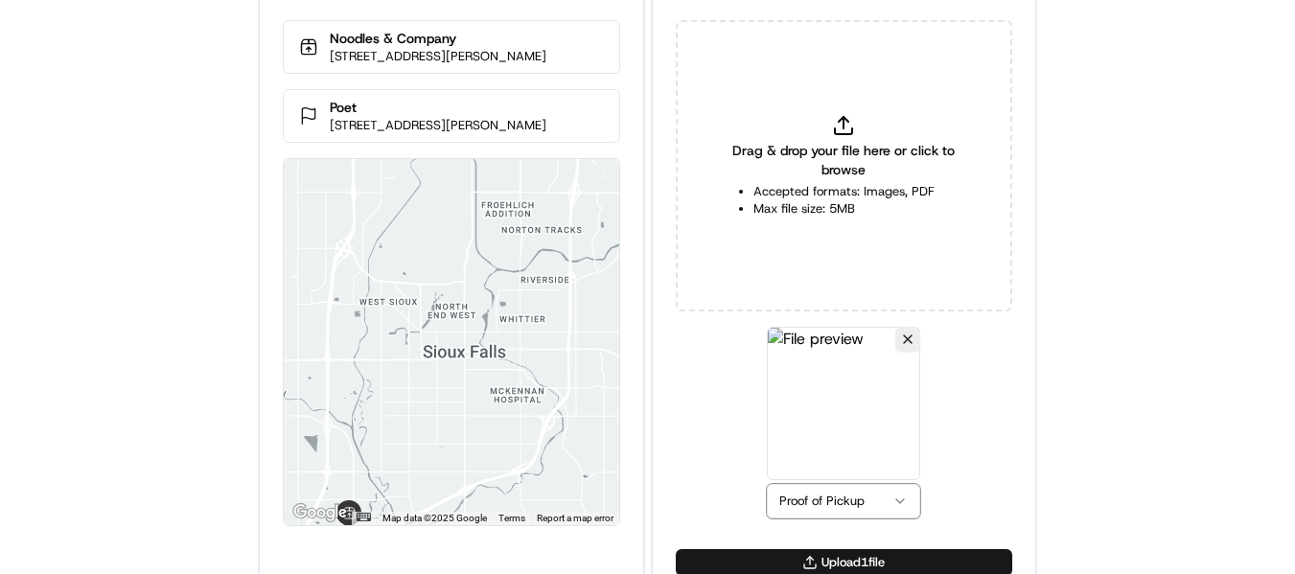
scroll to position [83, 0]
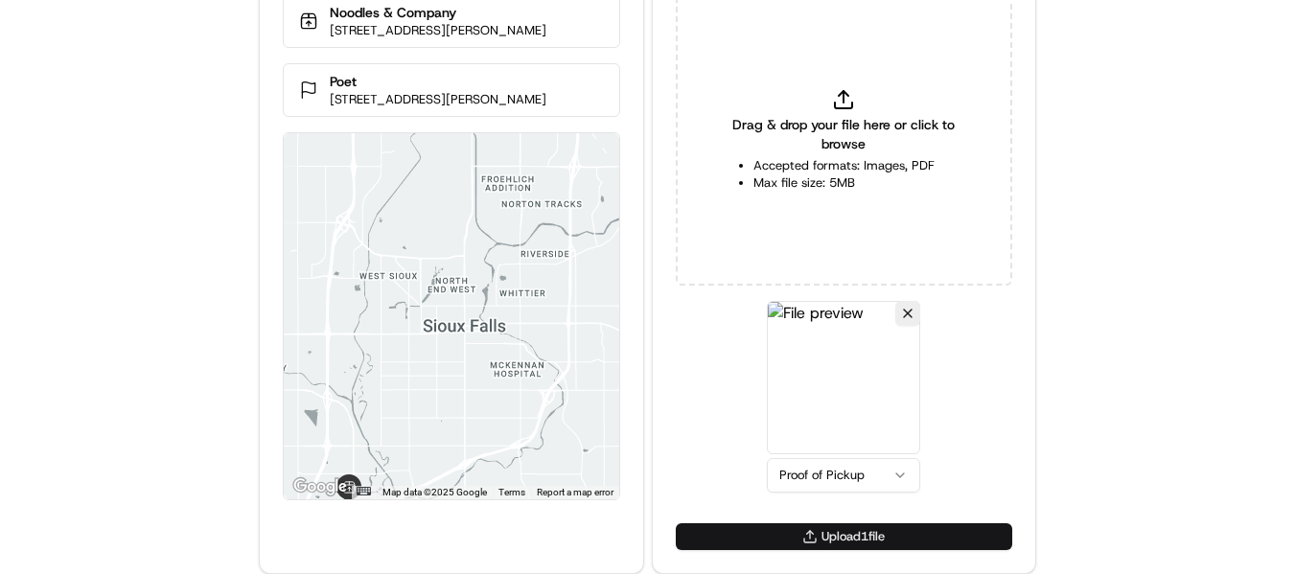
click at [834, 528] on button "Upload 1 file" at bounding box center [844, 536] width 336 height 27
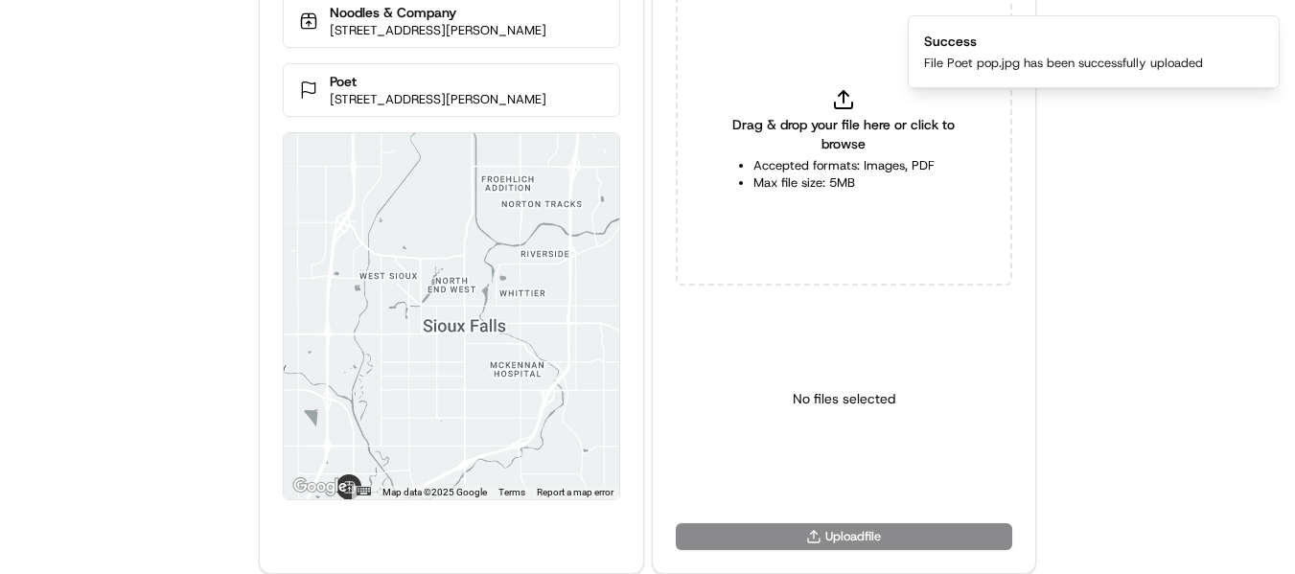
click at [851, 99] on icon at bounding box center [843, 99] width 23 height 23
type input "C:\fakepath\Poet pod.jpg"
click at [860, 469] on html "Delivery Info Noodles & Company [STREET_ADDRESS][PERSON_NAME] Poet [STREET_ADDR…" at bounding box center [647, 204] width 1295 height 574
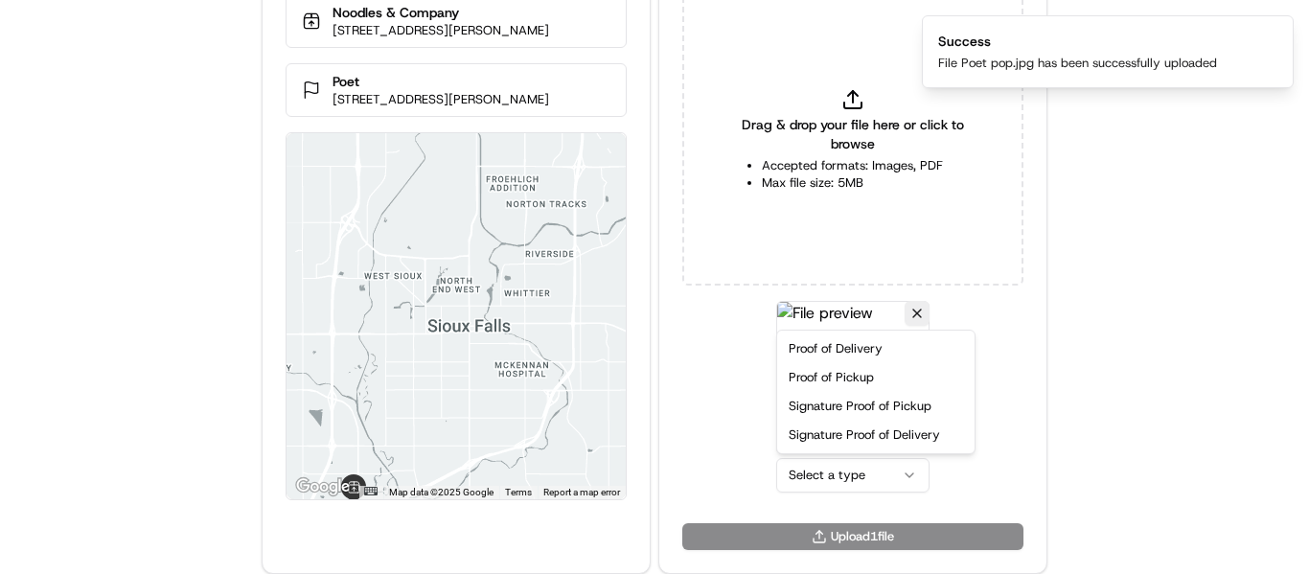
drag, startPoint x: 851, startPoint y: 348, endPoint x: 897, endPoint y: 417, distance: 82.9
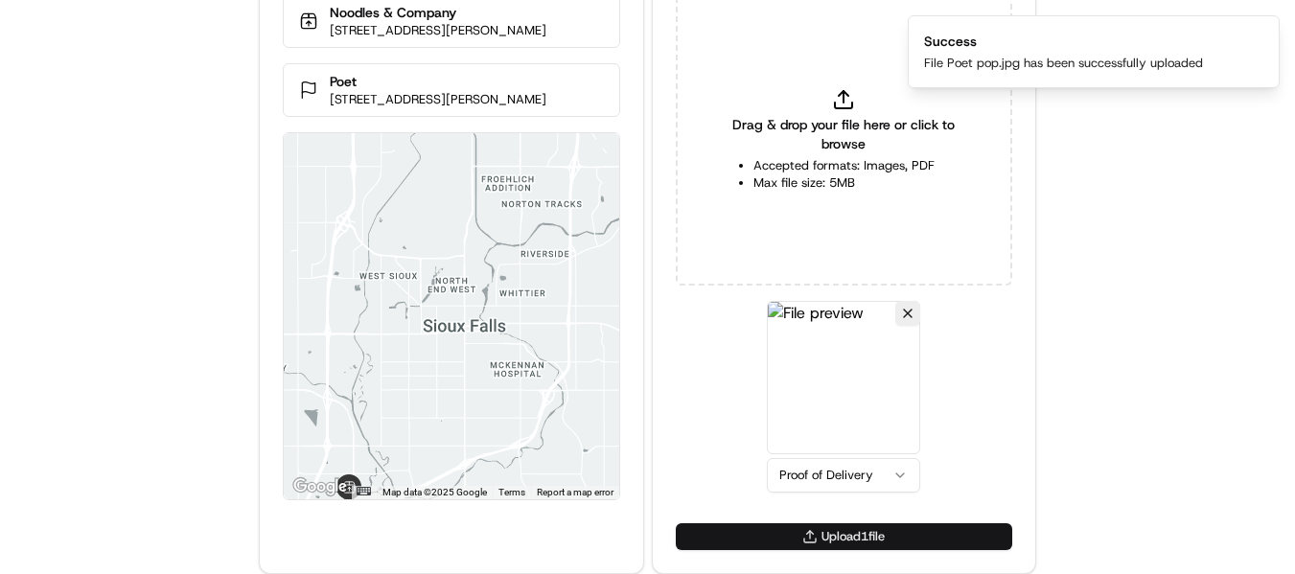
click at [828, 535] on button "Upload 1 file" at bounding box center [844, 536] width 336 height 27
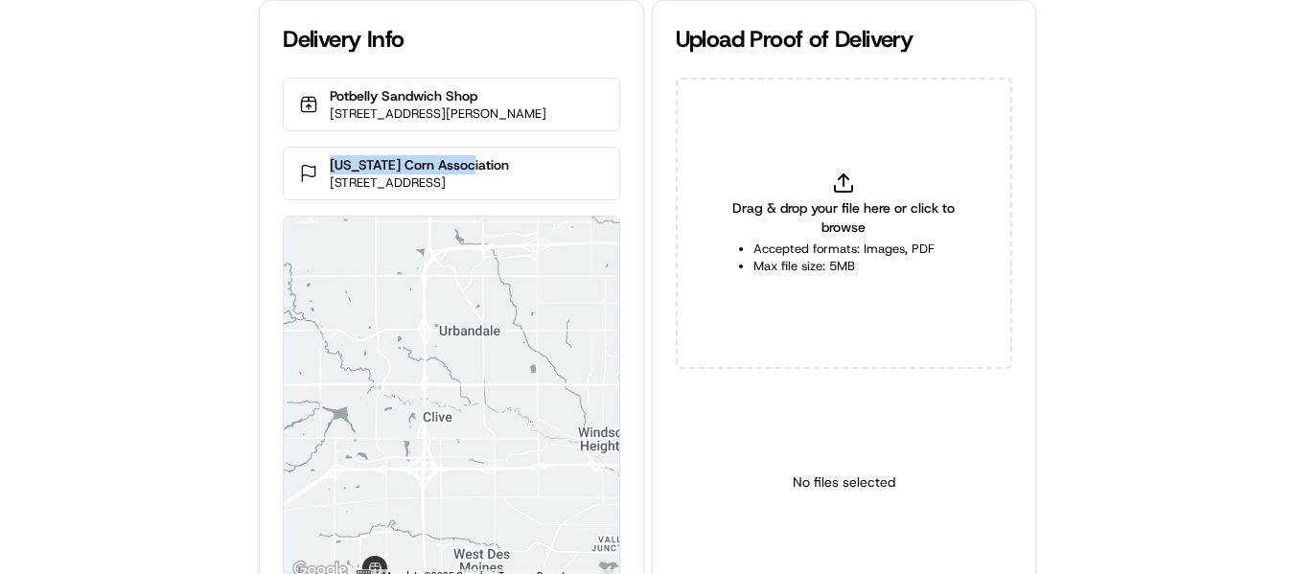
drag, startPoint x: 469, startPoint y: 186, endPoint x: 278, endPoint y: 146, distance: 194.9
click at [252, 175] on div "Delivery Info Potbelly Sandwich Shop [STREET_ADDRESS][PERSON_NAME] [US_STATE] C…" at bounding box center [647, 287] width 1295 height 574
copy p "[US_STATE] Corn Association"
click at [481, 174] on p "[US_STATE] Corn Association" at bounding box center [419, 164] width 179 height 19
drag, startPoint x: 454, startPoint y: 179, endPoint x: 319, endPoint y: 179, distance: 135.1
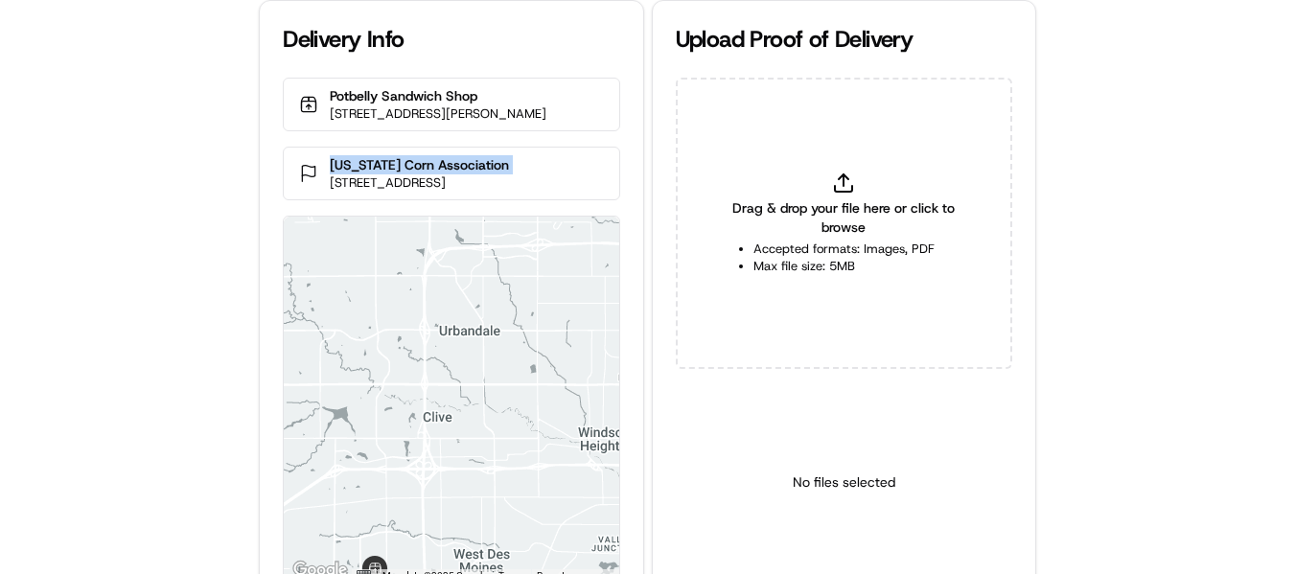
click at [319, 179] on div "[US_STATE] Corn Association [STREET_ADDRESS]" at bounding box center [451, 174] width 336 height 54
click at [880, 197] on div "Drag & drop your file here or click to browse Accepted formats: Images, PDF Max…" at bounding box center [844, 223] width 336 height 291
type input "C:\fakepath\[US_STATE] Corn Association pop.jpeg"
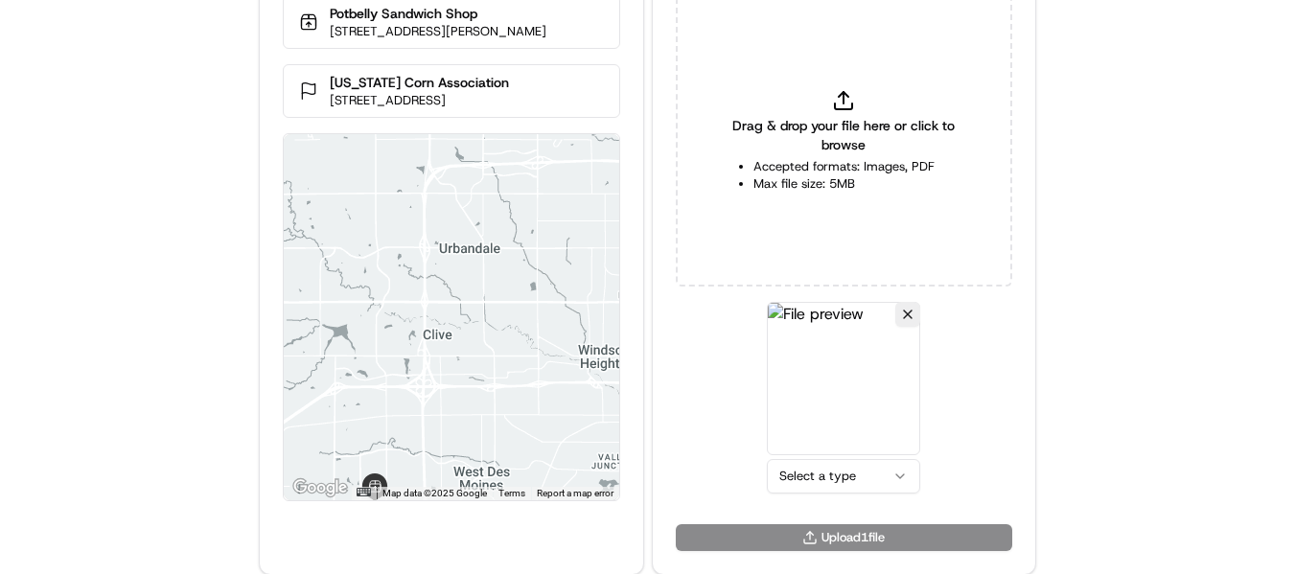
scroll to position [83, 0]
click at [830, 478] on html "Delivery Info Potbelly Sandwich Shop [STREET_ADDRESS][PERSON_NAME] [US_STATE] C…" at bounding box center [647, 204] width 1295 height 574
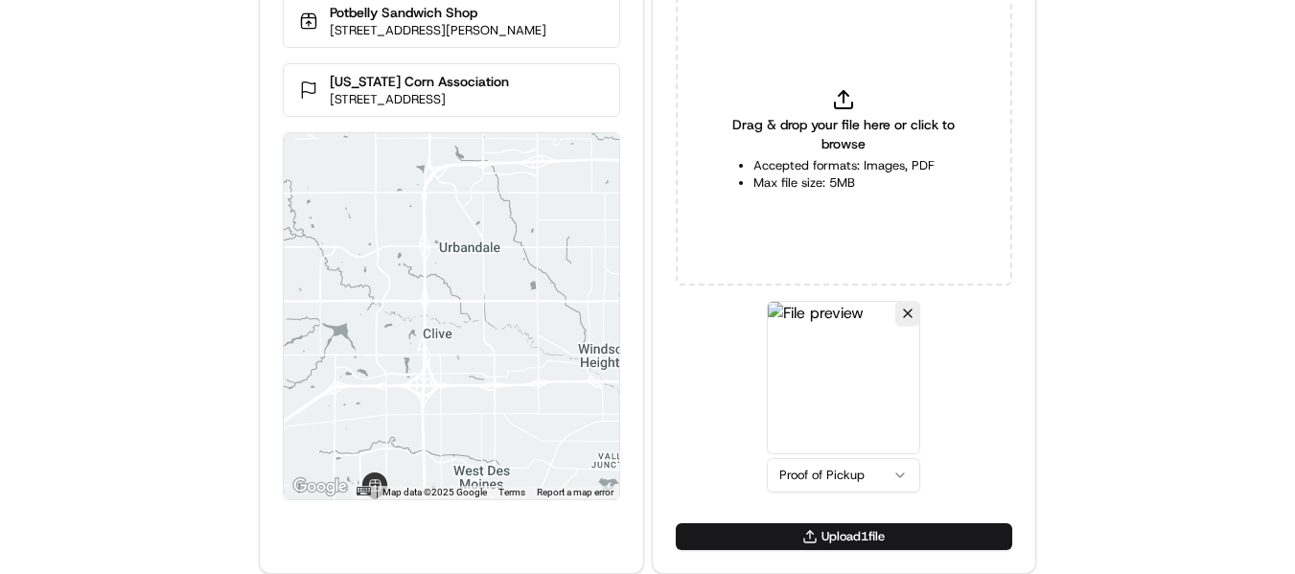
drag, startPoint x: 823, startPoint y: 539, endPoint x: 799, endPoint y: 538, distance: 24.0
click at [822, 539] on button "Upload 1 file" at bounding box center [844, 536] width 336 height 27
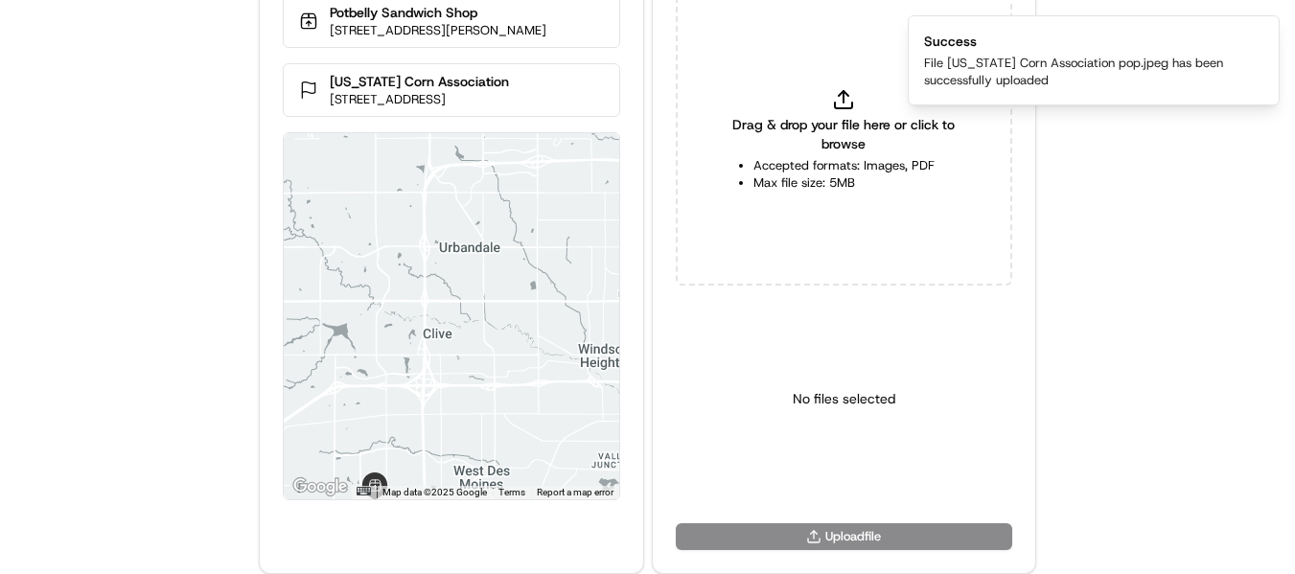
click at [841, 83] on div "Drag & drop your file here or click to browse Accepted formats: Images, PDF Max…" at bounding box center [844, 139] width 336 height 291
type input "C:\fakepath\[US_STATE] Corn Association pod.jpeg"
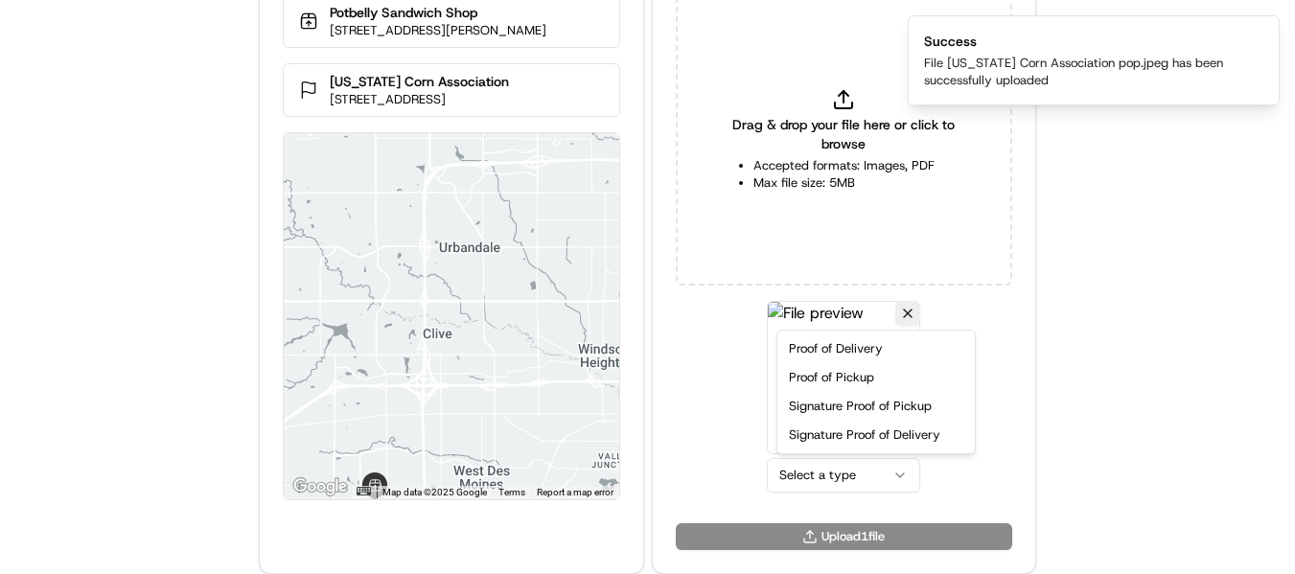
click at [832, 472] on html "Delivery Info Potbelly Sandwich Shop [STREET_ADDRESS][PERSON_NAME] [US_STATE] C…" at bounding box center [647, 204] width 1295 height 574
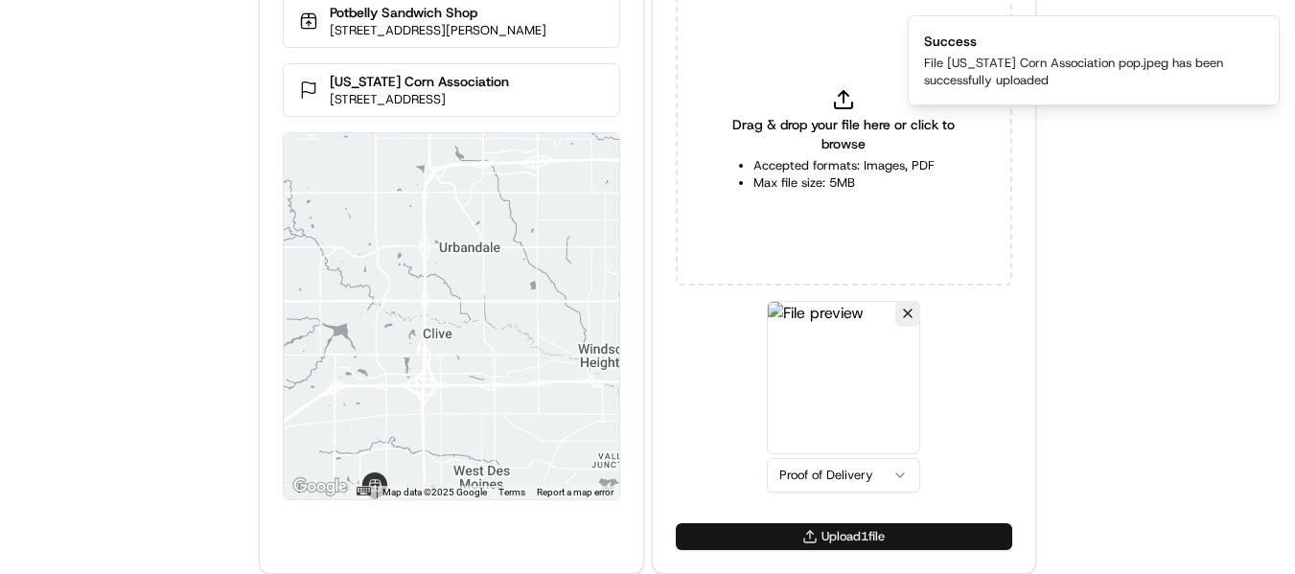
click at [859, 545] on button "Upload 1 file" at bounding box center [844, 536] width 336 height 27
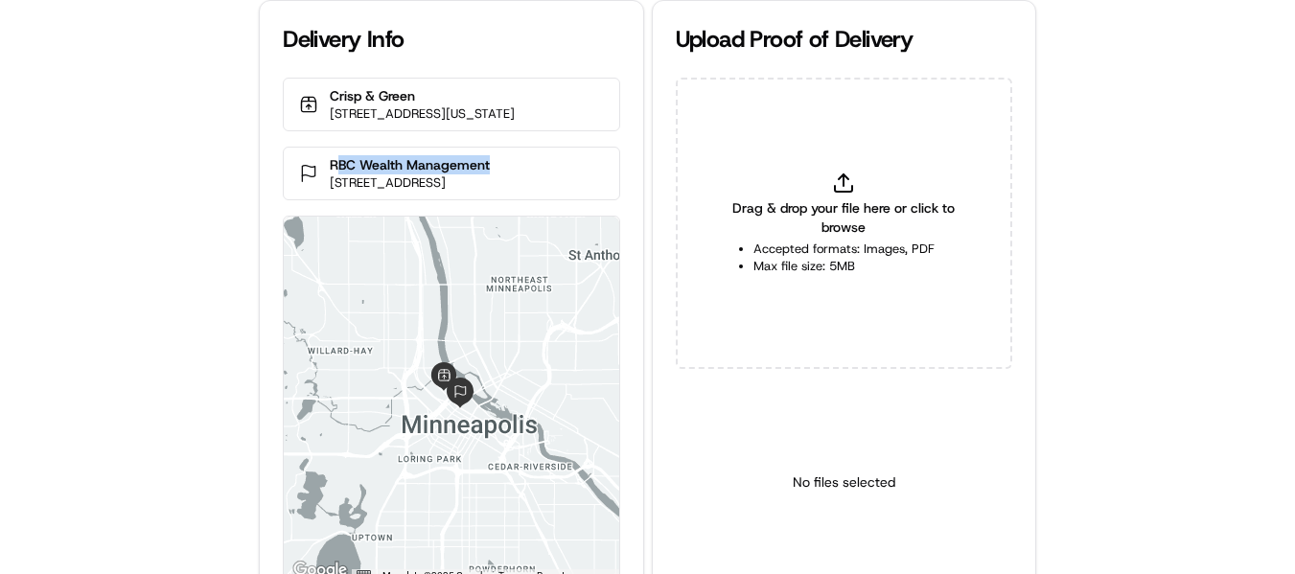
drag, startPoint x: 518, startPoint y: 183, endPoint x: 333, endPoint y: 177, distance: 185.0
click at [334, 174] on p "RBC Wealth Management" at bounding box center [410, 164] width 160 height 19
copy p "BC Wealth Management"
drag, startPoint x: 326, startPoint y: 179, endPoint x: 551, endPoint y: 174, distance: 225.2
click at [551, 174] on div "RBC Wealth Management [STREET_ADDRESS]" at bounding box center [451, 174] width 336 height 54
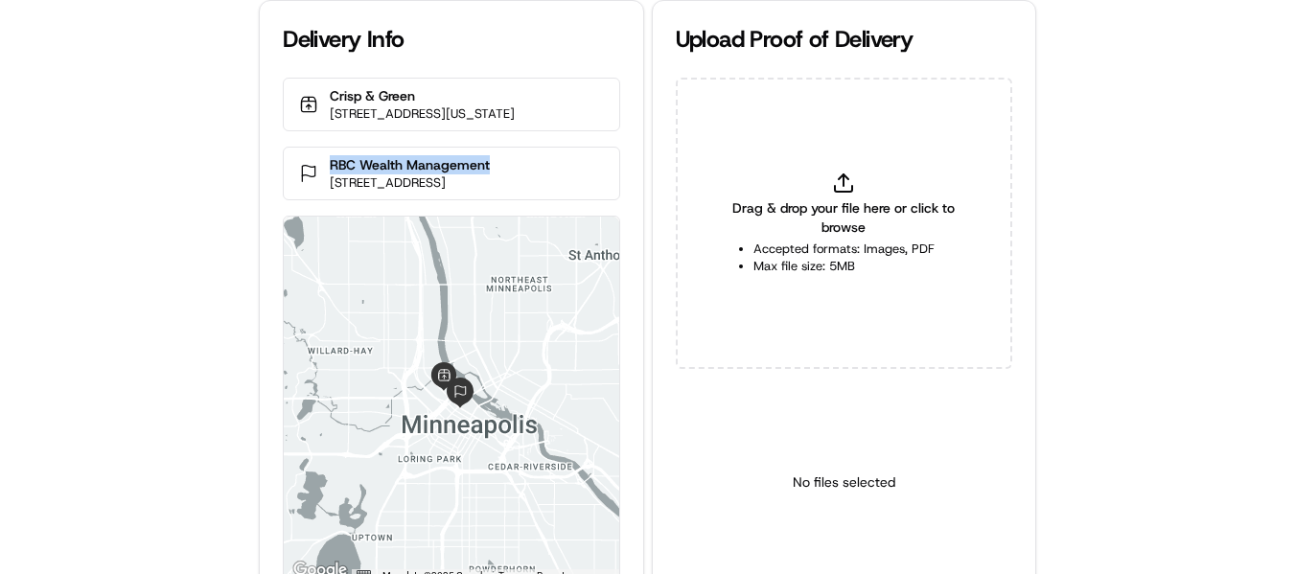
copy p "RBC Wealth Management"
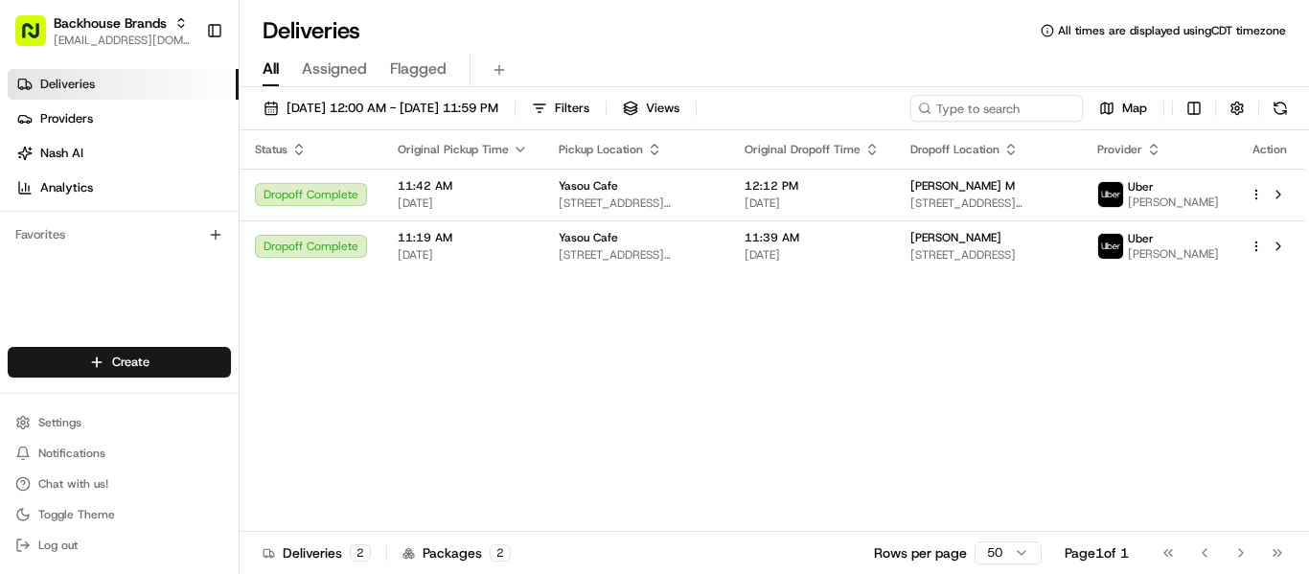
click at [369, 388] on div "Status Original Pickup Time Pickup Location Original Dropoff Time Dropoff Locat…" at bounding box center [773, 330] width 1066 height 401
